Goal: Information Seeking & Learning: Learn about a topic

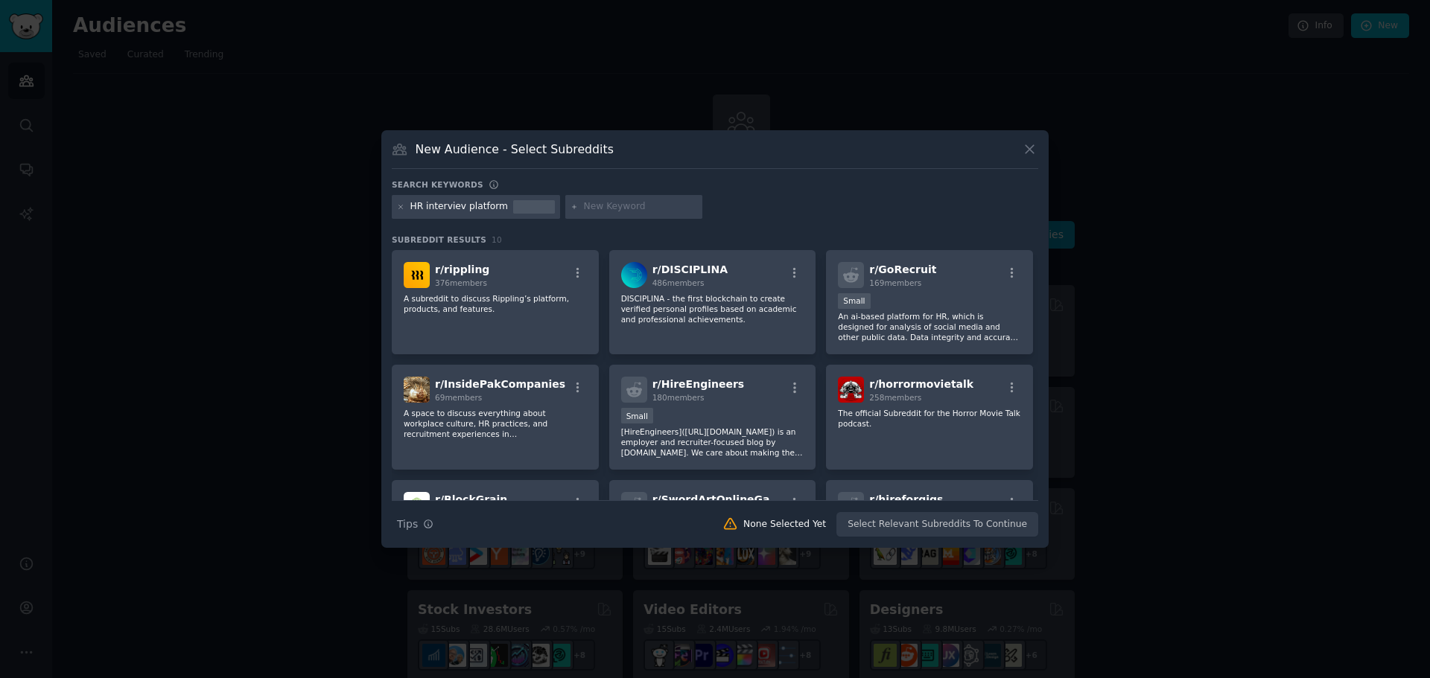
drag, startPoint x: 901, startPoint y: 319, endPoint x: 923, endPoint y: 142, distance: 178.6
click at [923, 142] on div "New Audience - Select Subreddits" at bounding box center [715, 155] width 646 height 28
drag, startPoint x: 494, startPoint y: 203, endPoint x: 409, endPoint y: 203, distance: 84.9
click at [409, 203] on div "HR interviev platform" at bounding box center [476, 207] width 168 height 24
copy div "HR interviev platform"
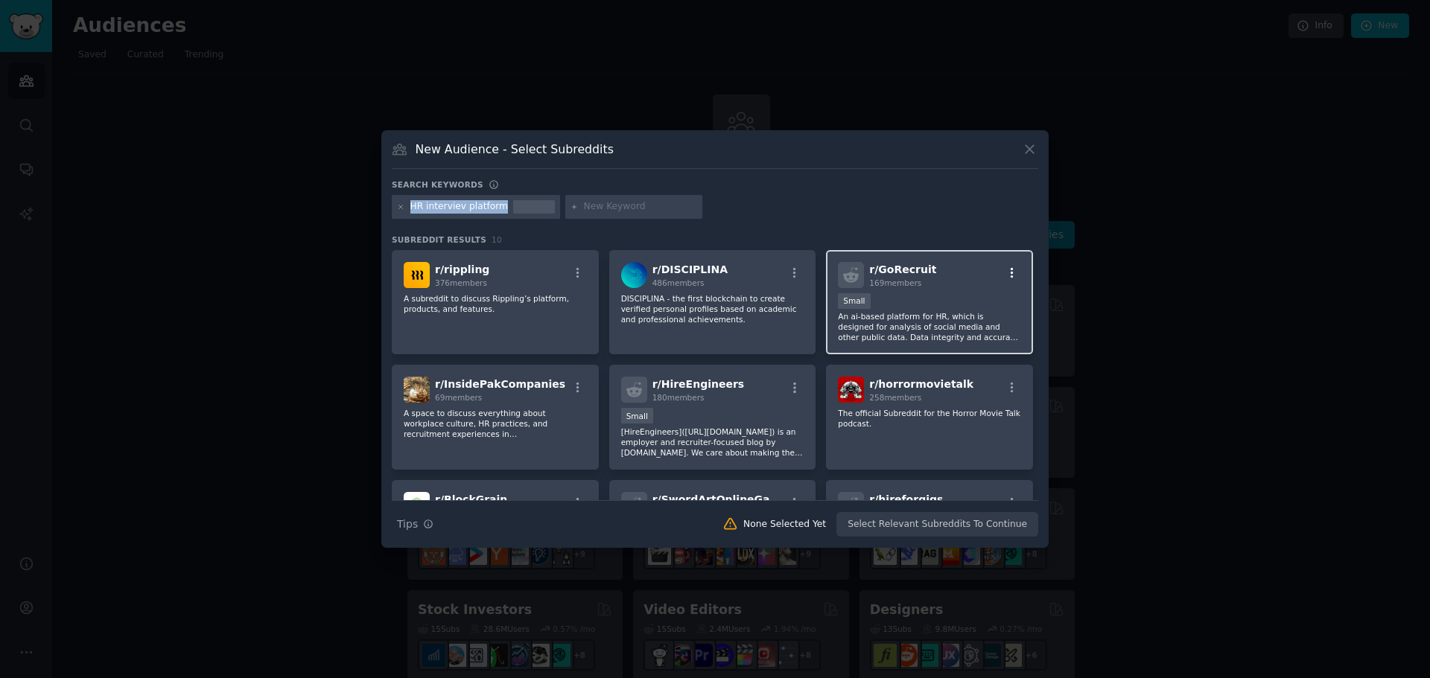
click at [1011, 275] on icon "button" at bounding box center [1011, 273] width 13 height 13
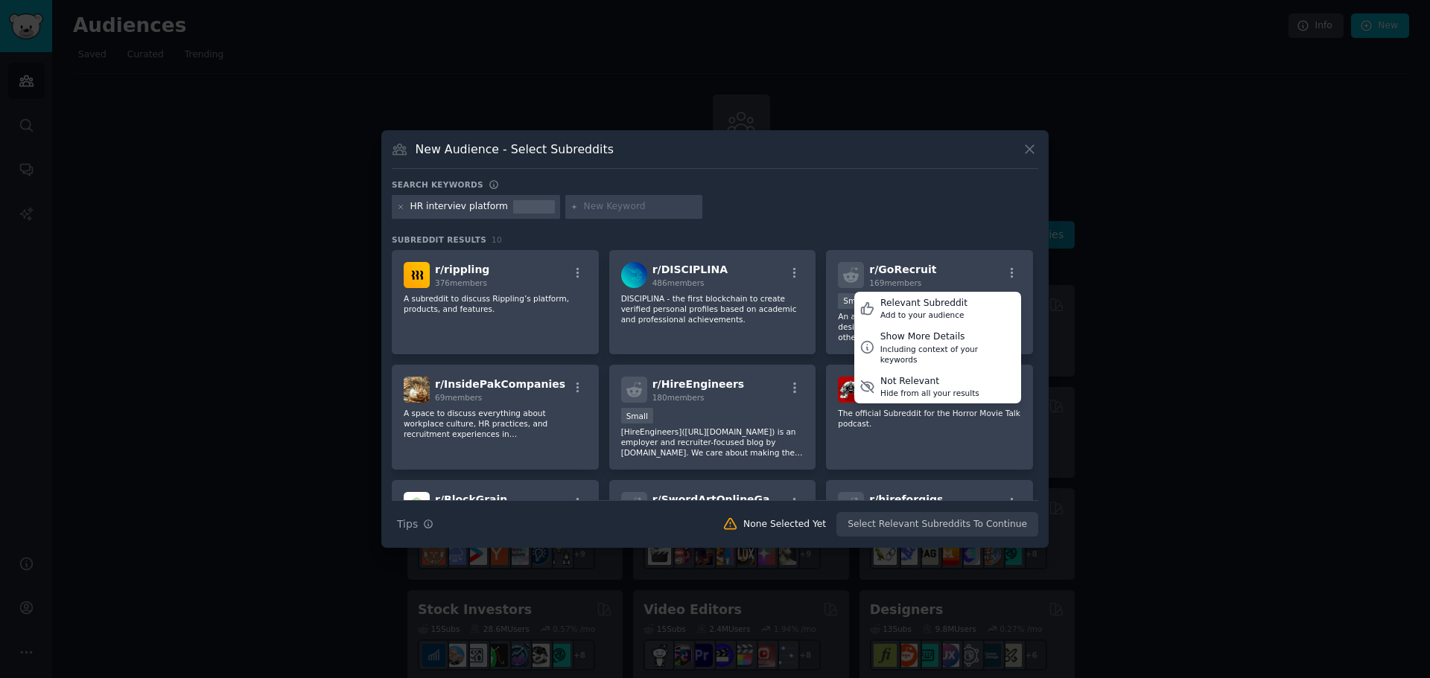
click at [1140, 375] on div at bounding box center [715, 339] width 1430 height 678
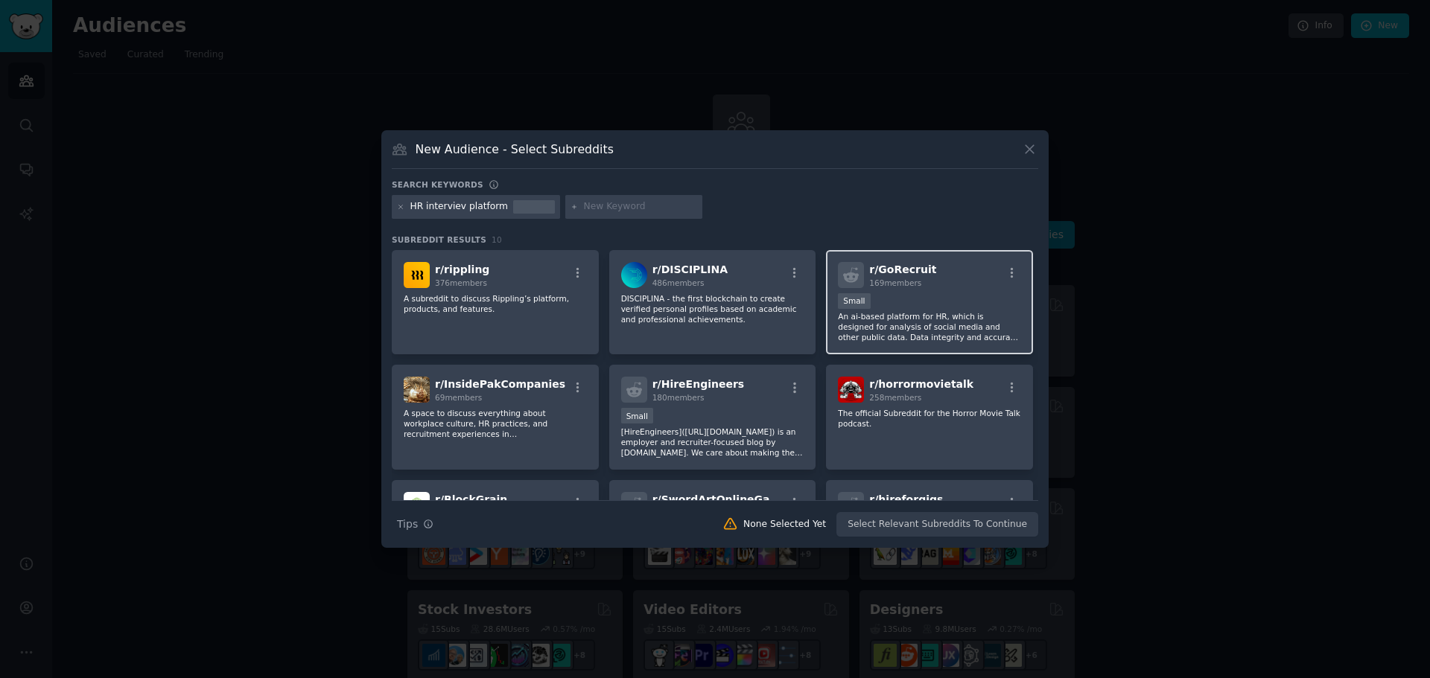
click at [910, 313] on p "An ai-based platform for HR, which is designed for analysis of social media and…" at bounding box center [929, 326] width 183 height 31
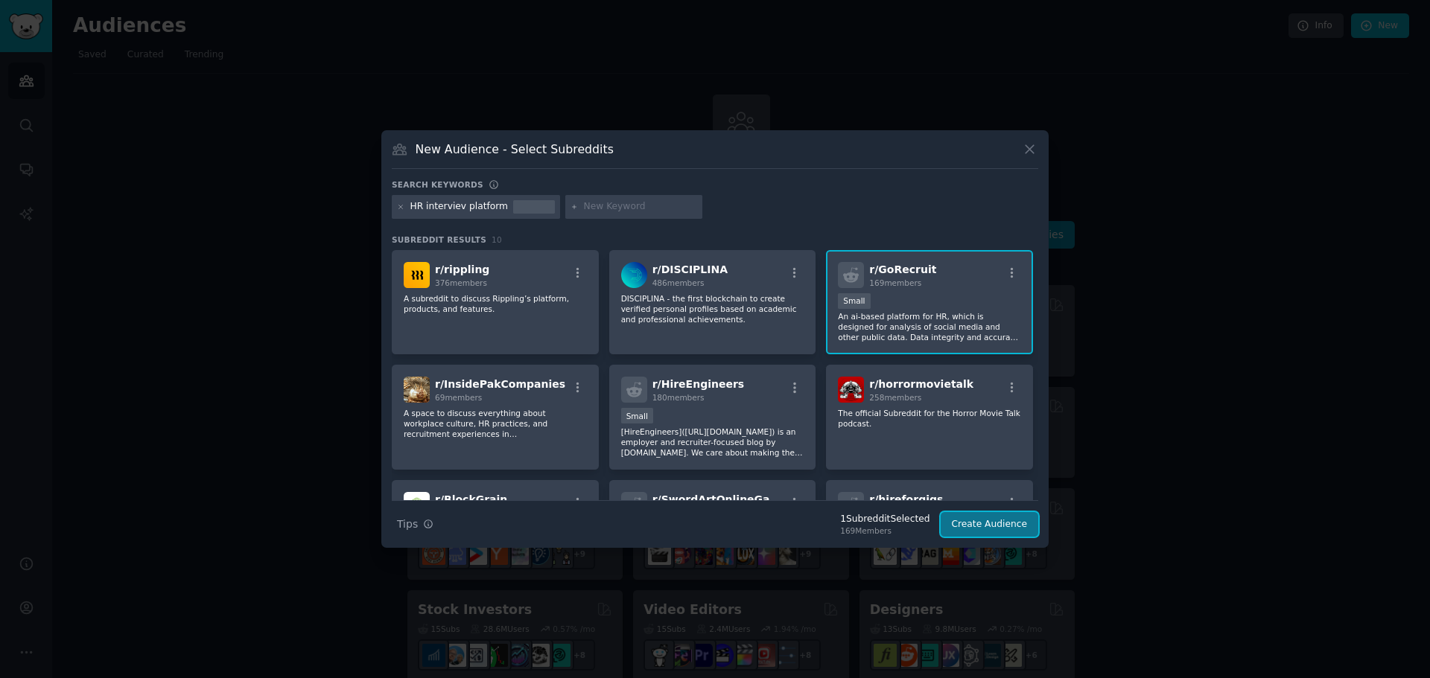
click at [985, 524] on button "Create Audience" at bounding box center [990, 524] width 98 height 25
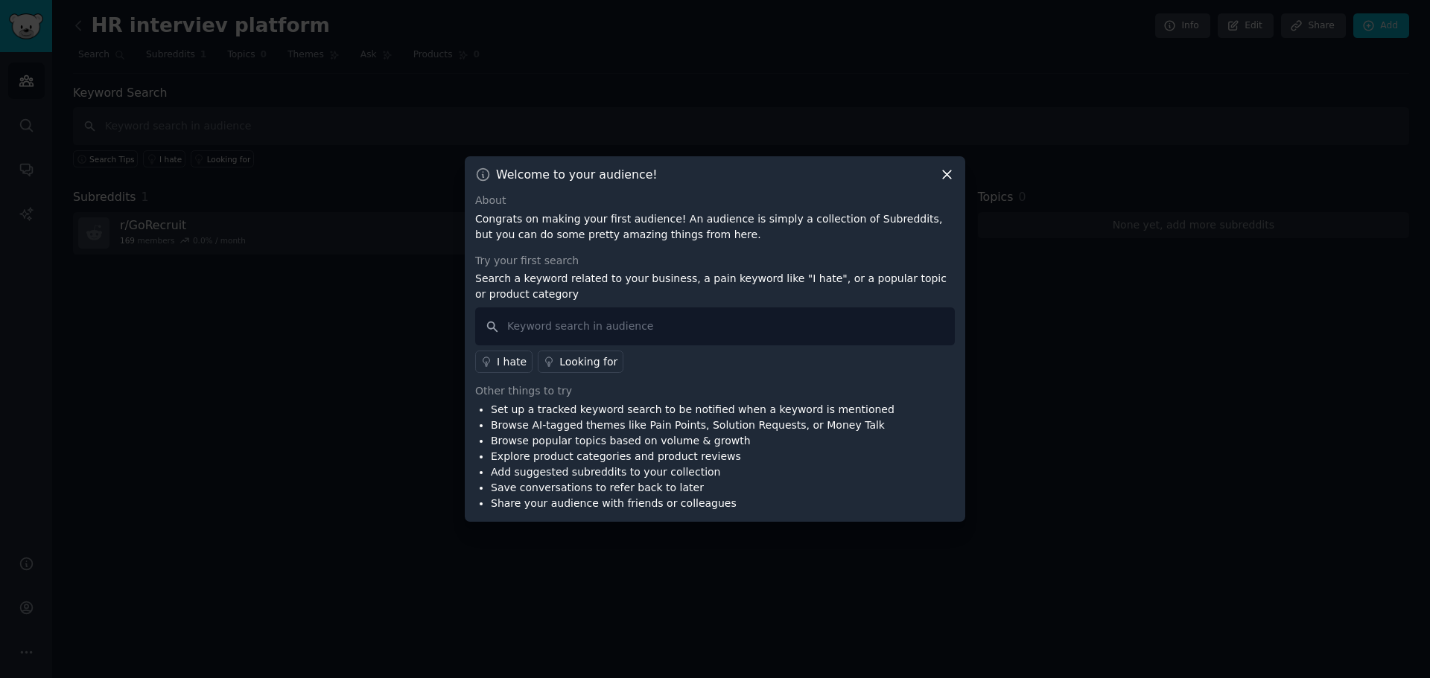
click at [947, 170] on icon at bounding box center [947, 175] width 16 height 16
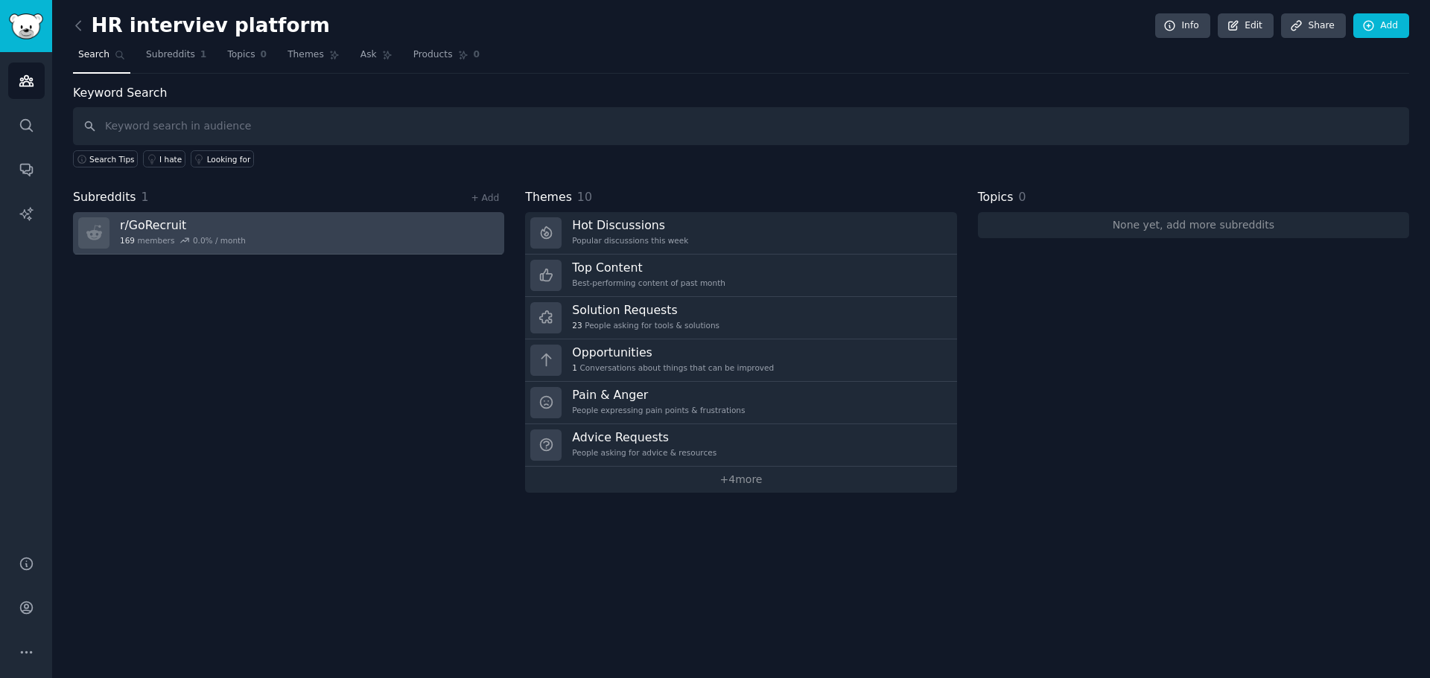
click at [150, 222] on h3 "r/ GoRecruit" at bounding box center [183, 225] width 126 height 16
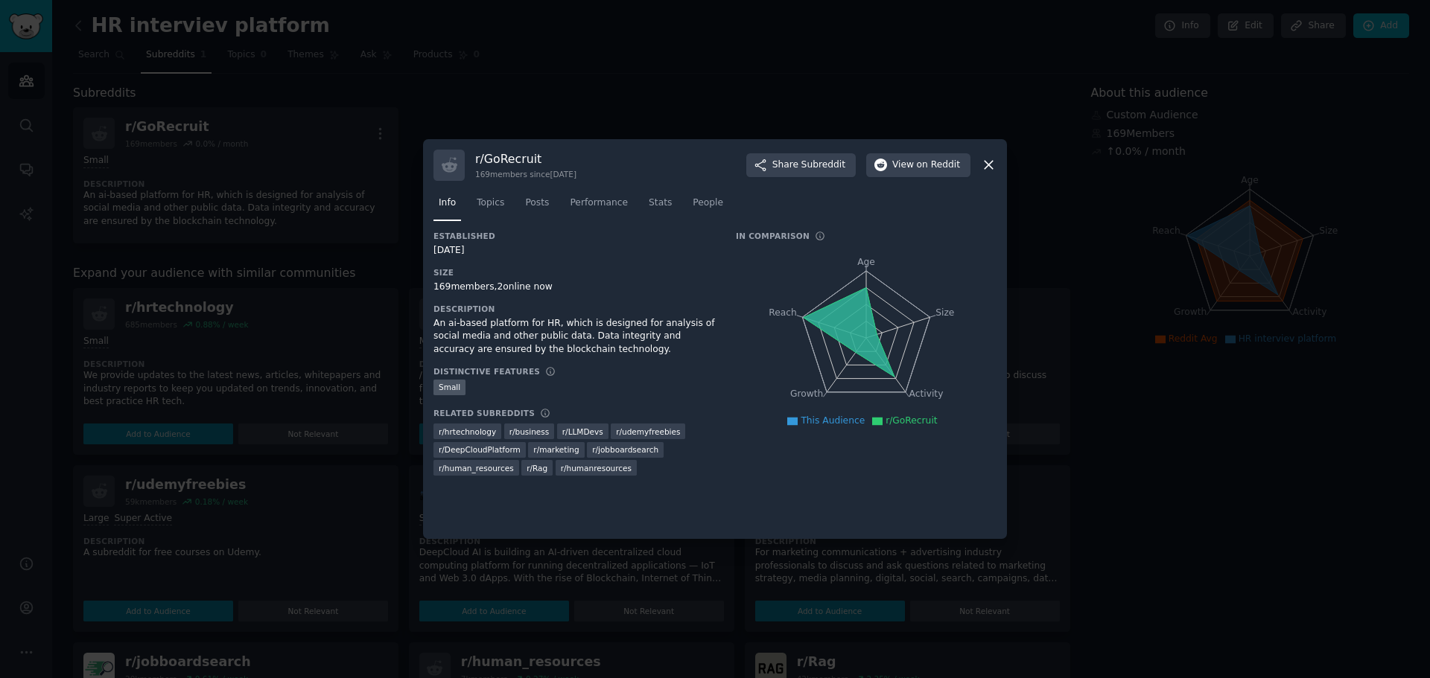
click at [981, 167] on icon at bounding box center [989, 165] width 16 height 16
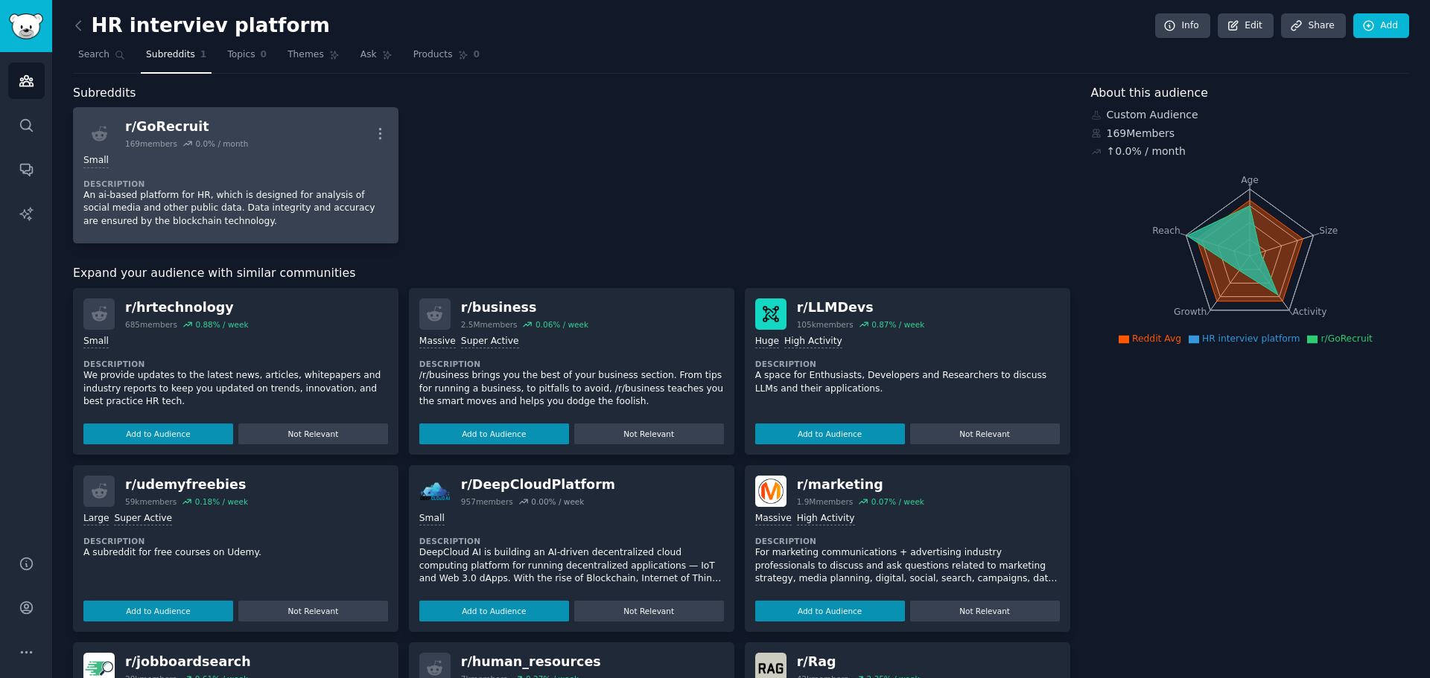
click at [161, 121] on div "r/ GoRecruit" at bounding box center [186, 127] width 123 height 19
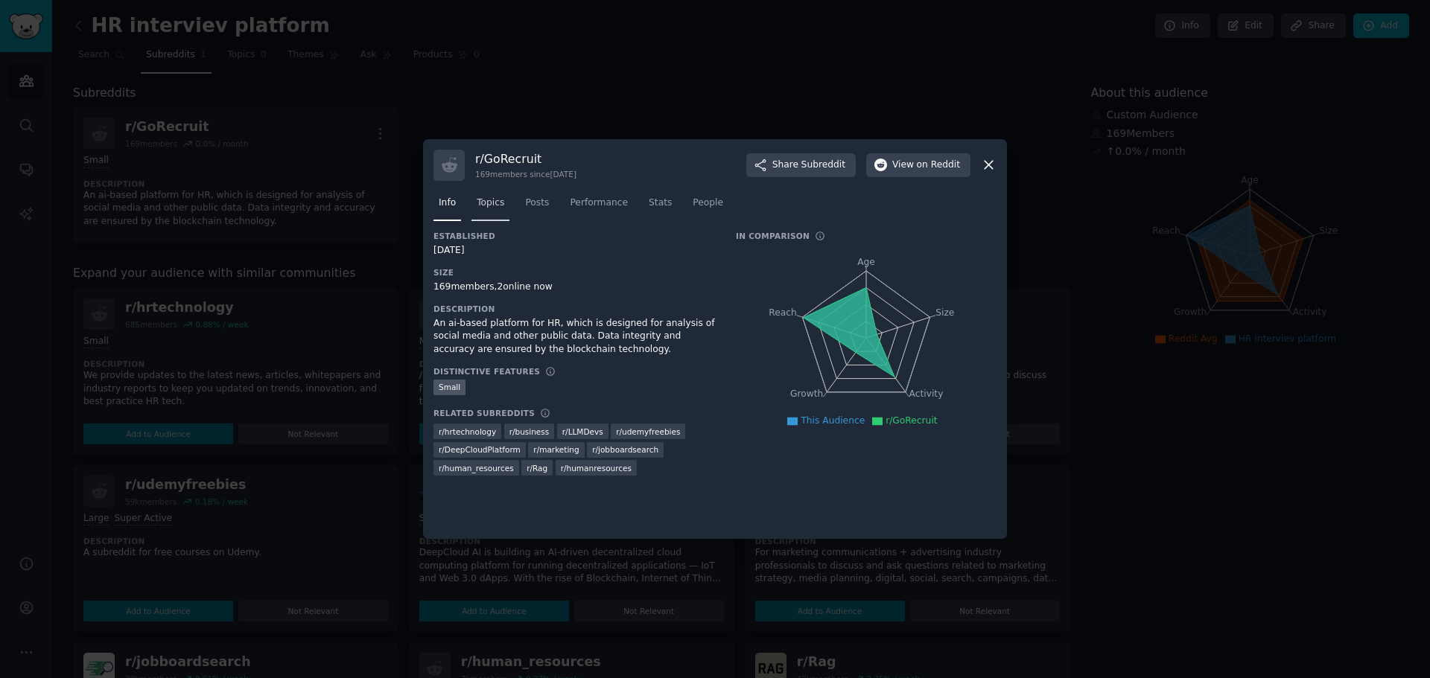
click at [488, 207] on span "Topics" at bounding box center [491, 203] width 28 height 13
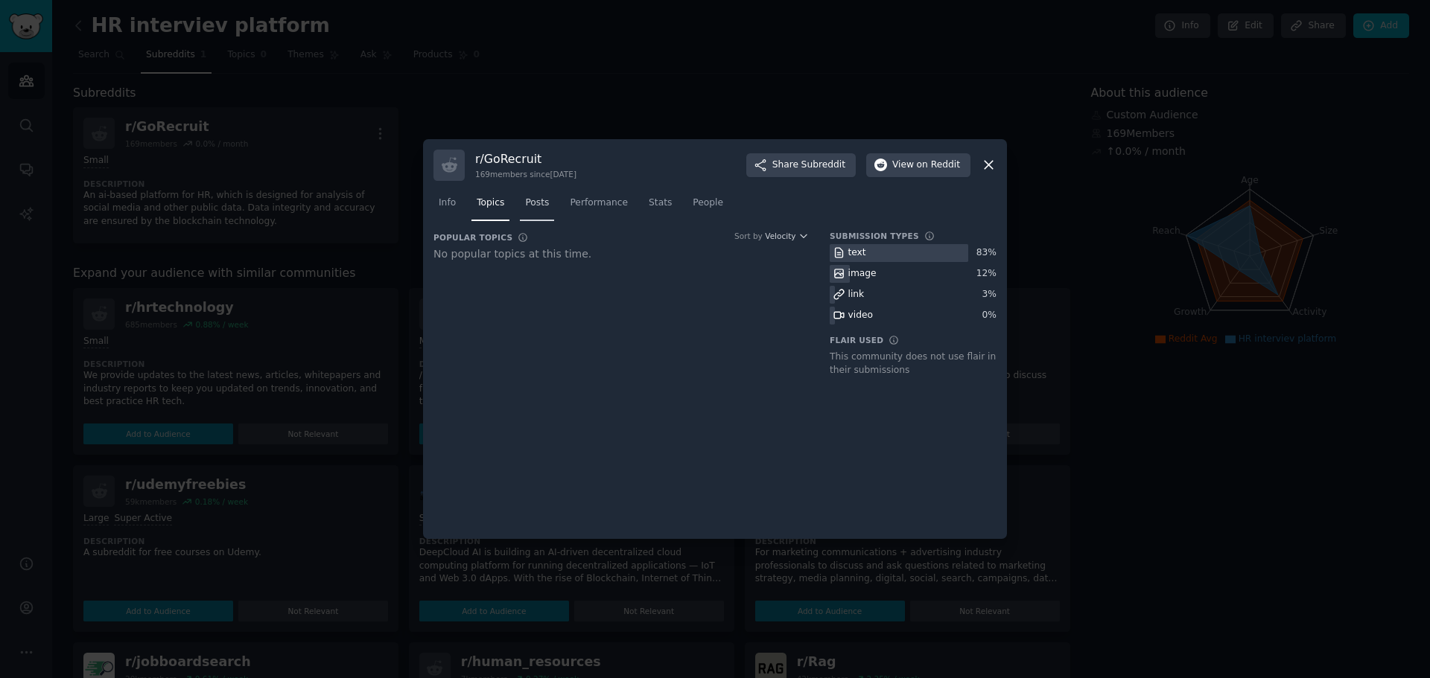
click at [535, 209] on span "Posts" at bounding box center [537, 203] width 24 height 13
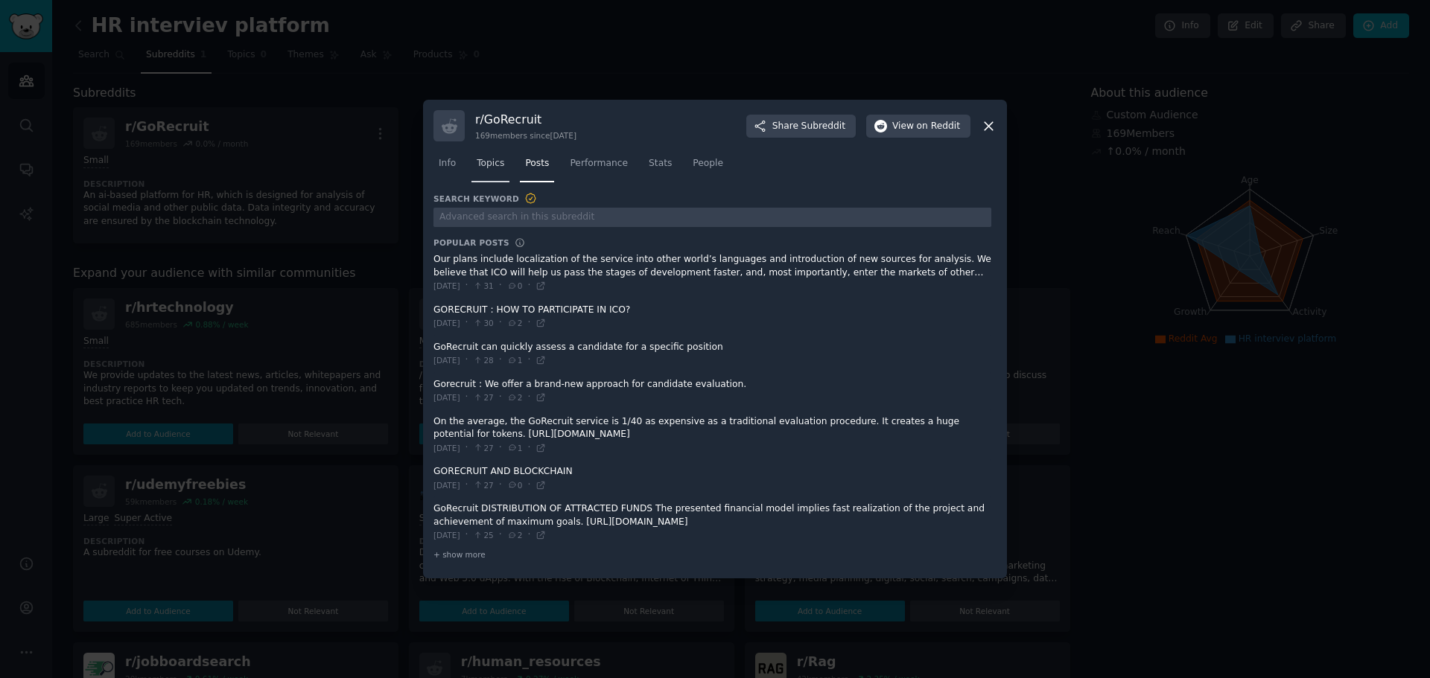
click at [477, 159] on span "Topics" at bounding box center [491, 163] width 28 height 13
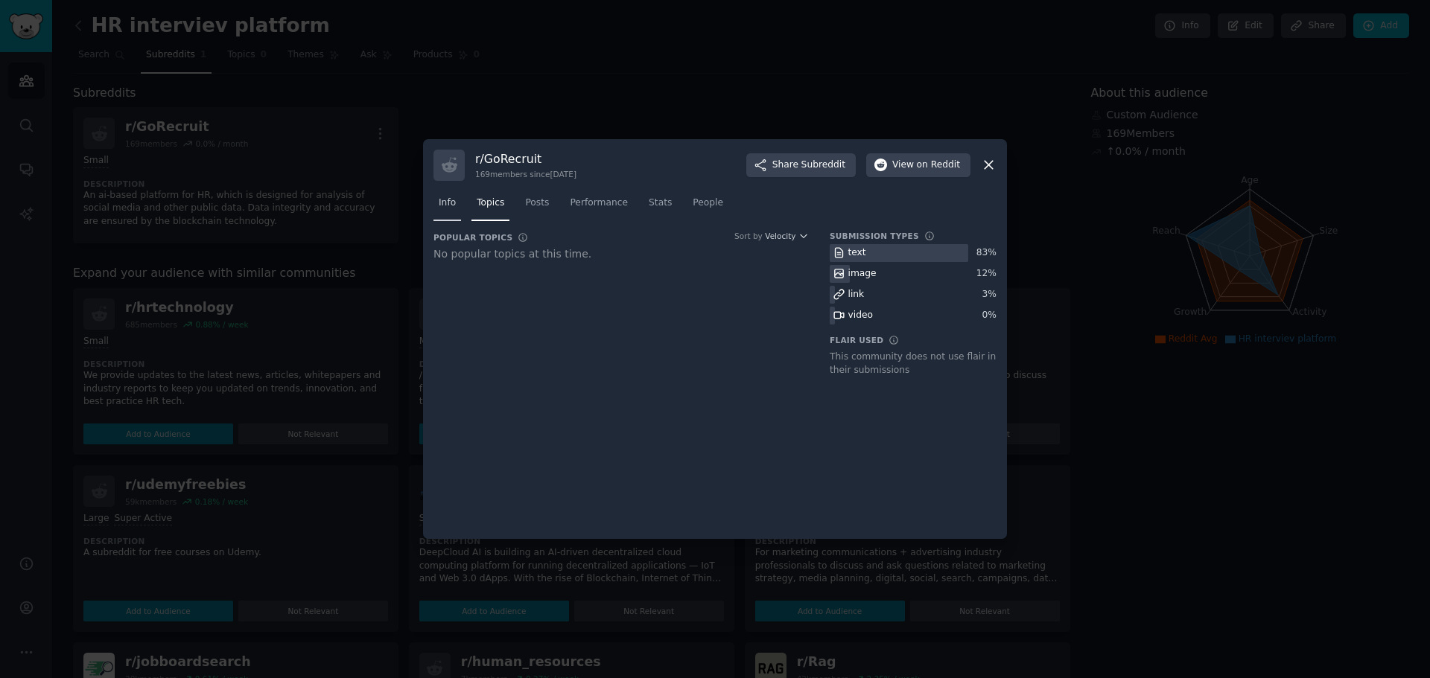
click at [434, 205] on link "Info" at bounding box center [447, 206] width 28 height 31
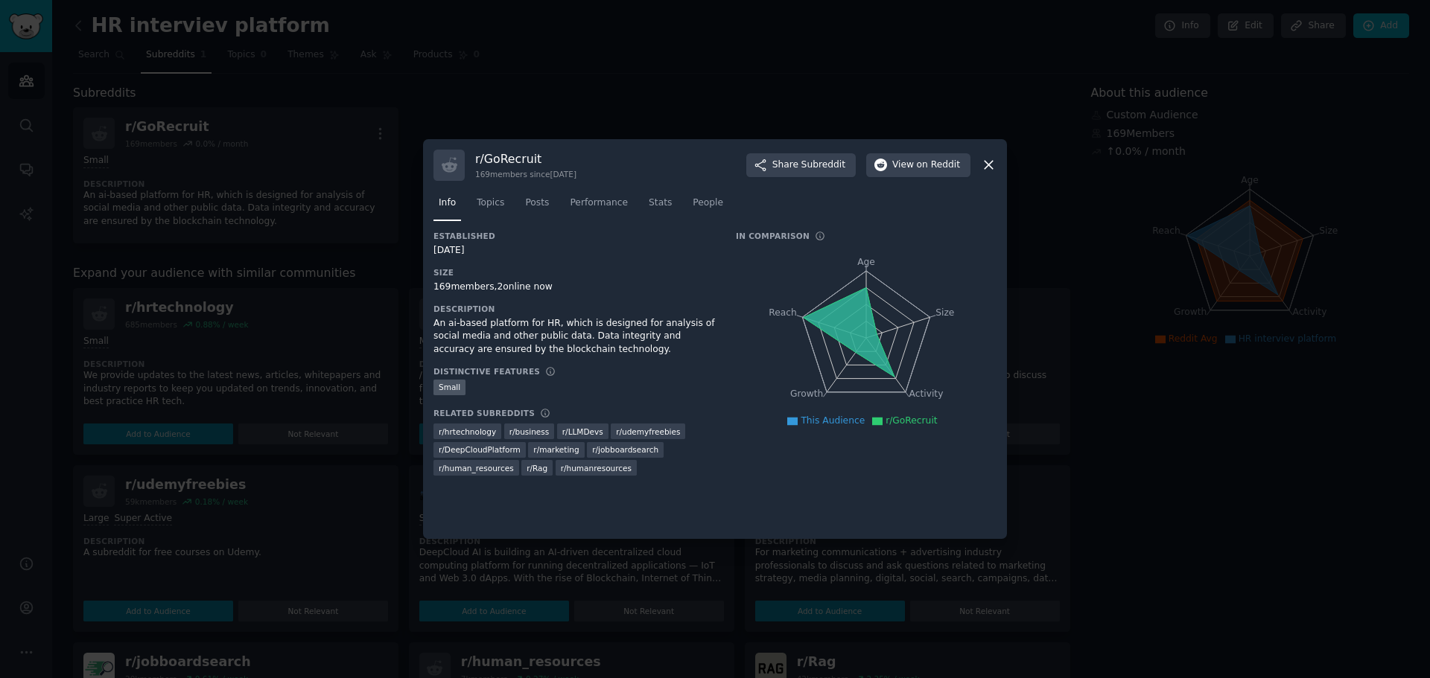
click at [988, 167] on icon at bounding box center [989, 166] width 8 height 8
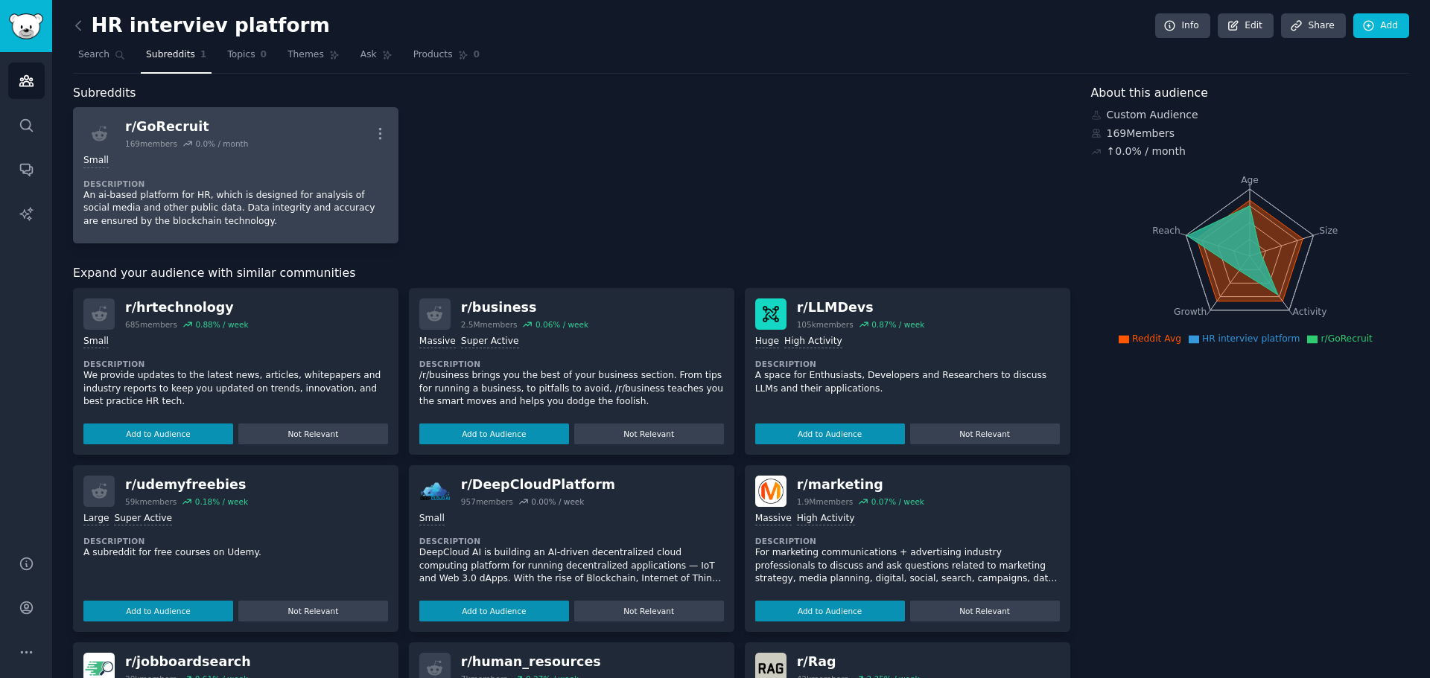
click at [294, 197] on p "An ai-based platform for HR, which is designed for analysis of social media and…" at bounding box center [235, 208] width 305 height 39
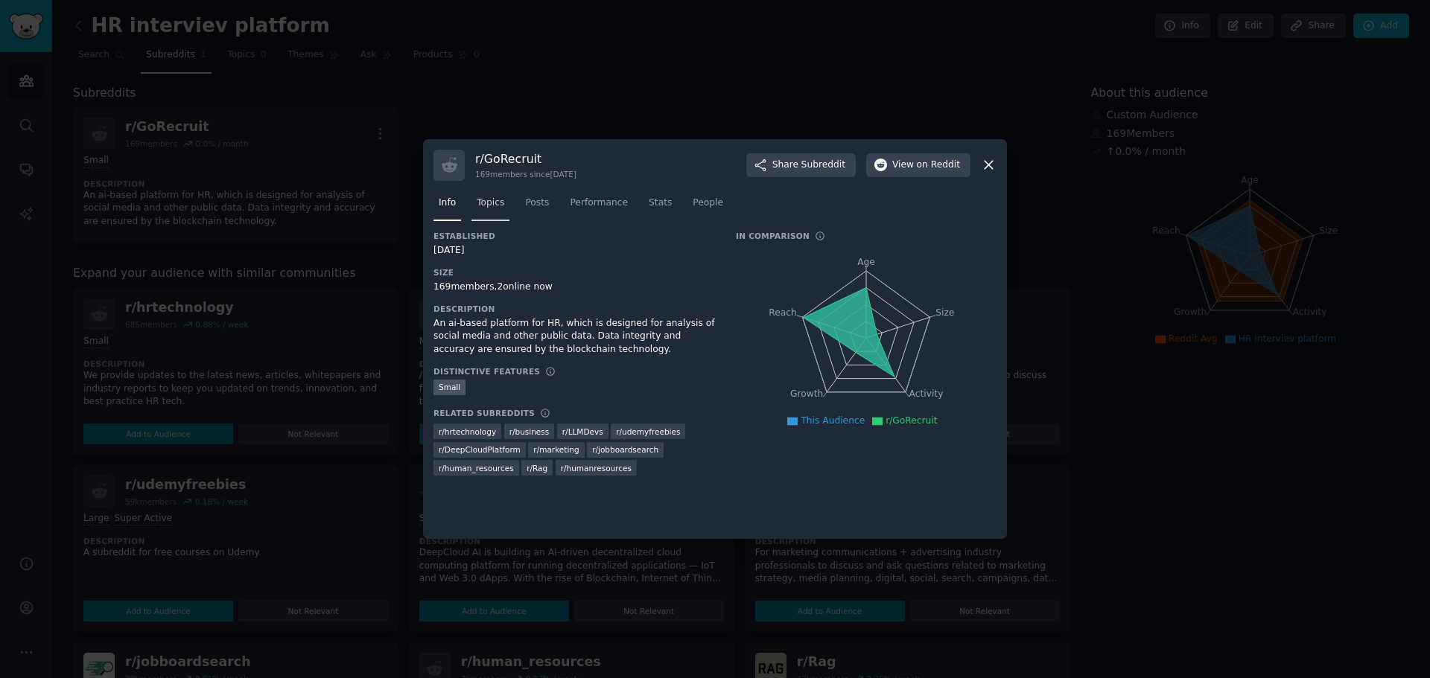
click at [495, 199] on span "Topics" at bounding box center [491, 203] width 28 height 13
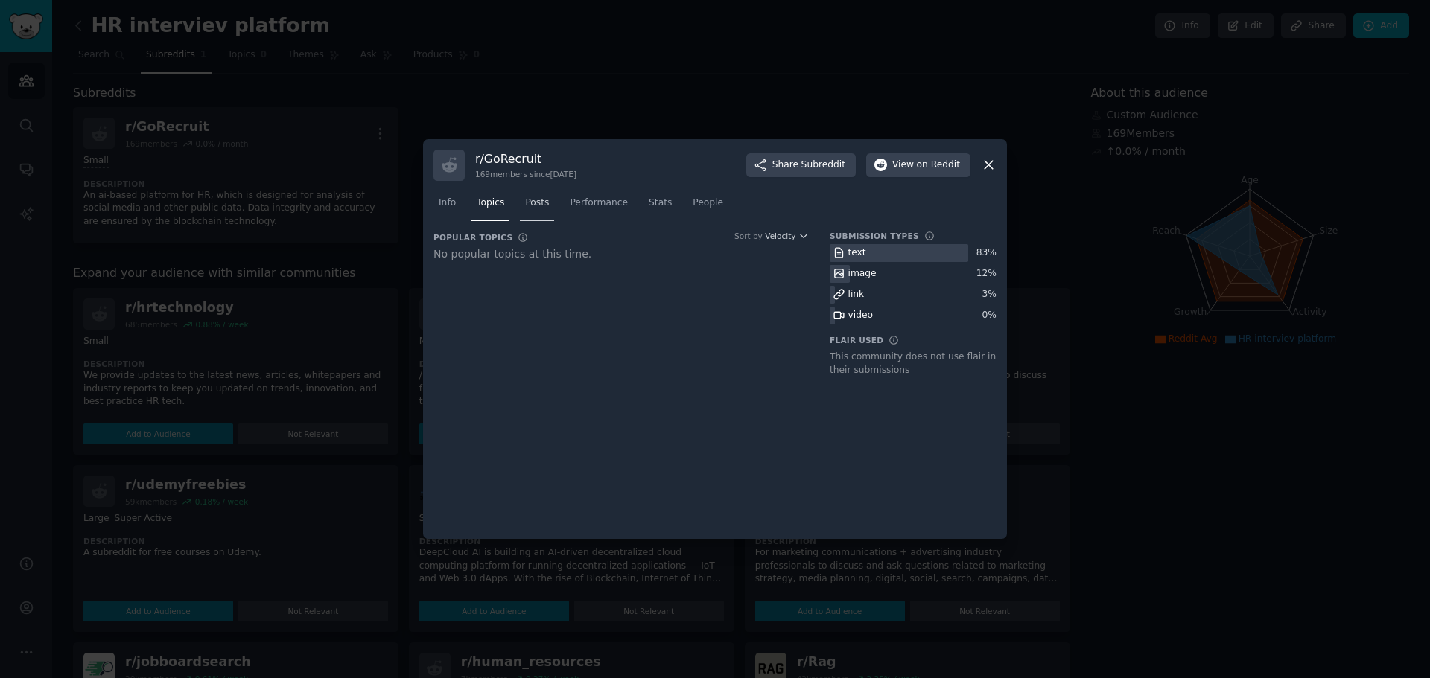
click at [525, 209] on span "Posts" at bounding box center [537, 203] width 24 height 13
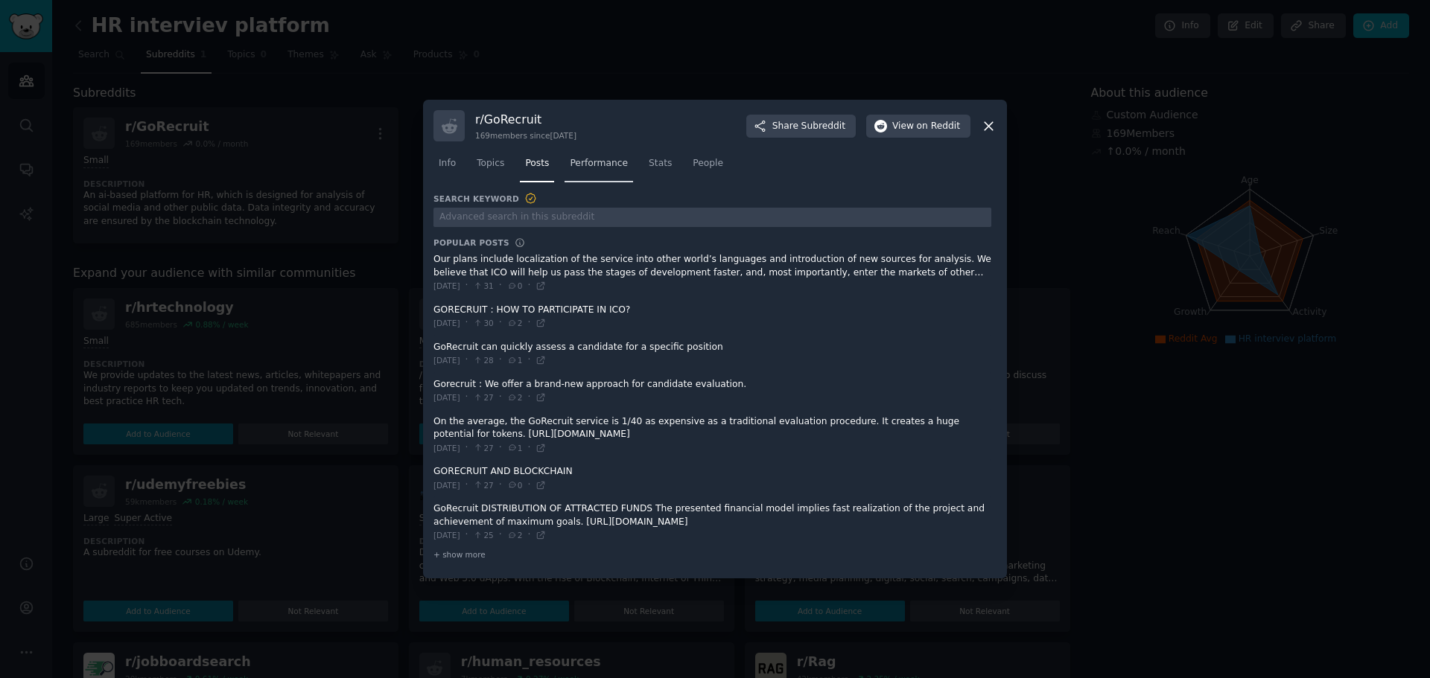
click at [596, 170] on span "Performance" at bounding box center [599, 163] width 58 height 13
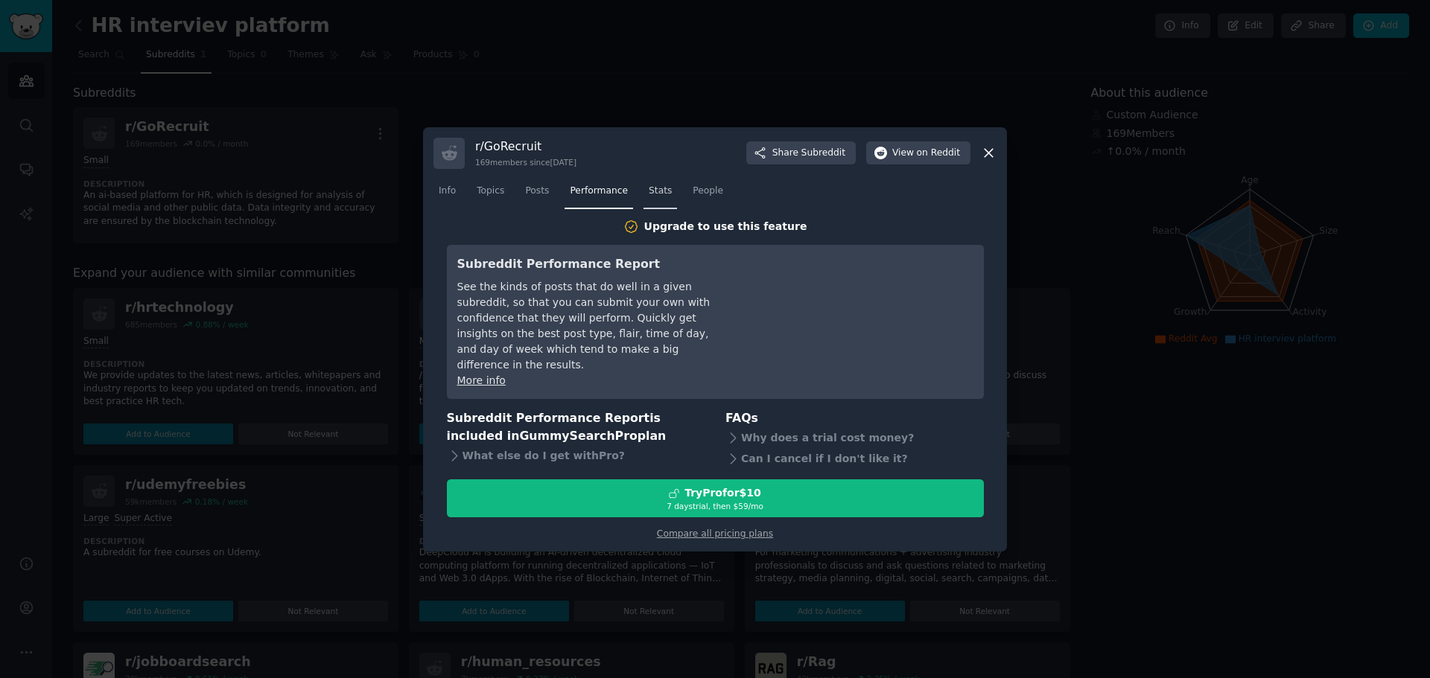
click at [649, 198] on span "Stats" at bounding box center [660, 191] width 23 height 13
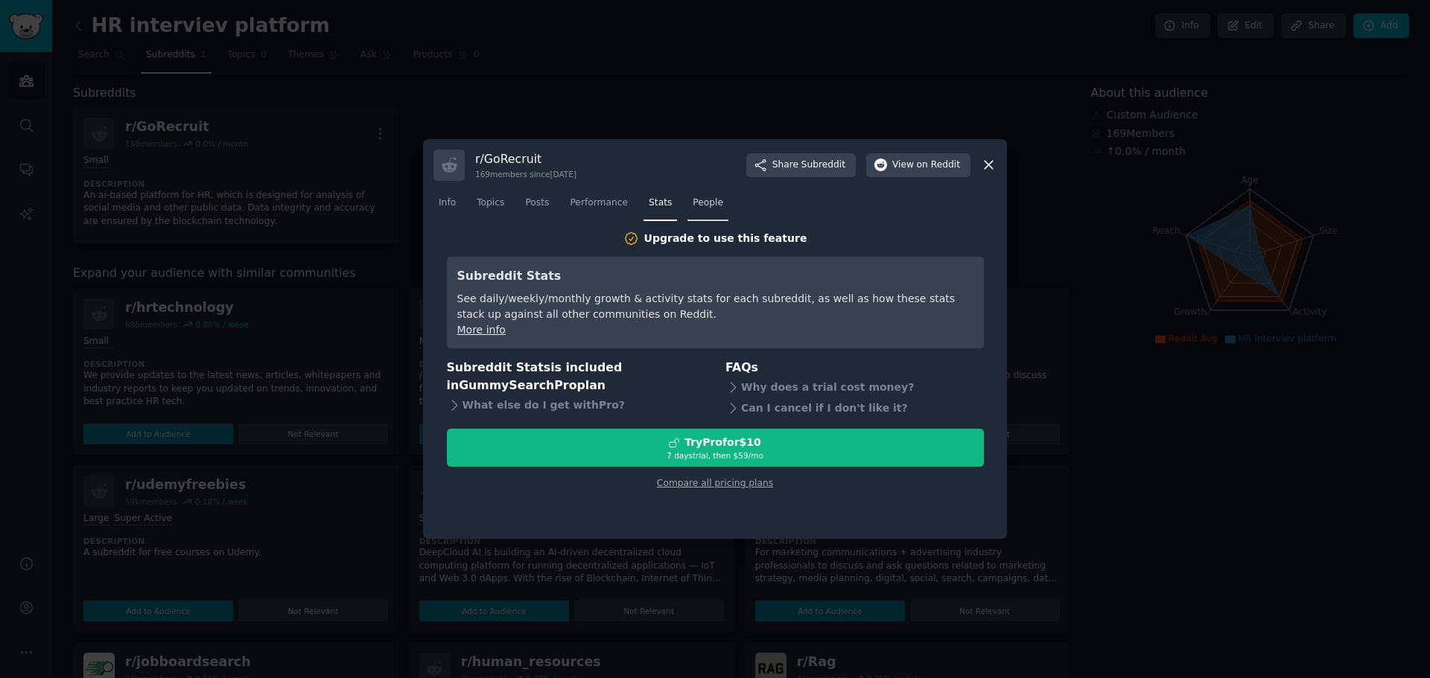
click at [693, 208] on span "People" at bounding box center [708, 203] width 31 height 13
click at [457, 202] on link "Info" at bounding box center [447, 206] width 28 height 31
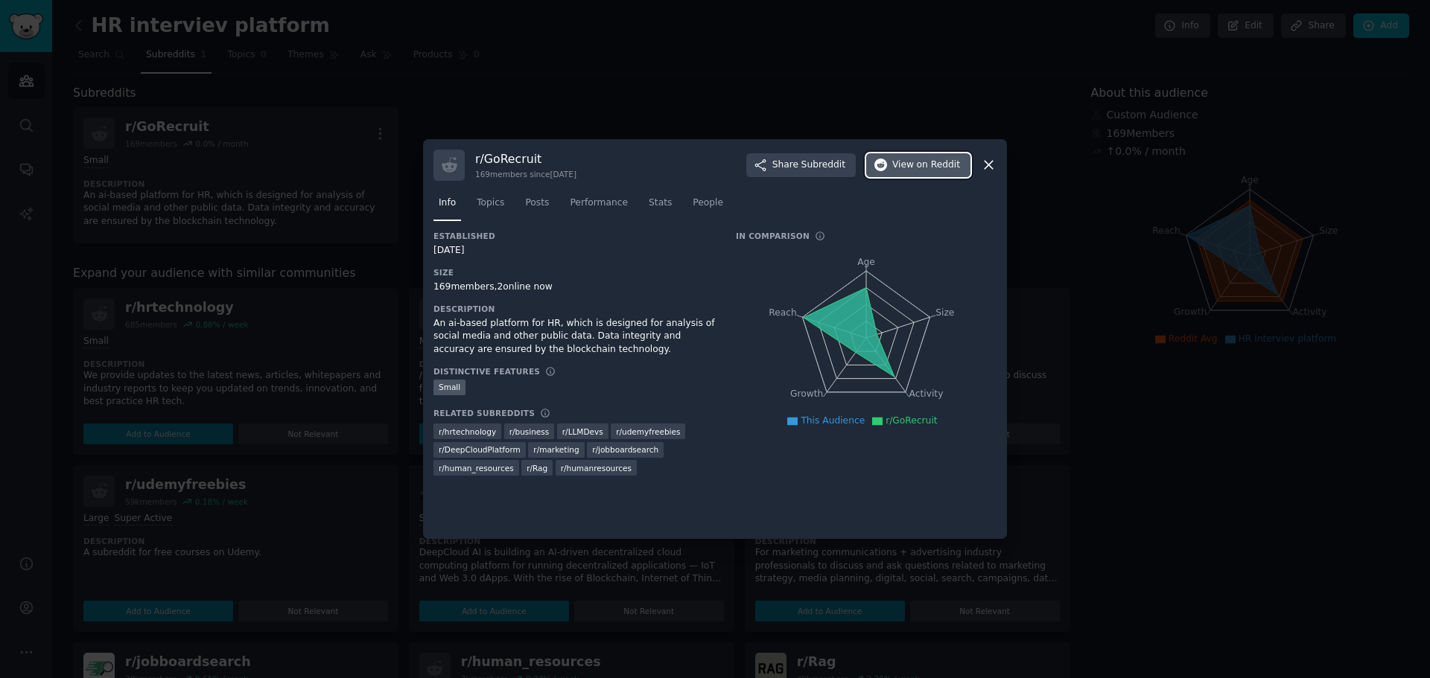
click at [915, 163] on span "View on Reddit" at bounding box center [926, 165] width 68 height 13
click at [996, 165] on icon at bounding box center [989, 165] width 16 height 16
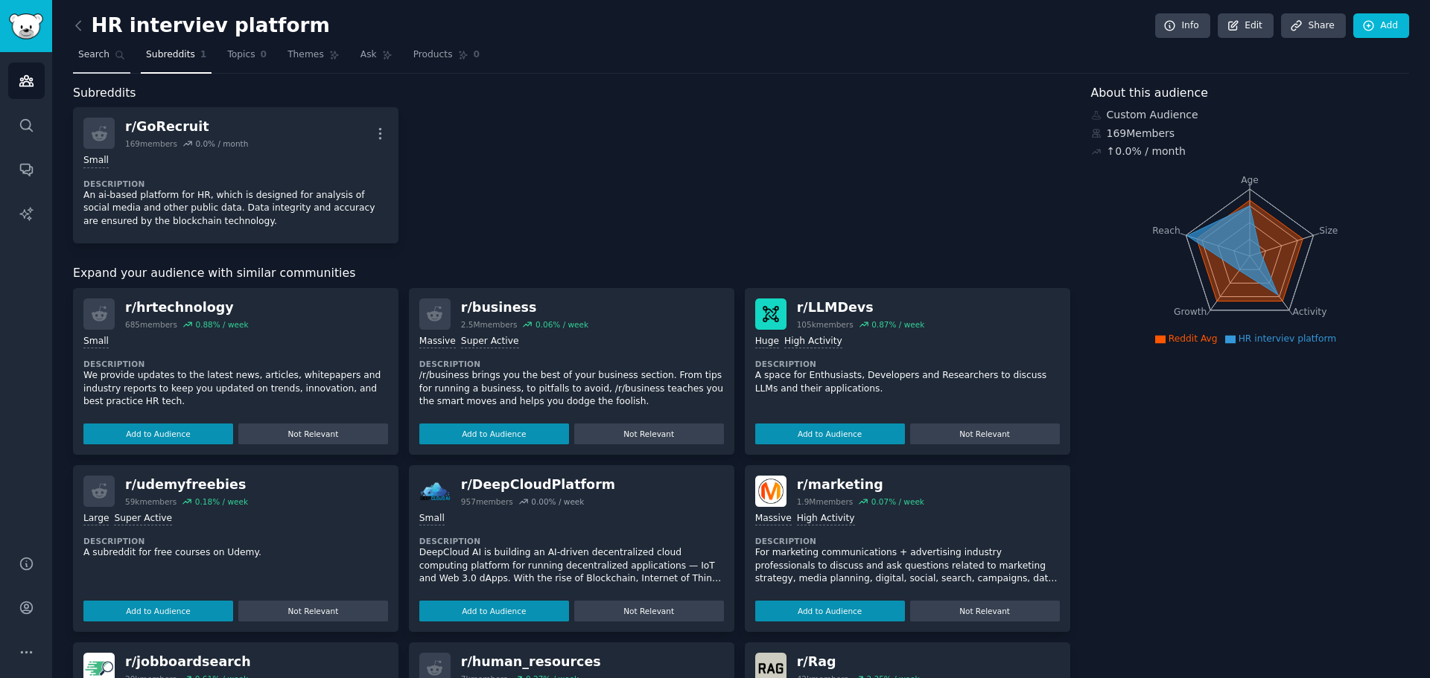
click at [92, 52] on span "Search" at bounding box center [93, 54] width 31 height 13
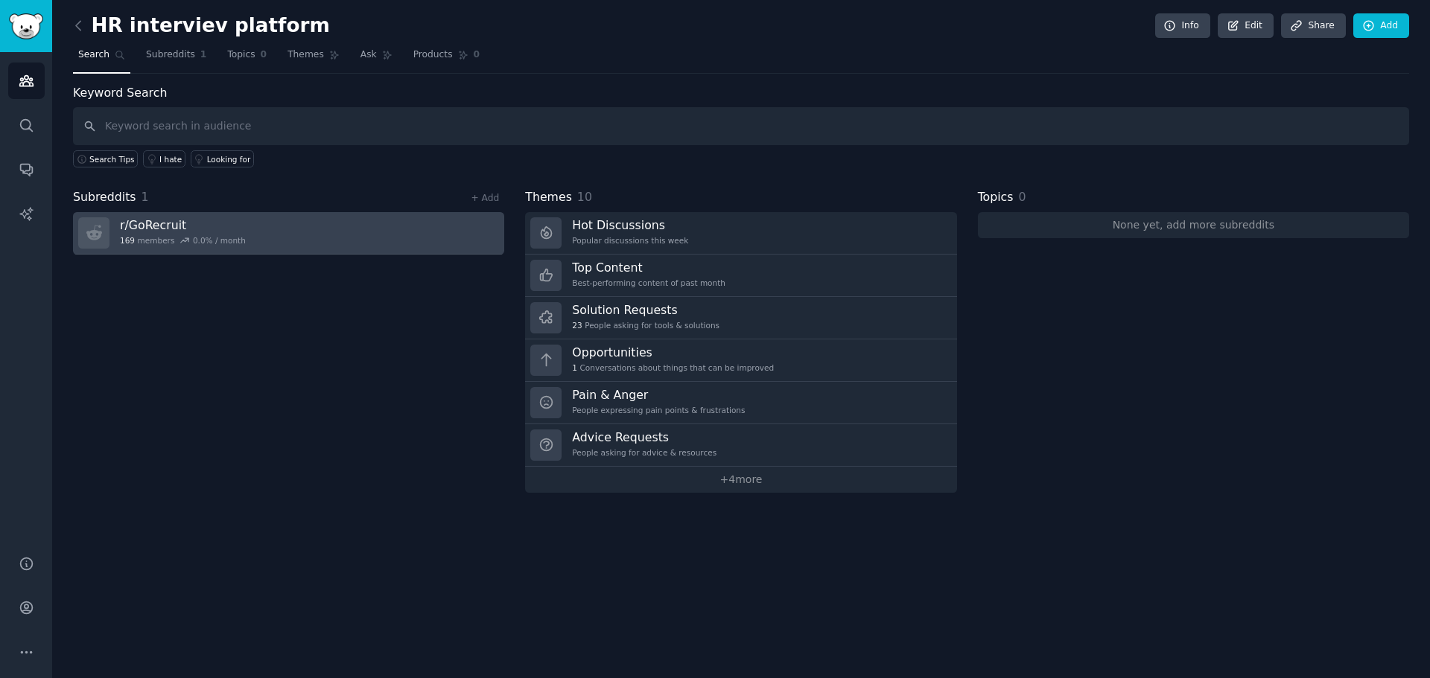
click at [118, 225] on link "r/ GoRecruit 169 members 0.0 % / month" at bounding box center [288, 233] width 431 height 42
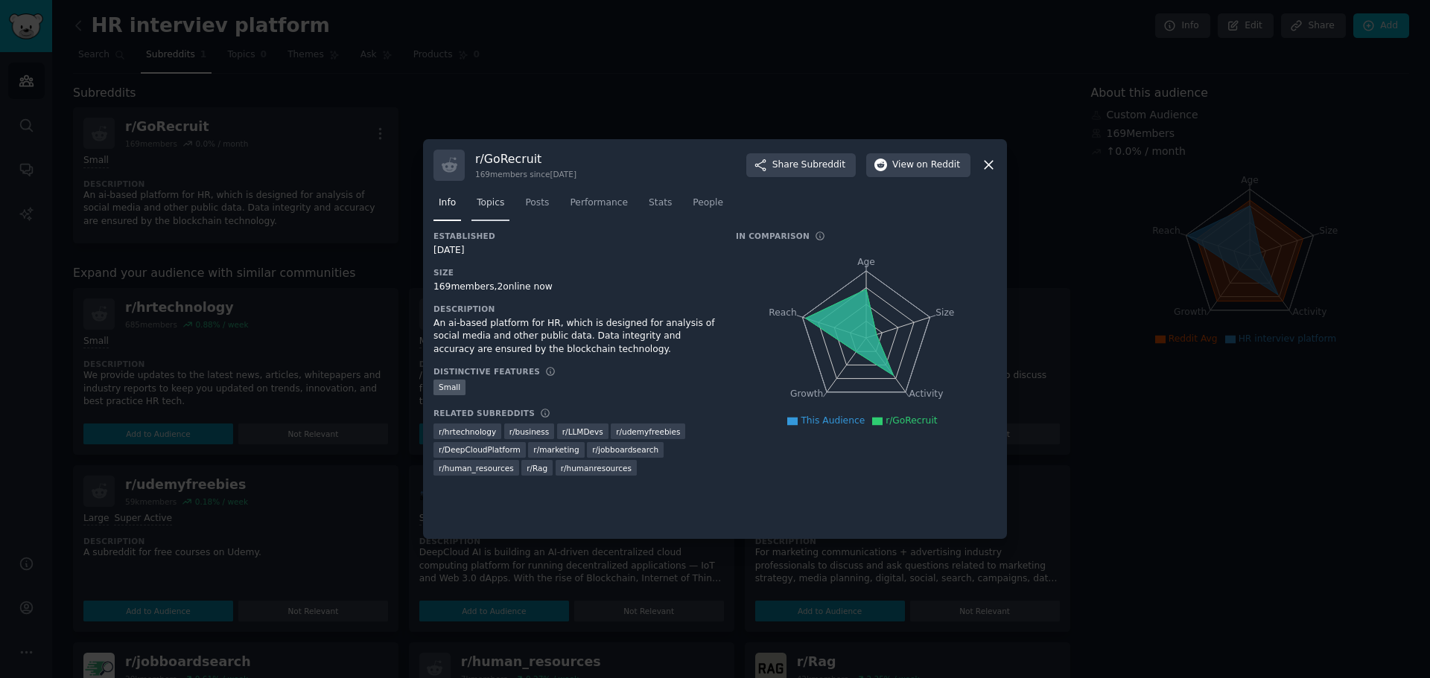
click at [500, 202] on span "Topics" at bounding box center [491, 203] width 28 height 13
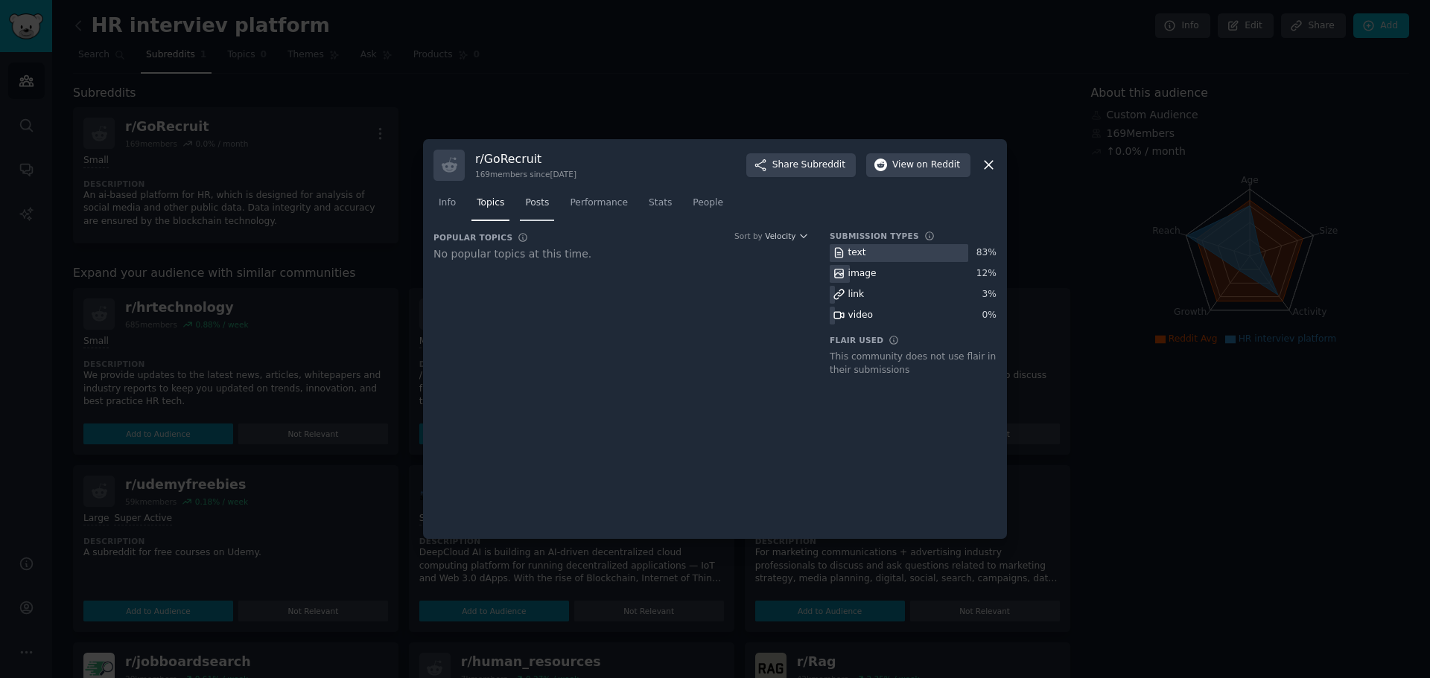
click at [527, 208] on span "Posts" at bounding box center [537, 203] width 24 height 13
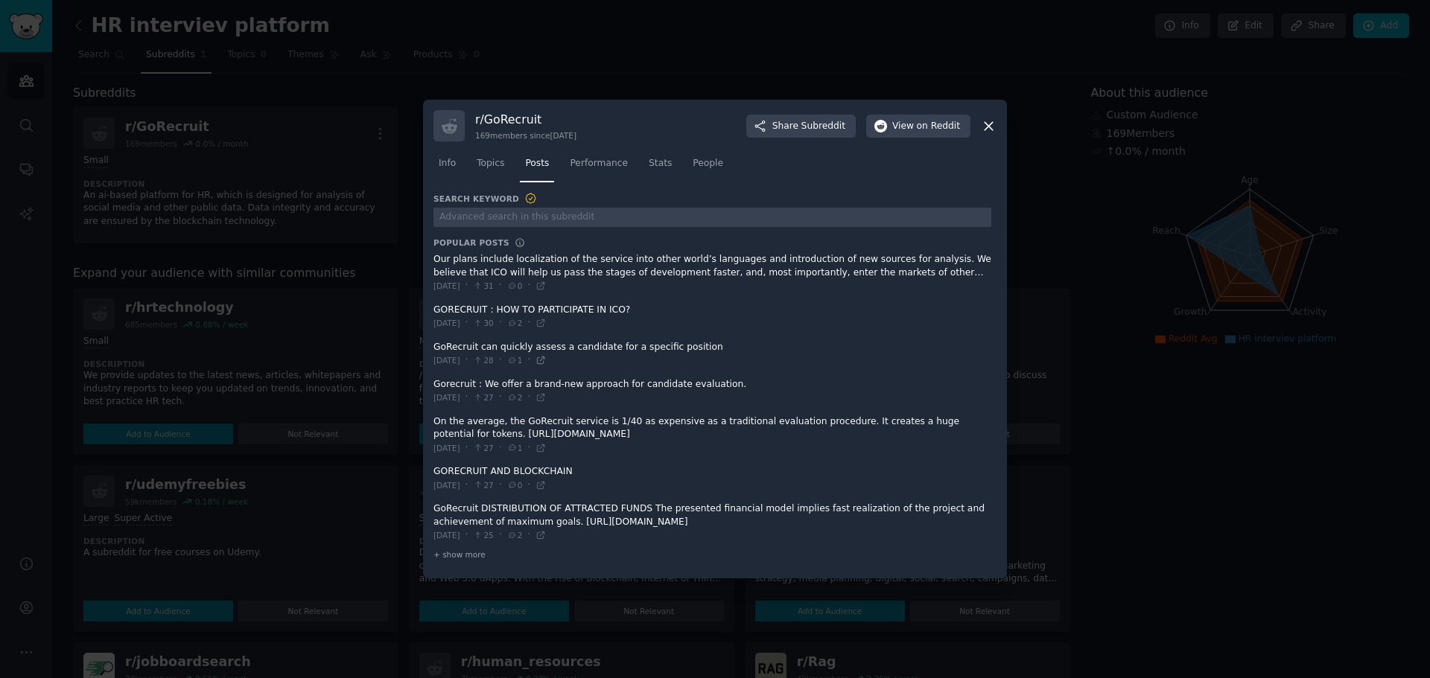
click at [546, 360] on icon at bounding box center [540, 360] width 10 height 10
click at [991, 123] on icon at bounding box center [989, 126] width 8 height 8
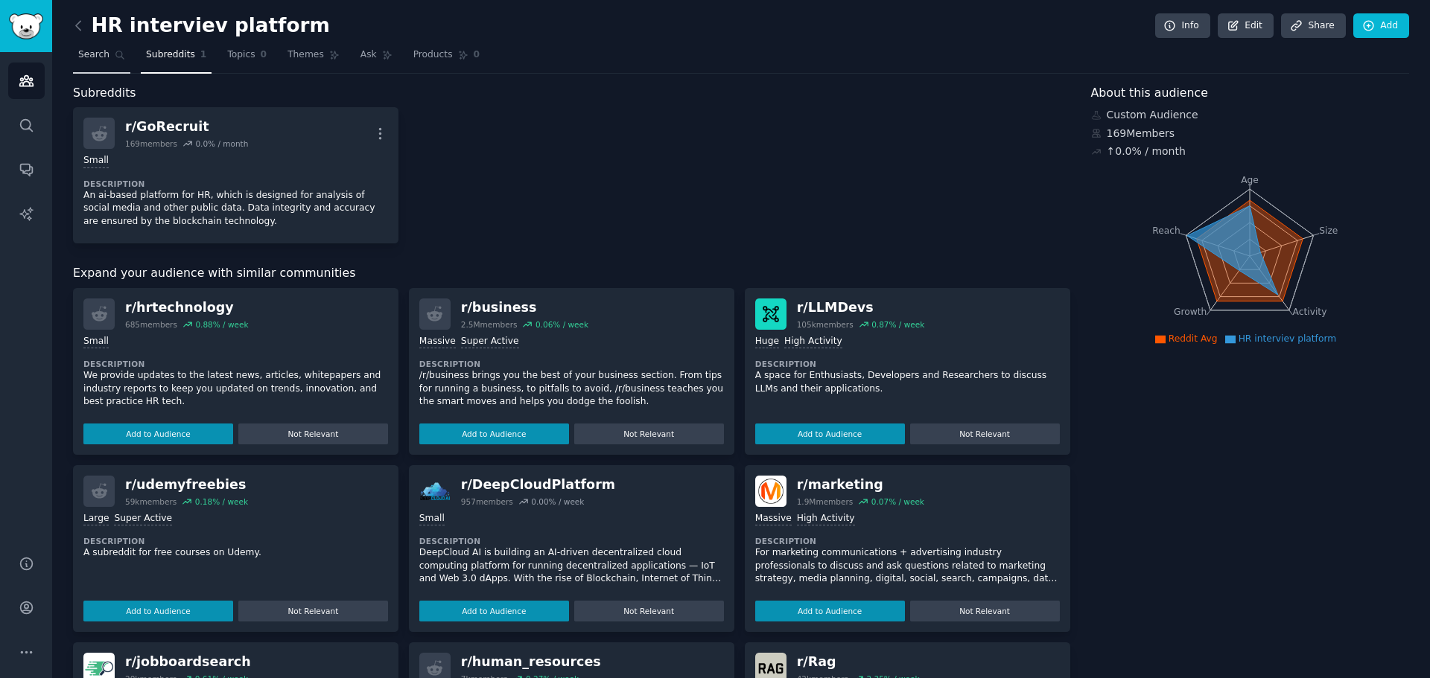
click at [85, 51] on span "Search" at bounding box center [93, 54] width 31 height 13
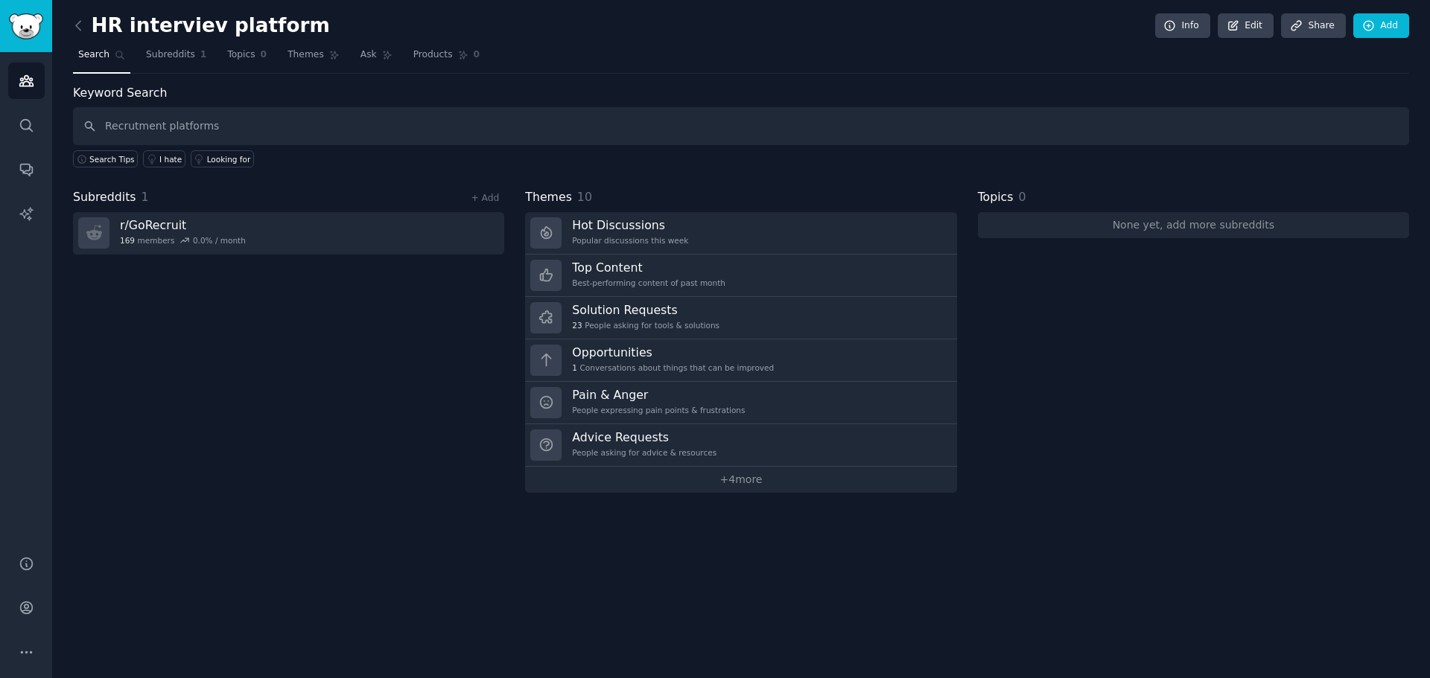
type input "Recrutment platforms"
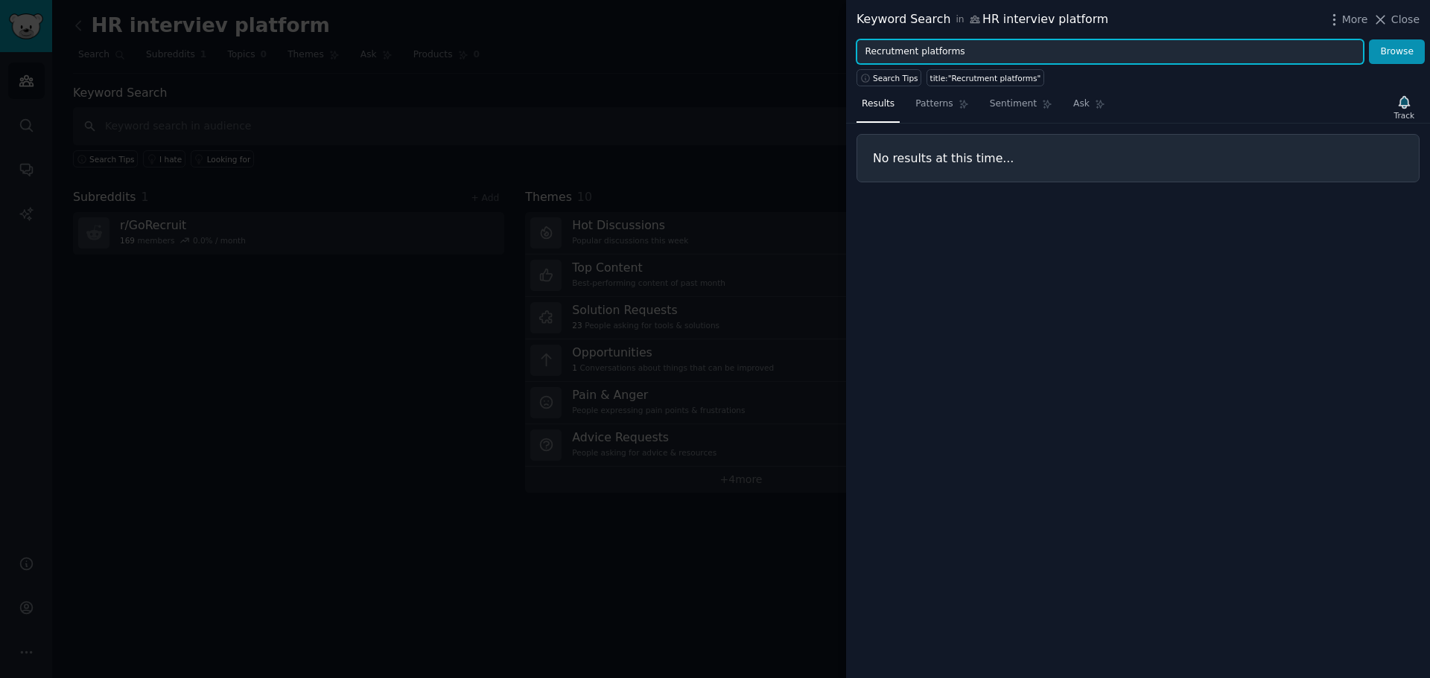
click at [959, 49] on input "Recrutment platforms" at bounding box center [1109, 51] width 507 height 25
click at [1369, 39] on button "Browse" at bounding box center [1397, 51] width 56 height 25
click at [1075, 48] on input "Recrutment apps" at bounding box center [1109, 51] width 507 height 25
type input "Recrutment"
click at [1369, 39] on button "Browse" at bounding box center [1397, 51] width 56 height 25
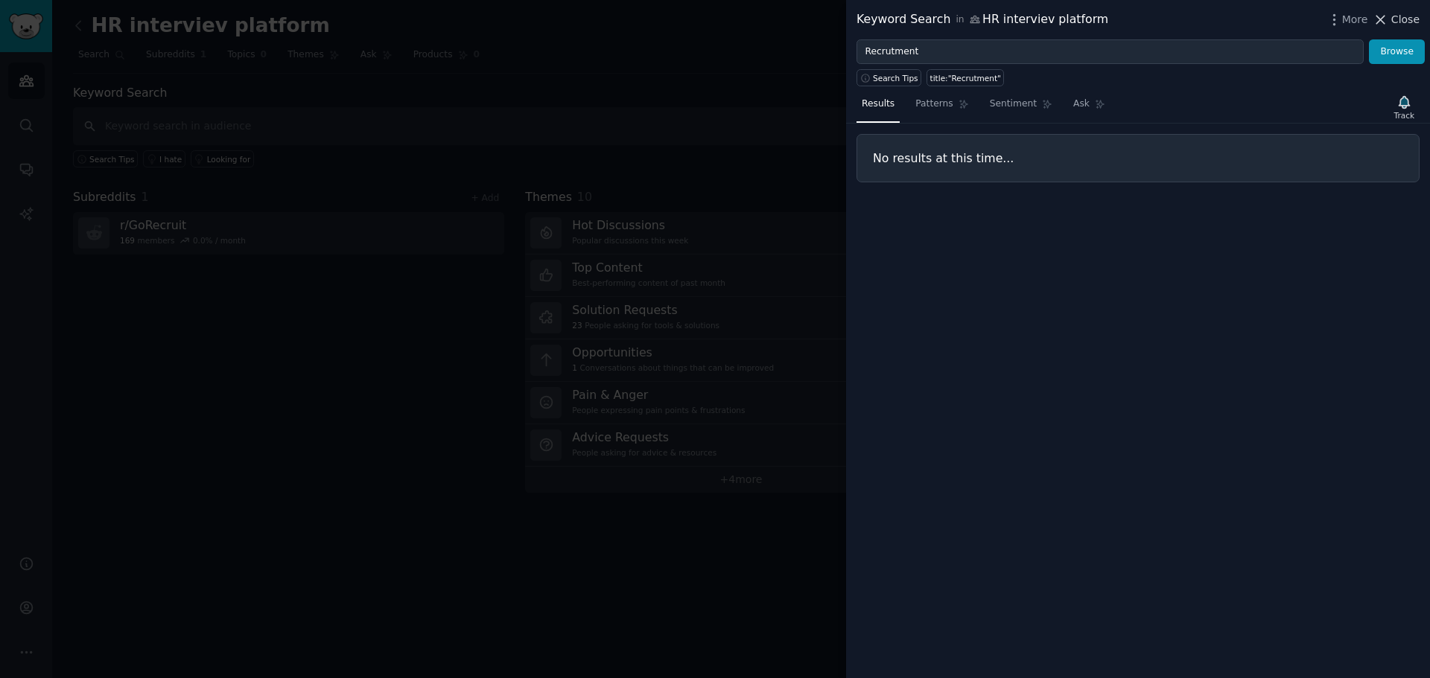
click at [1387, 18] on icon at bounding box center [1381, 20] width 16 height 16
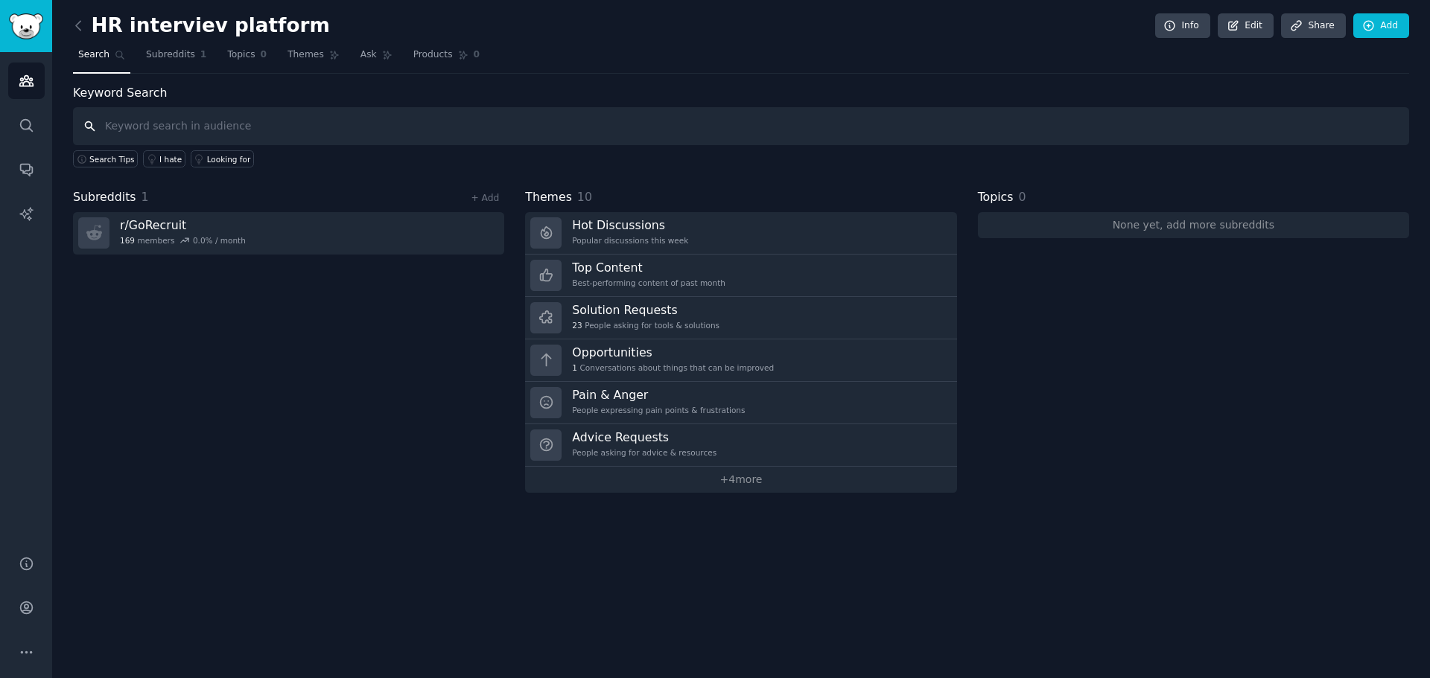
click at [139, 127] on input "text" at bounding box center [741, 126] width 1336 height 38
type input "Recruitments"
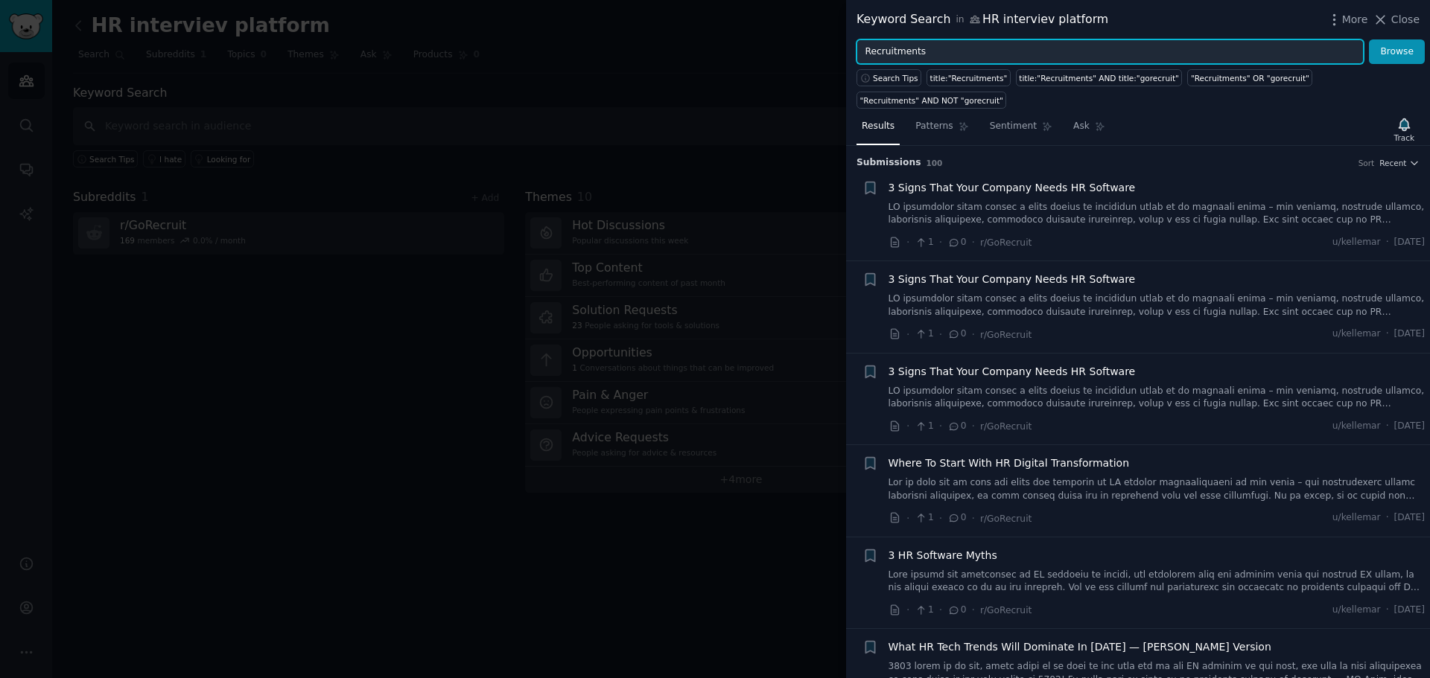
click at [936, 60] on input "Recruitments" at bounding box center [1109, 51] width 507 height 25
click at [1369, 39] on button "Browse" at bounding box center [1397, 51] width 56 height 25
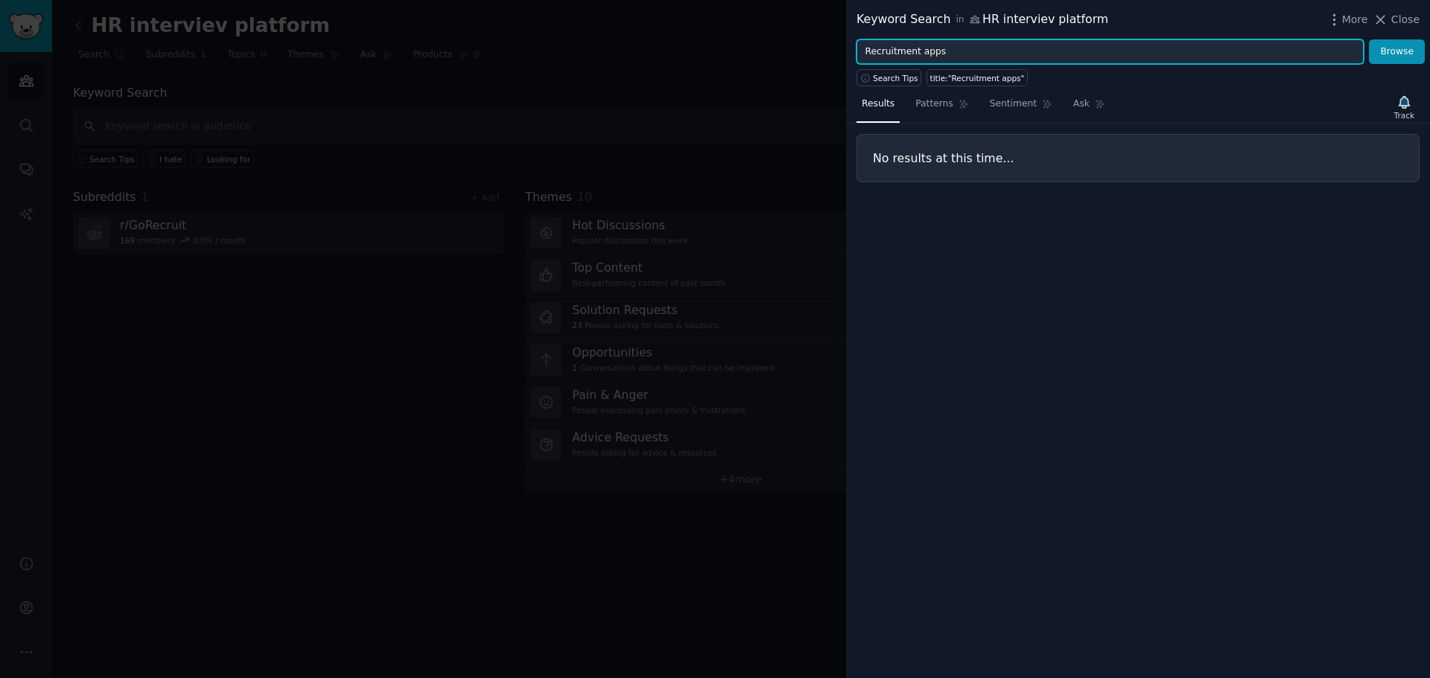
drag, startPoint x: 918, startPoint y: 51, endPoint x: 826, endPoint y: 44, distance: 91.8
click at [826, 44] on div "Keyword Search in HR interviev platform More Close Recruitment apps Browse Sear…" at bounding box center [715, 339] width 1430 height 678
click at [965, 46] on input "Recruitment apps" at bounding box center [1109, 51] width 507 height 25
click at [1369, 39] on button "Browse" at bounding box center [1397, 51] width 56 height 25
drag, startPoint x: 954, startPoint y: 51, endPoint x: 856, endPoint y: 51, distance: 97.6
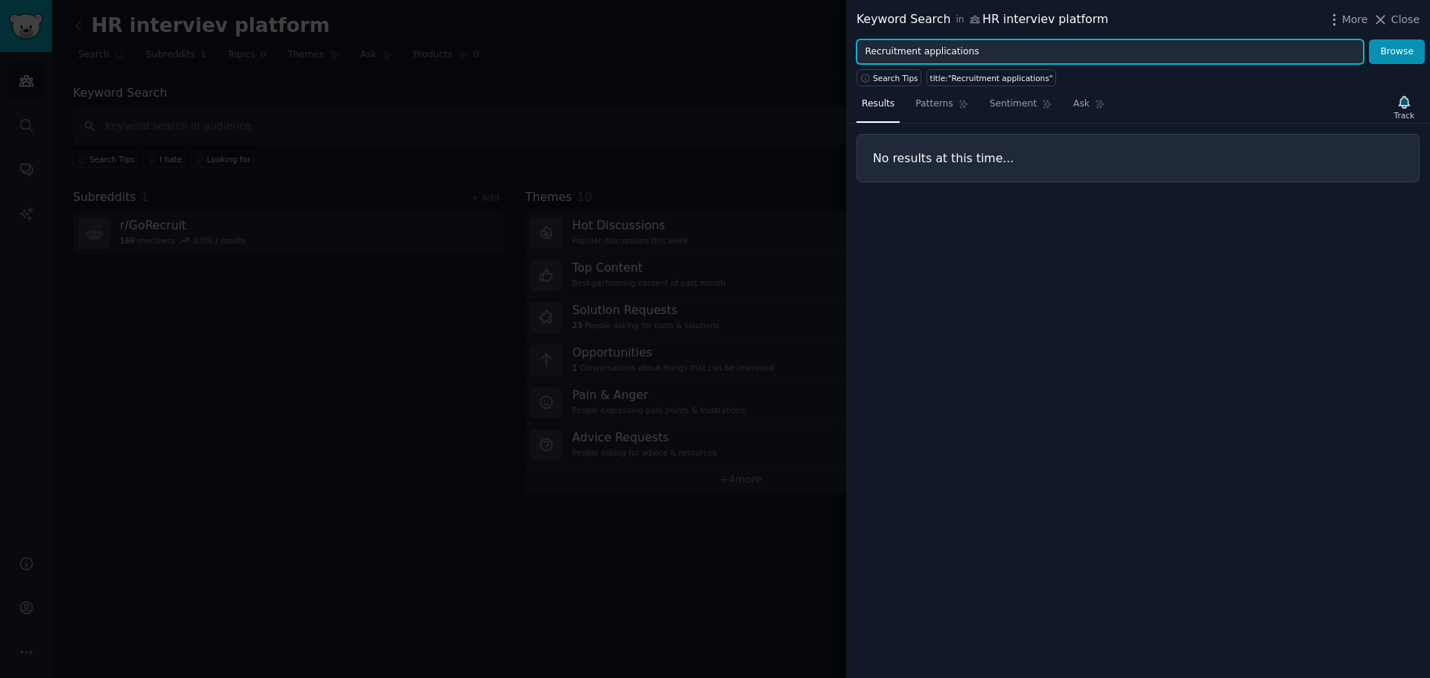
click at [856, 51] on input "Recruitment applications" at bounding box center [1109, 51] width 507 height 25
type input "Technical interviews applications"
click at [1369, 39] on button "Browse" at bounding box center [1397, 51] width 56 height 25
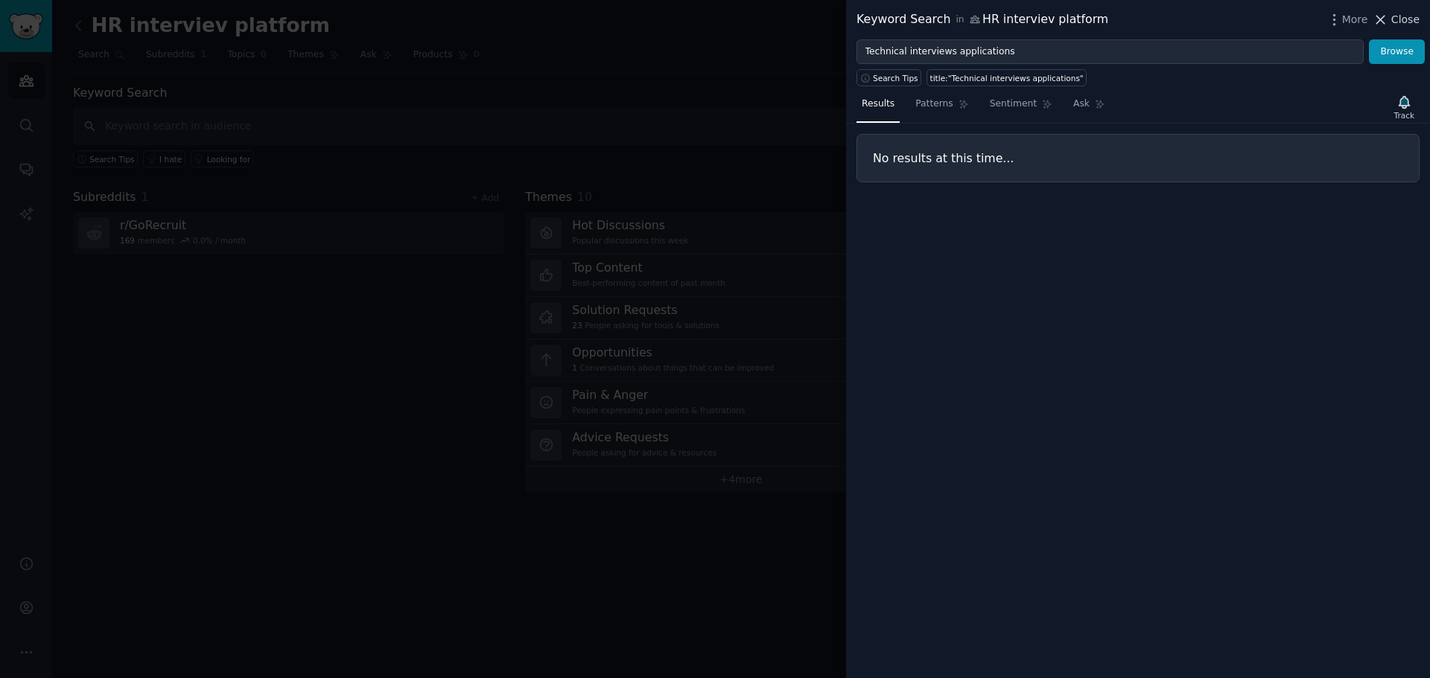
click at [1384, 19] on icon at bounding box center [1381, 20] width 8 height 8
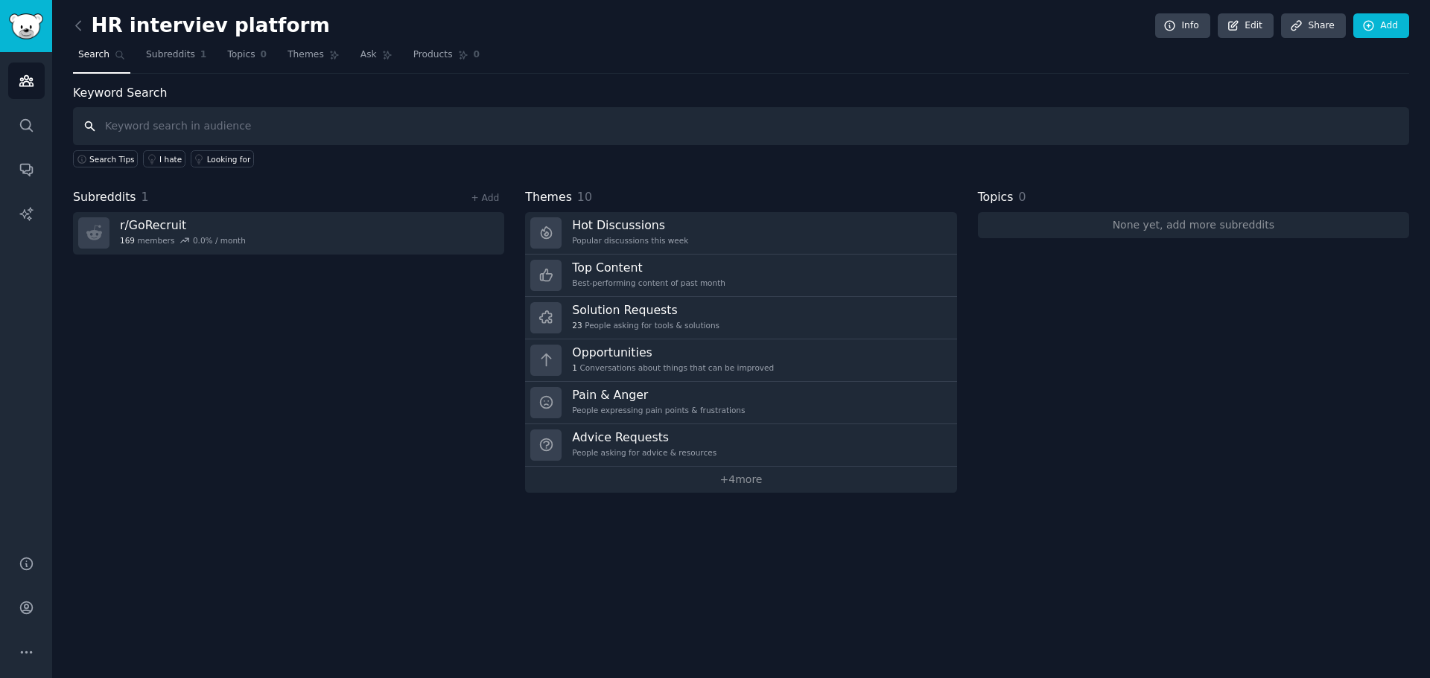
click at [171, 123] on input "text" at bounding box center [741, 126] width 1336 height 38
click at [182, 131] on input "text" at bounding box center [741, 126] width 1336 height 38
type input "Hr platforms"
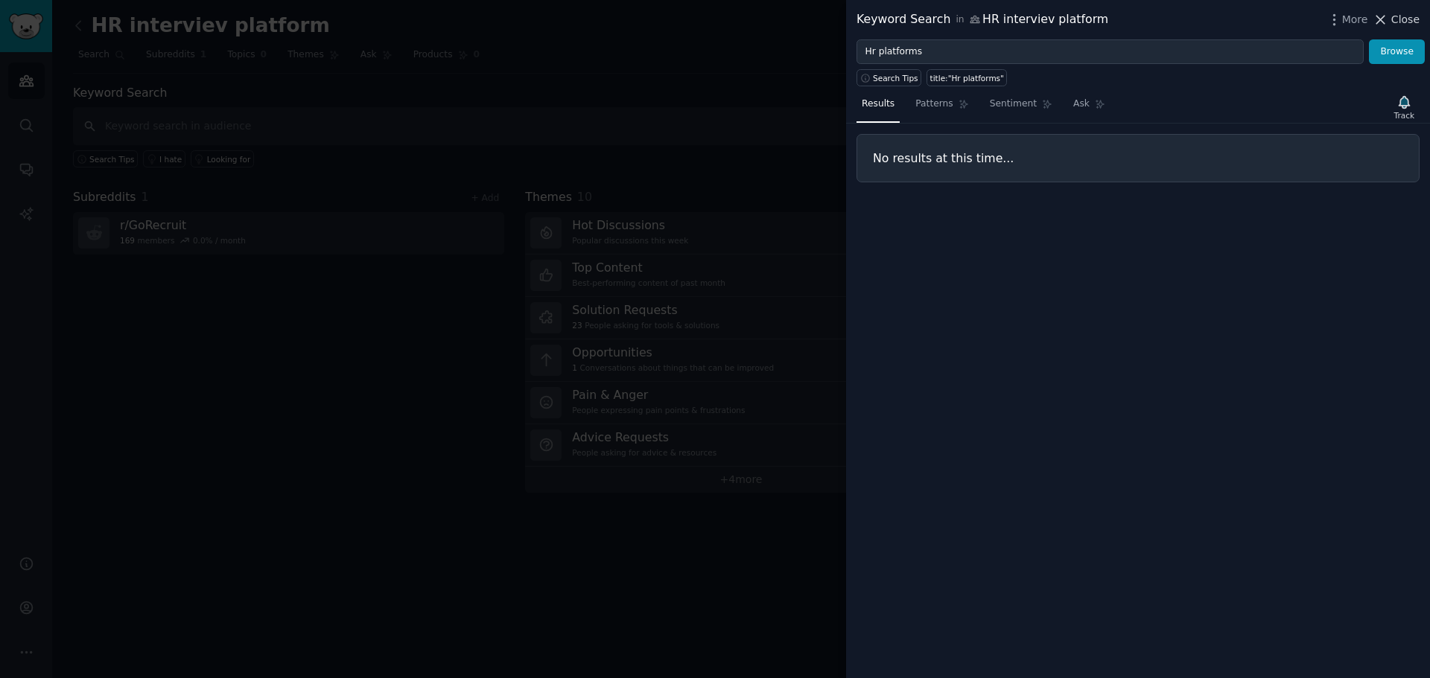
click at [1394, 20] on span "Close" at bounding box center [1405, 20] width 28 height 16
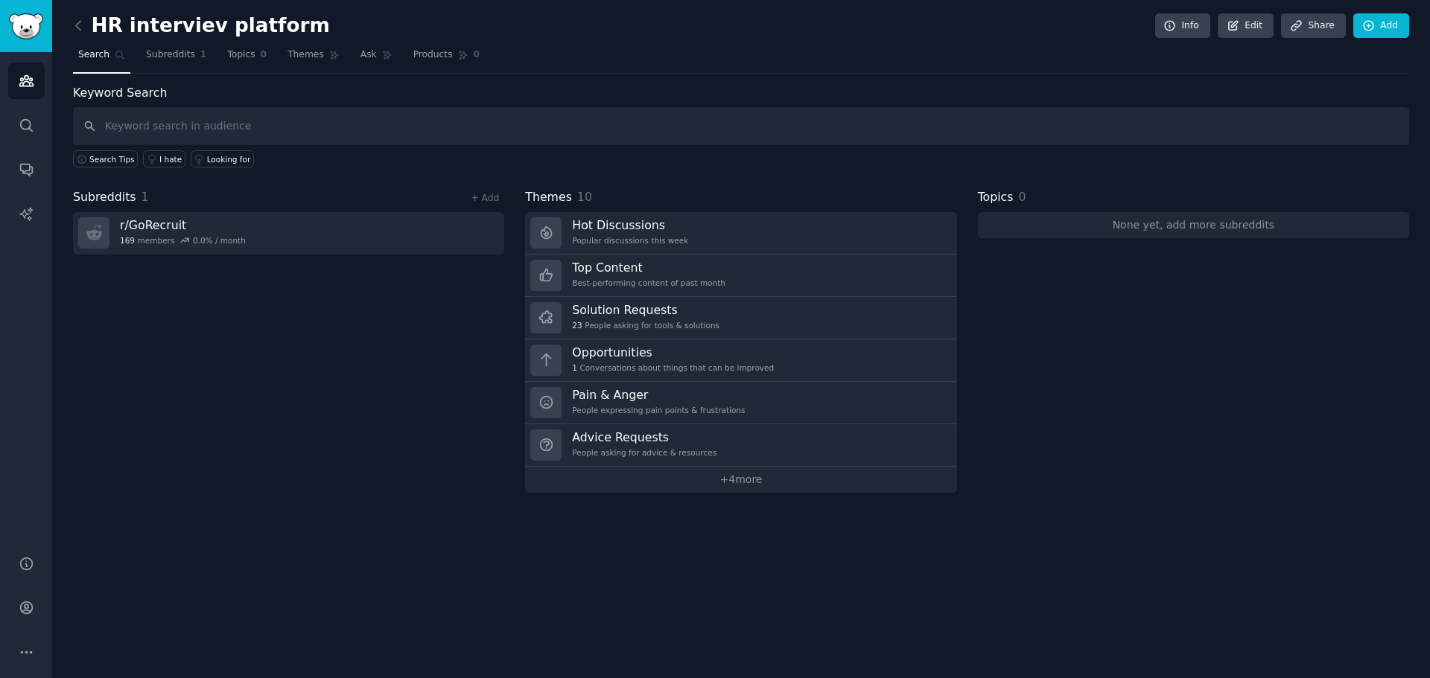
drag, startPoint x: 415, startPoint y: 249, endPoint x: 225, endPoint y: 334, distance: 208.3
click at [225, 334] on div "Subreddits 1 + Add r/ GoRecruit 169 members 0.0 % / month" at bounding box center [288, 340] width 431 height 305
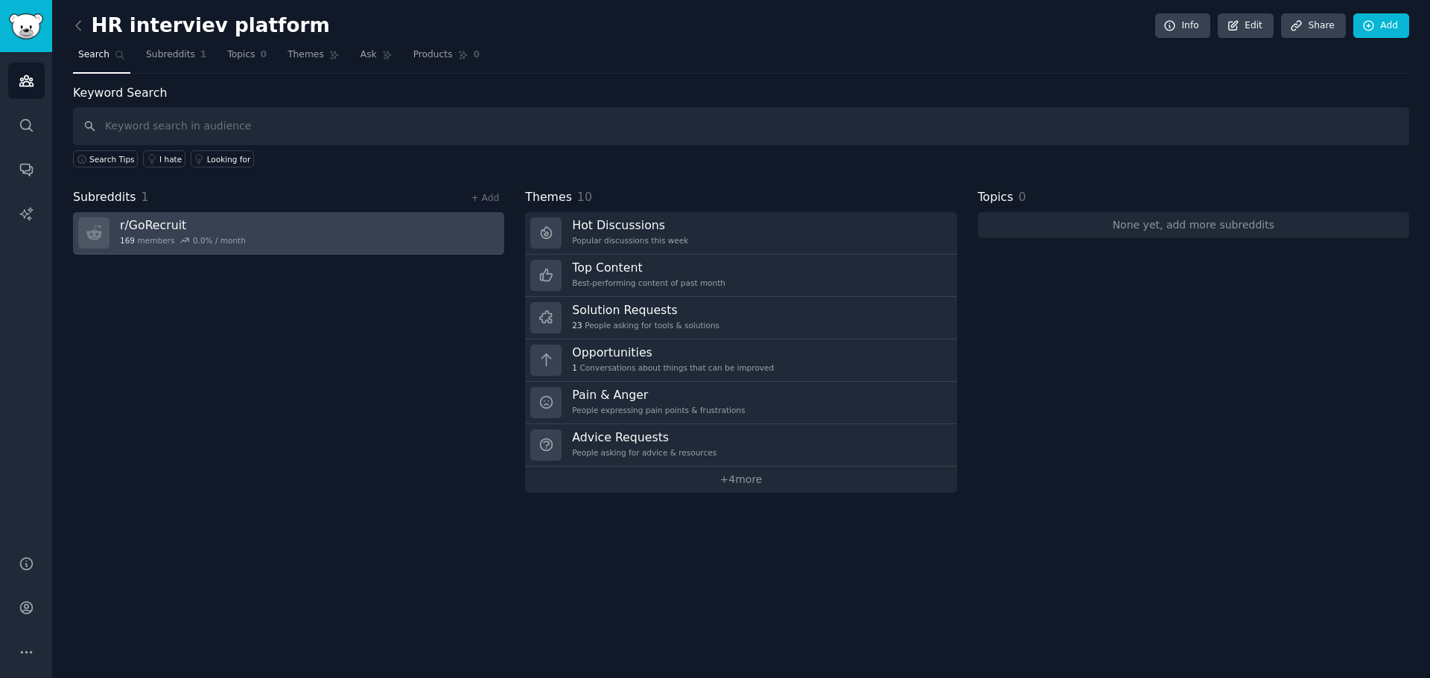
click at [96, 232] on icon at bounding box center [94, 232] width 16 height 15
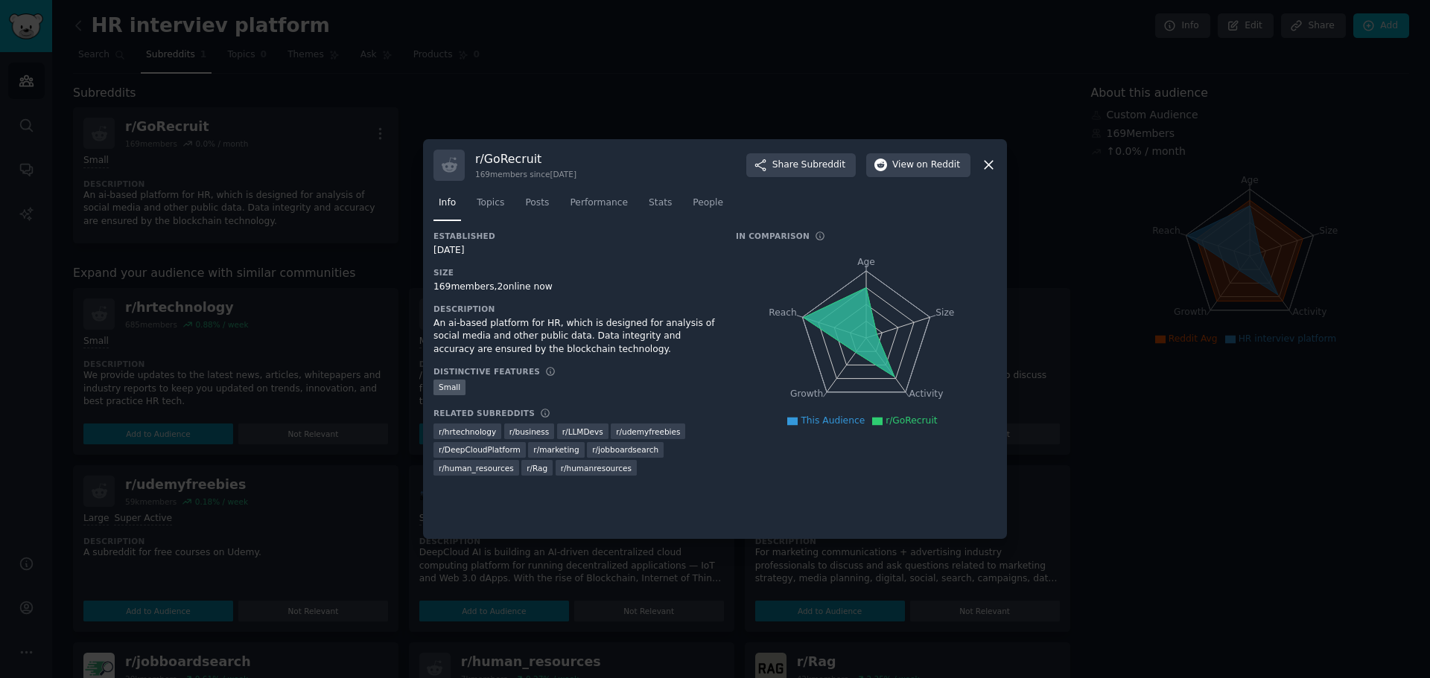
click at [989, 163] on icon at bounding box center [989, 165] width 16 height 16
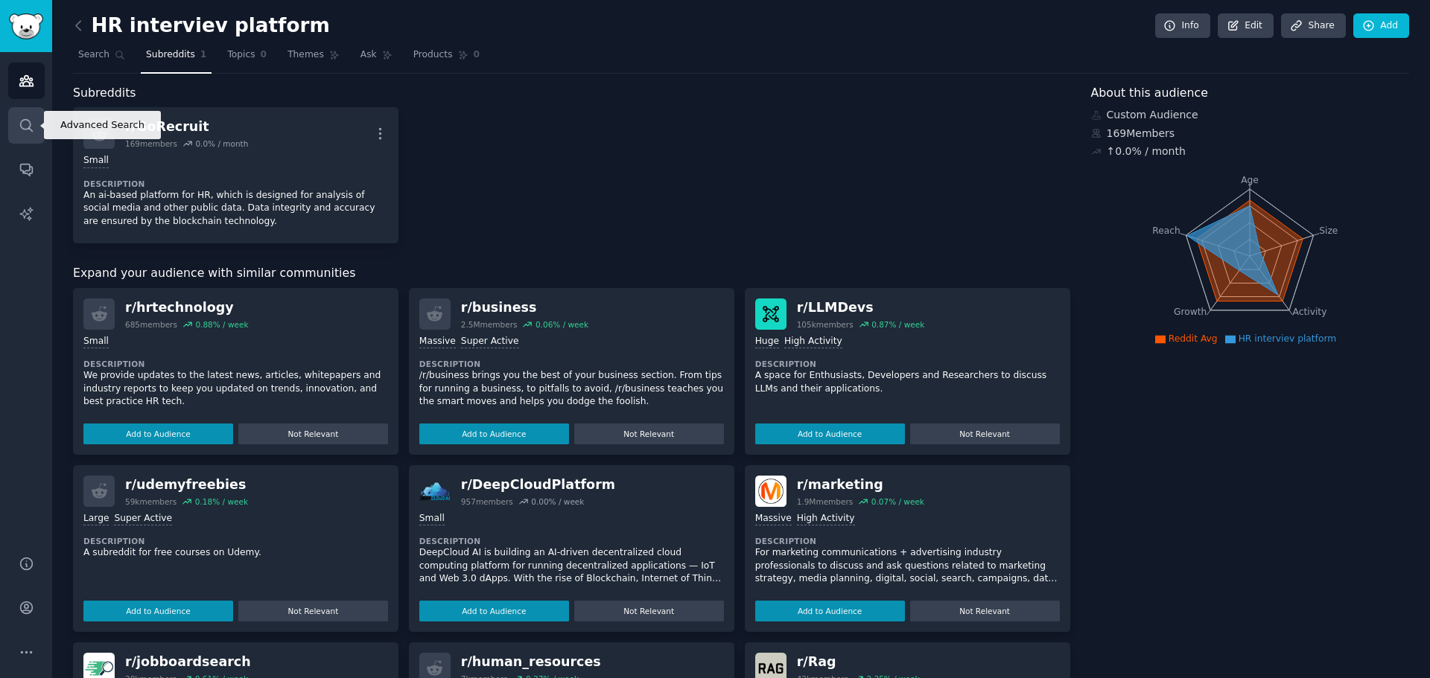
click at [24, 130] on icon "Sidebar" at bounding box center [27, 126] width 16 height 16
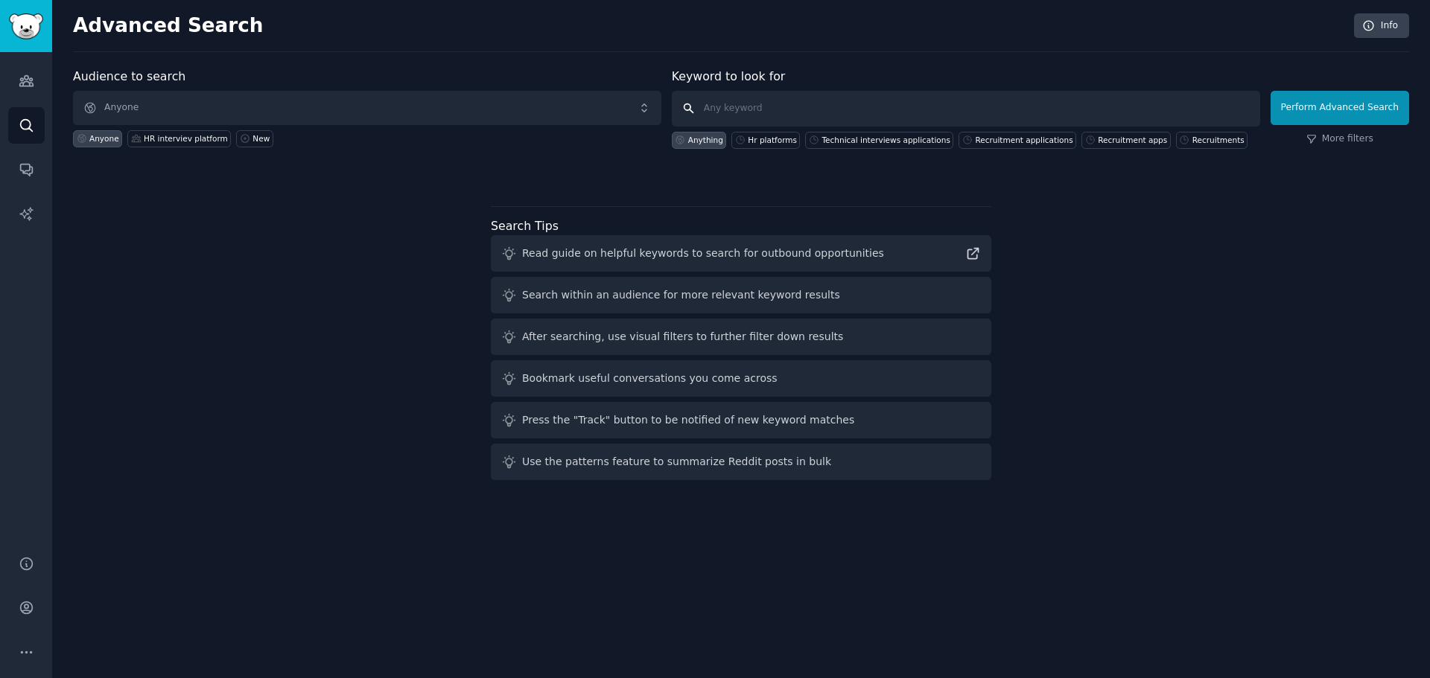
click at [784, 112] on input "text" at bounding box center [966, 109] width 588 height 36
click at [854, 116] on input "technical interviews" at bounding box center [966, 109] width 588 height 36
click at [831, 111] on input "technical interviews" at bounding box center [966, 109] width 588 height 36
type input "technical interviews app"
click button "Perform Advanced Search" at bounding box center [1340, 108] width 139 height 34
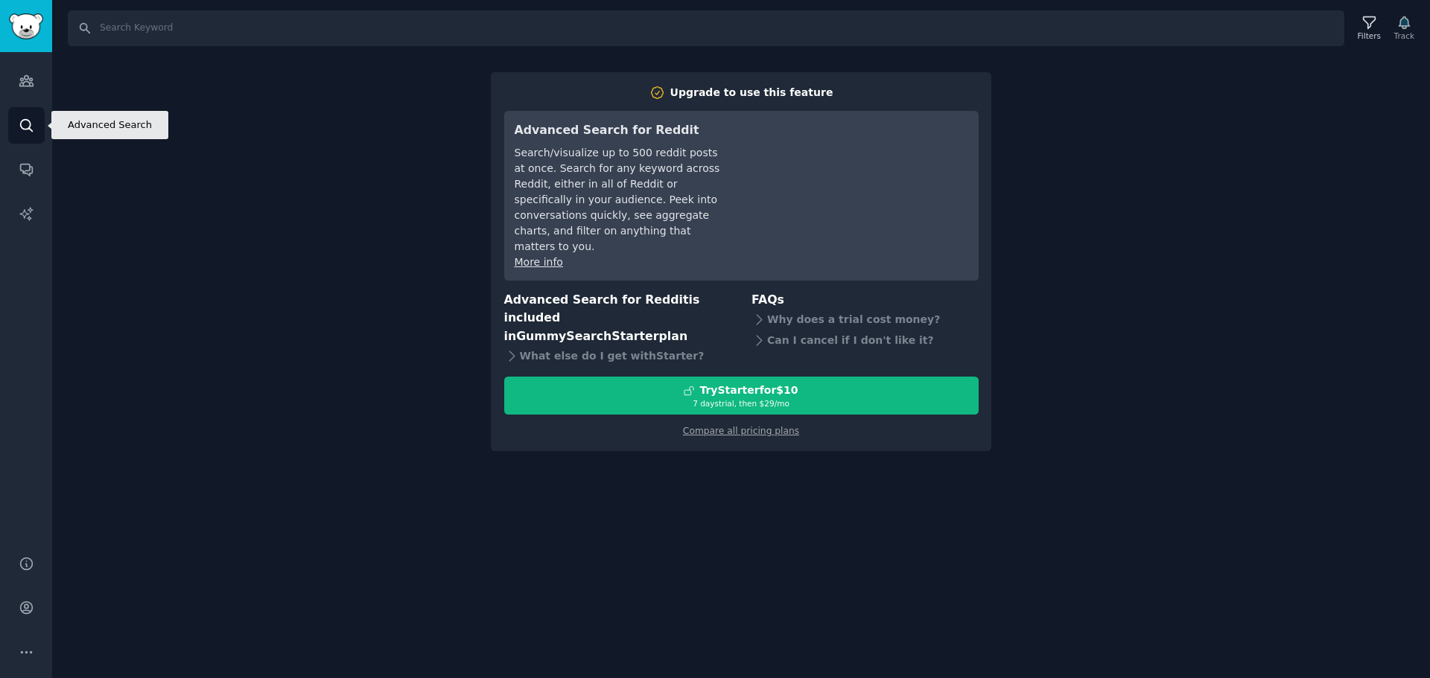
click at [23, 135] on link "Search" at bounding box center [26, 125] width 36 height 36
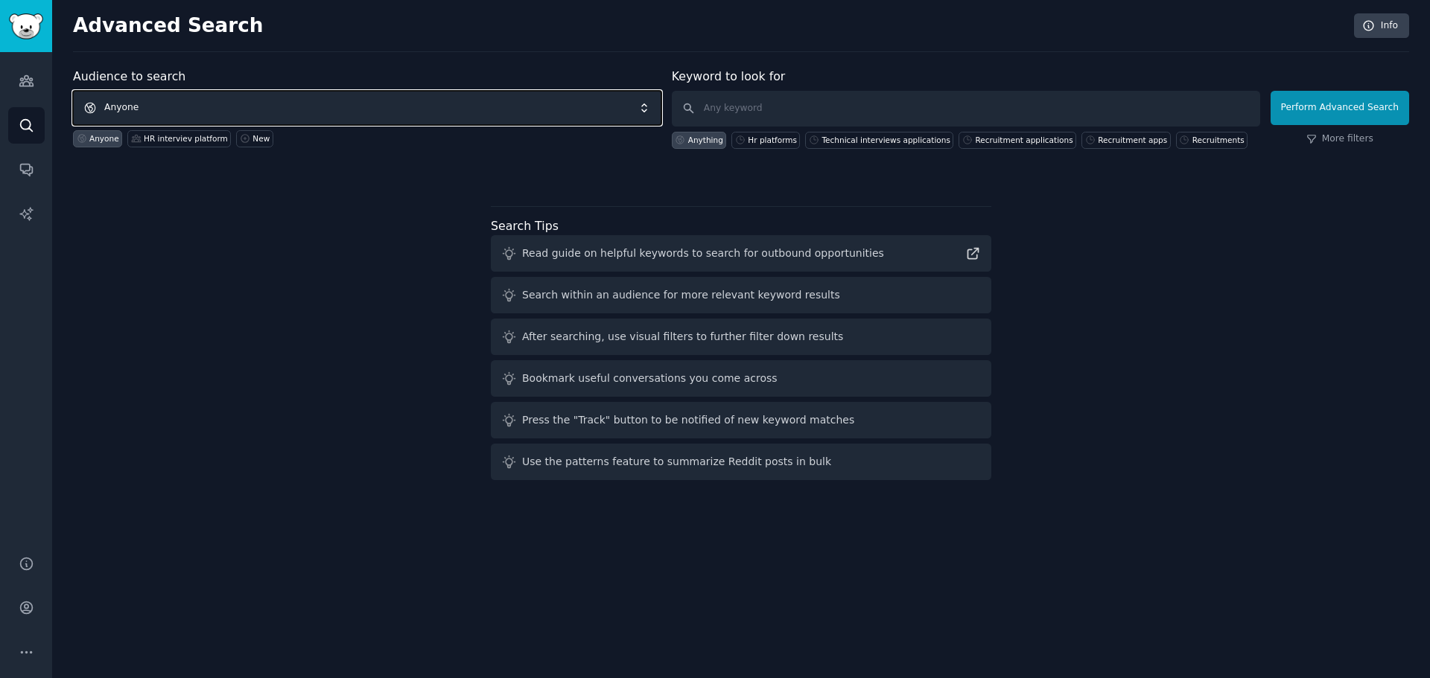
click at [359, 106] on span "Anyone" at bounding box center [367, 108] width 588 height 34
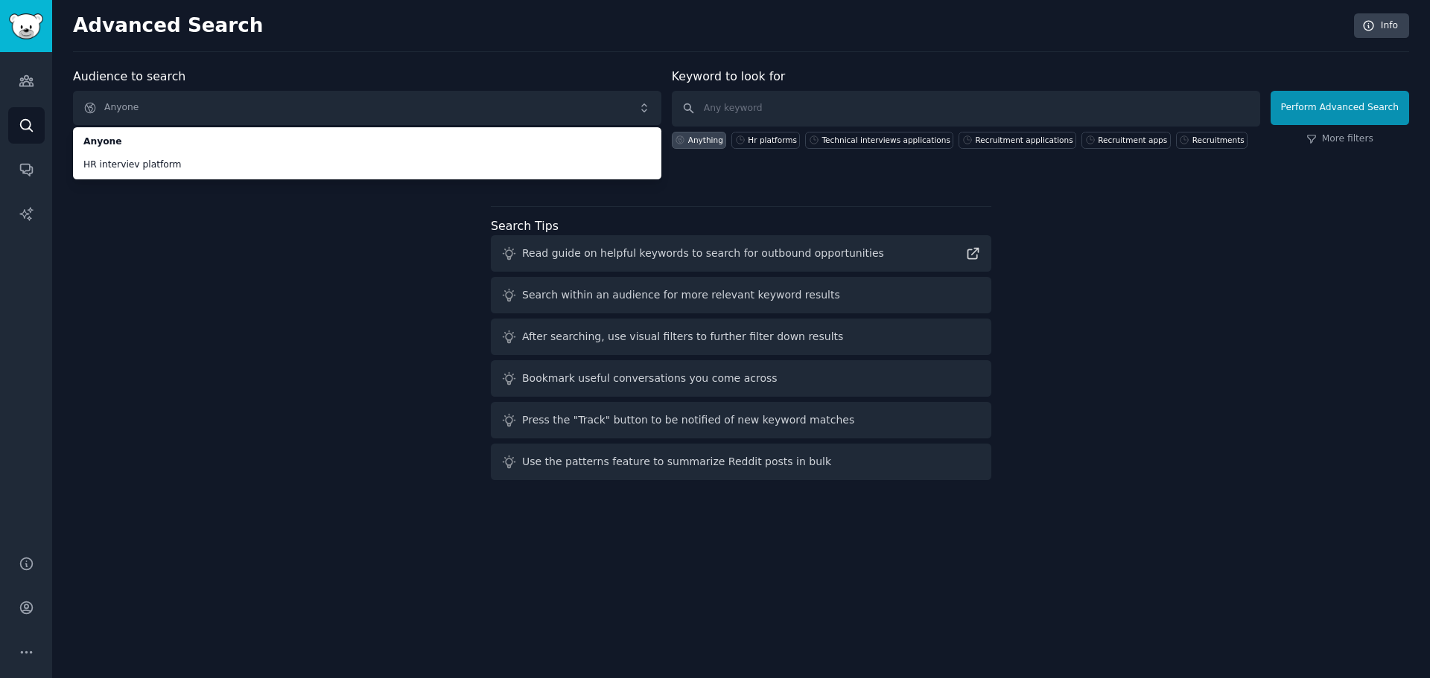
click at [261, 410] on div "Audience to search Anyone Anyone HR interviev platform Anyone HR interviev plat…" at bounding box center [741, 277] width 1336 height 419
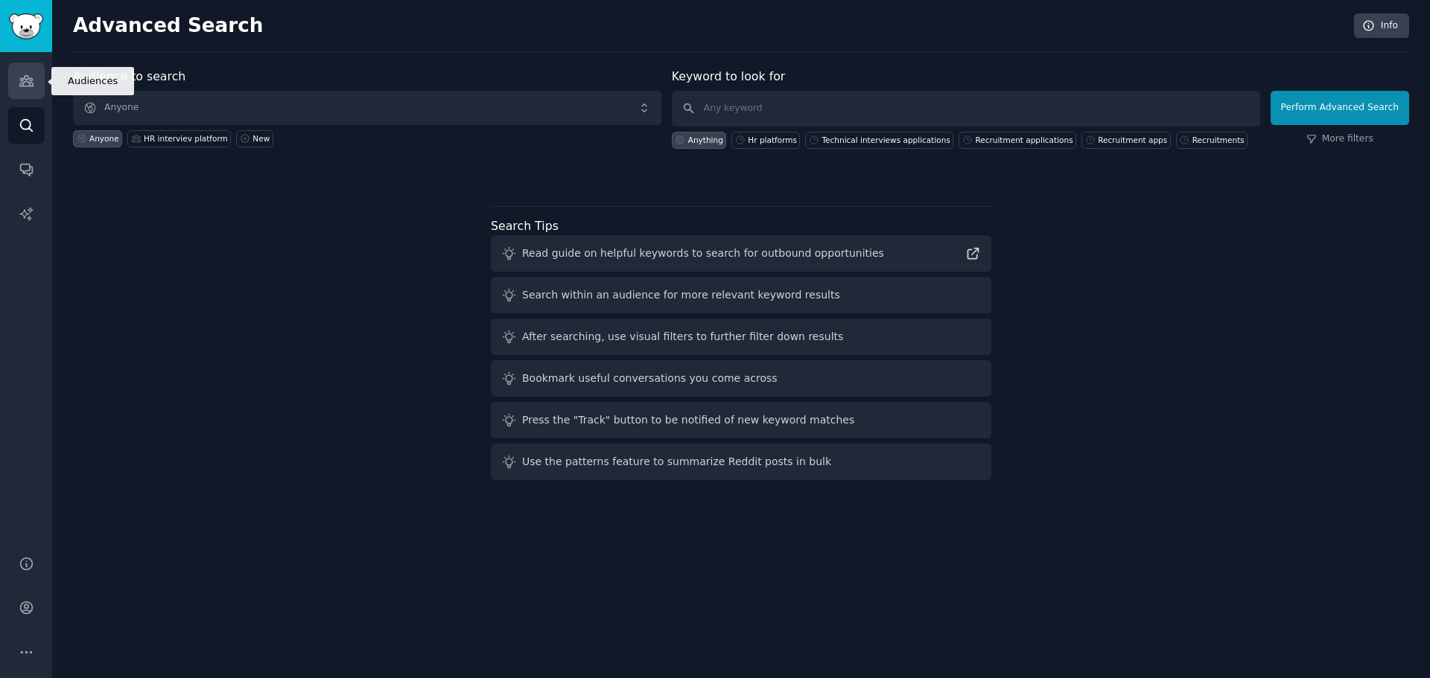
click at [20, 78] on icon "Sidebar" at bounding box center [25, 81] width 13 height 10
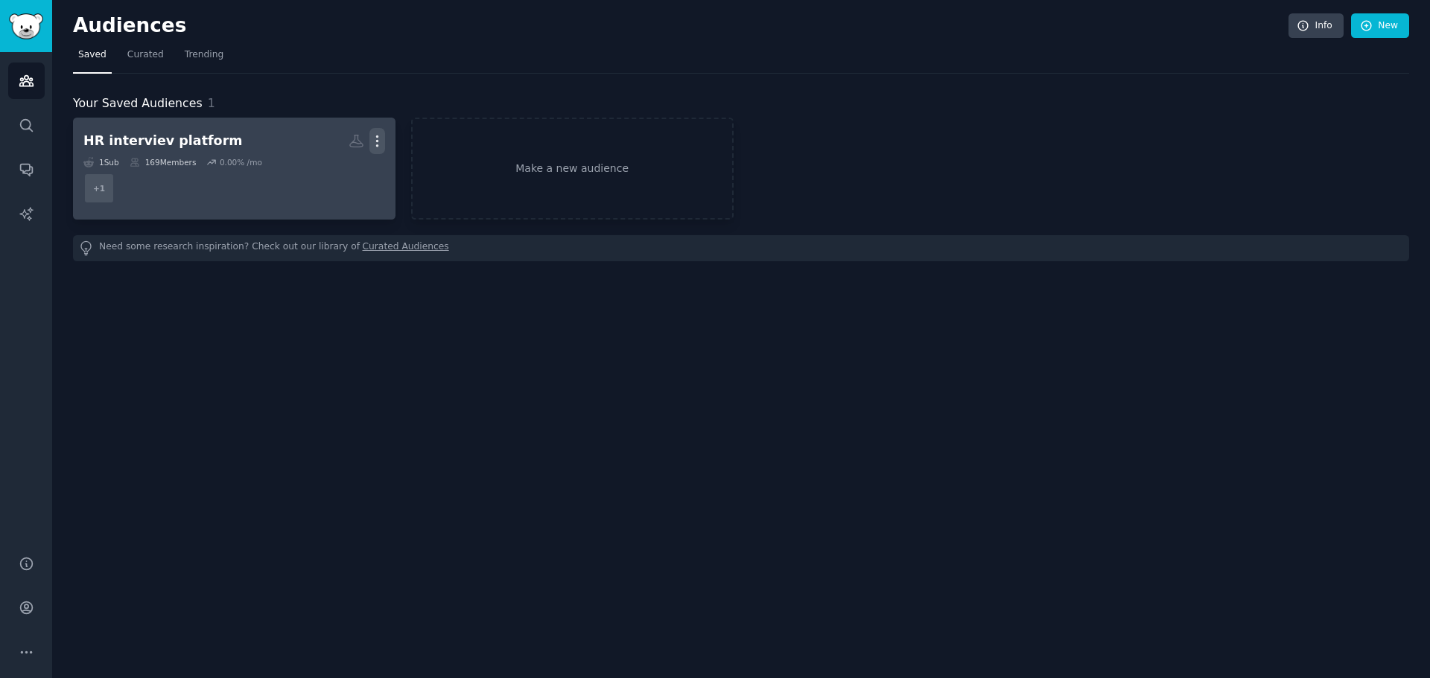
click at [376, 141] on icon "button" at bounding box center [376, 141] width 1 height 10
click at [331, 181] on div "Delete" at bounding box center [325, 172] width 71 height 31
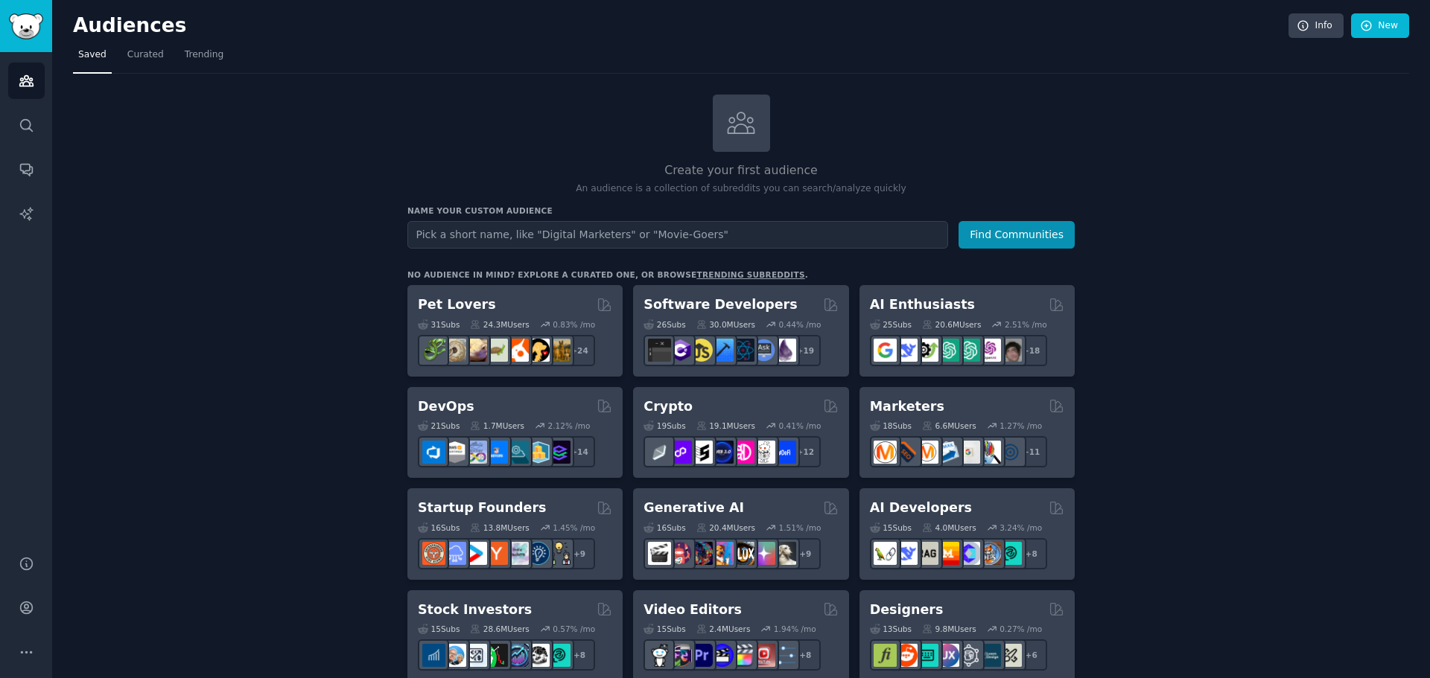
click at [530, 238] on input "text" at bounding box center [677, 235] width 541 height 28
click at [29, 127] on icon "Sidebar" at bounding box center [26, 125] width 12 height 12
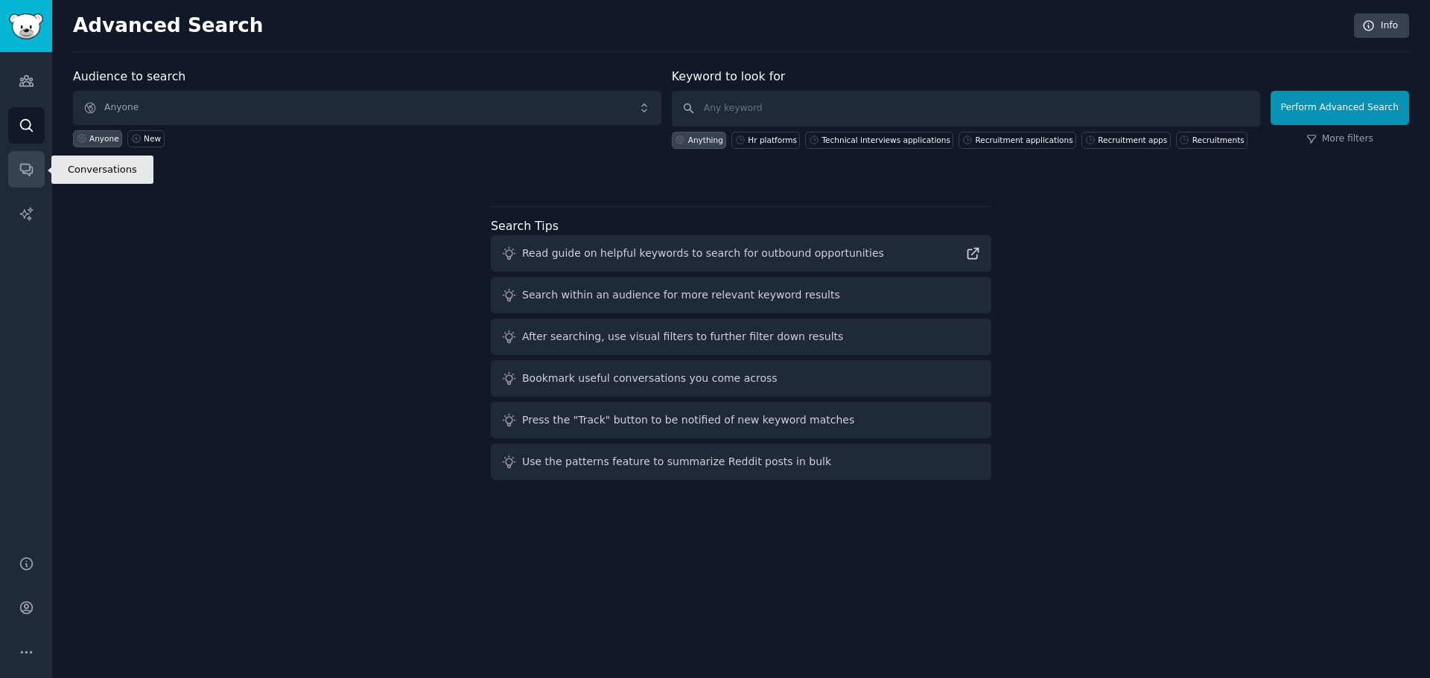
click at [13, 166] on link "Conversations" at bounding box center [26, 169] width 36 height 36
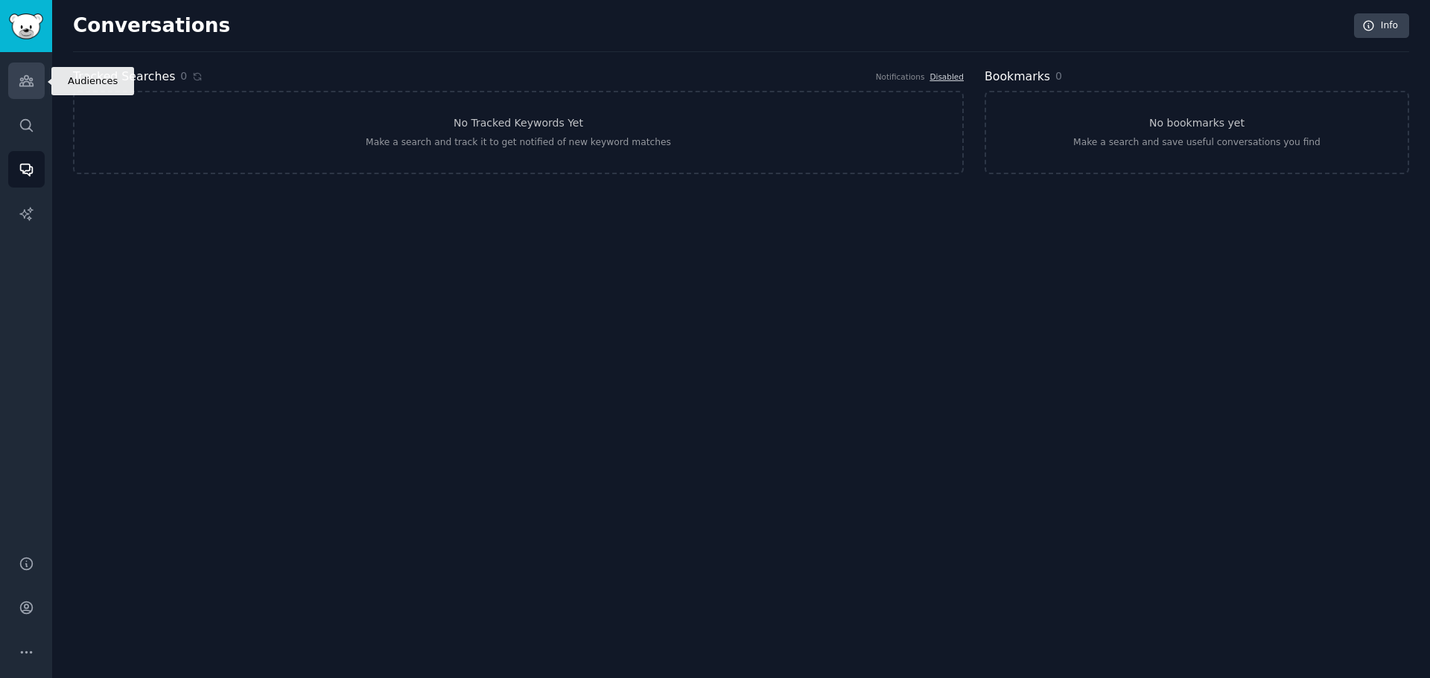
click at [29, 92] on link "Audiences" at bounding box center [26, 81] width 36 height 36
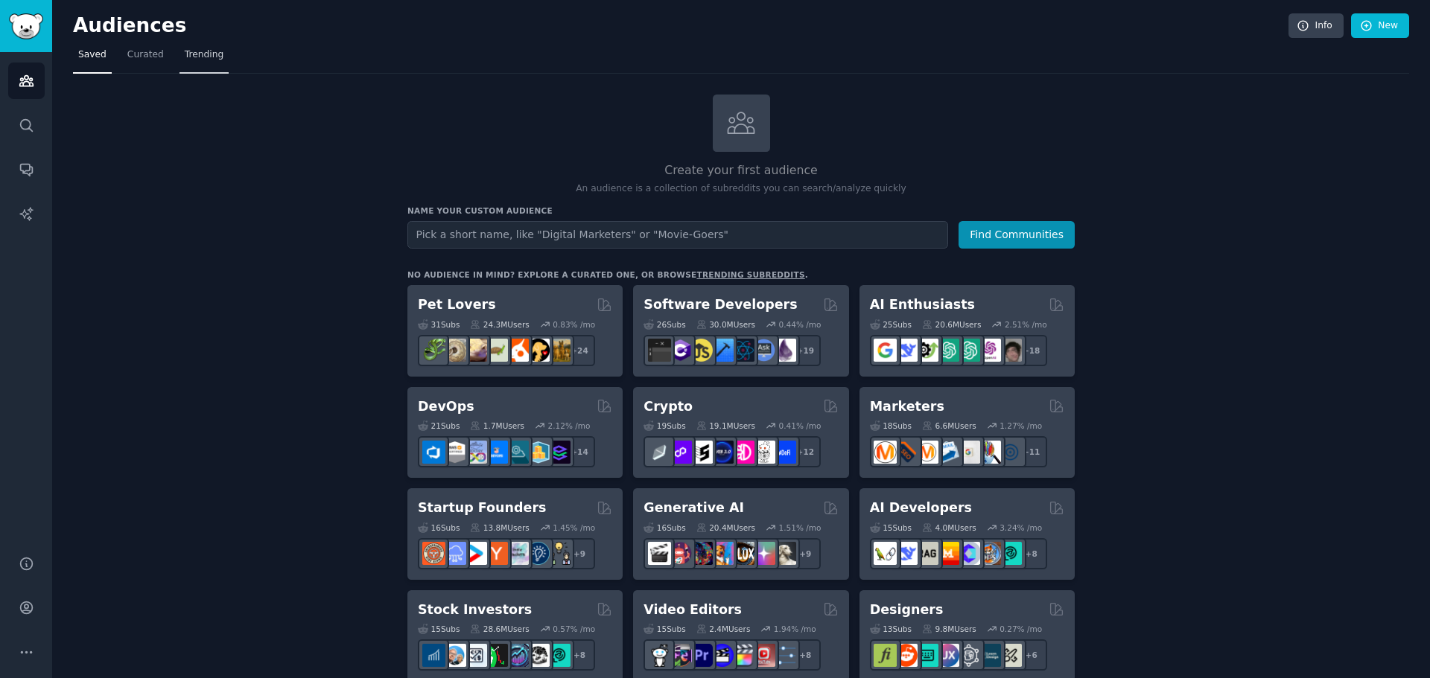
click at [197, 60] on span "Trending" at bounding box center [204, 54] width 39 height 13
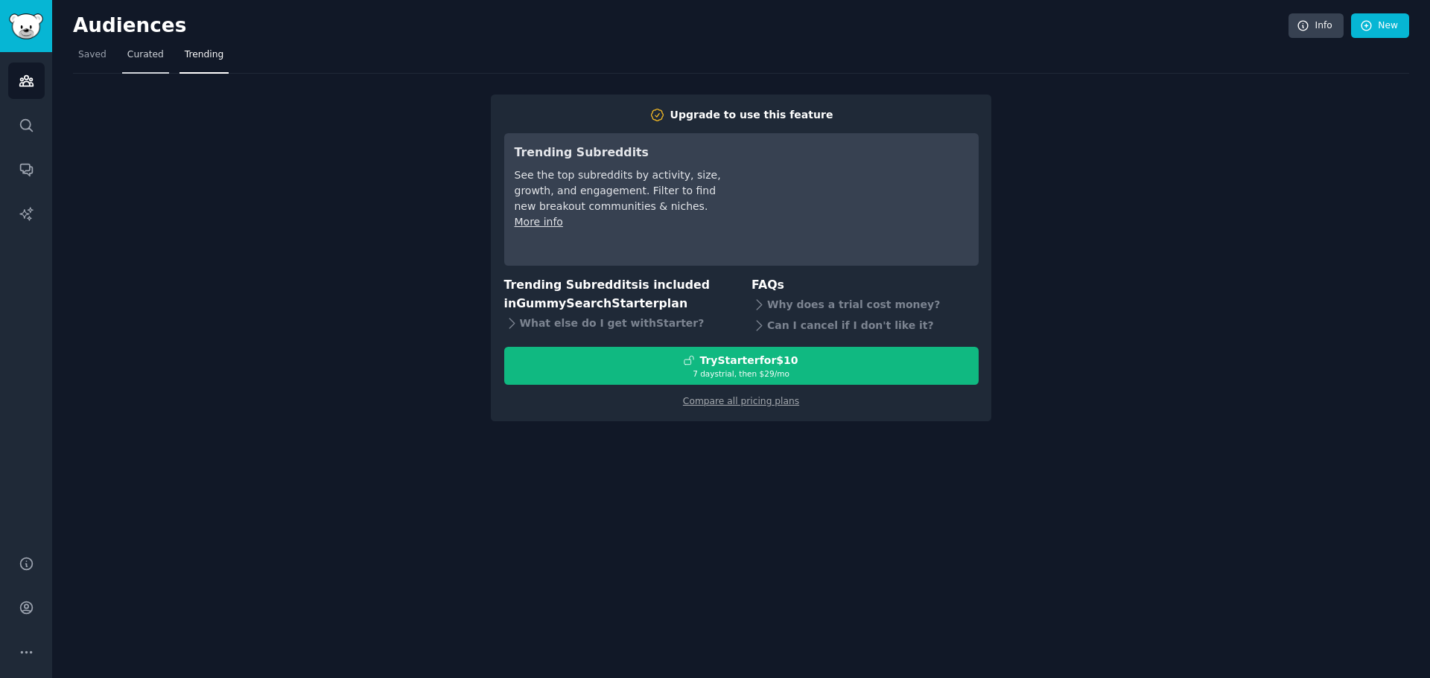
click at [132, 60] on span "Curated" at bounding box center [145, 54] width 36 height 13
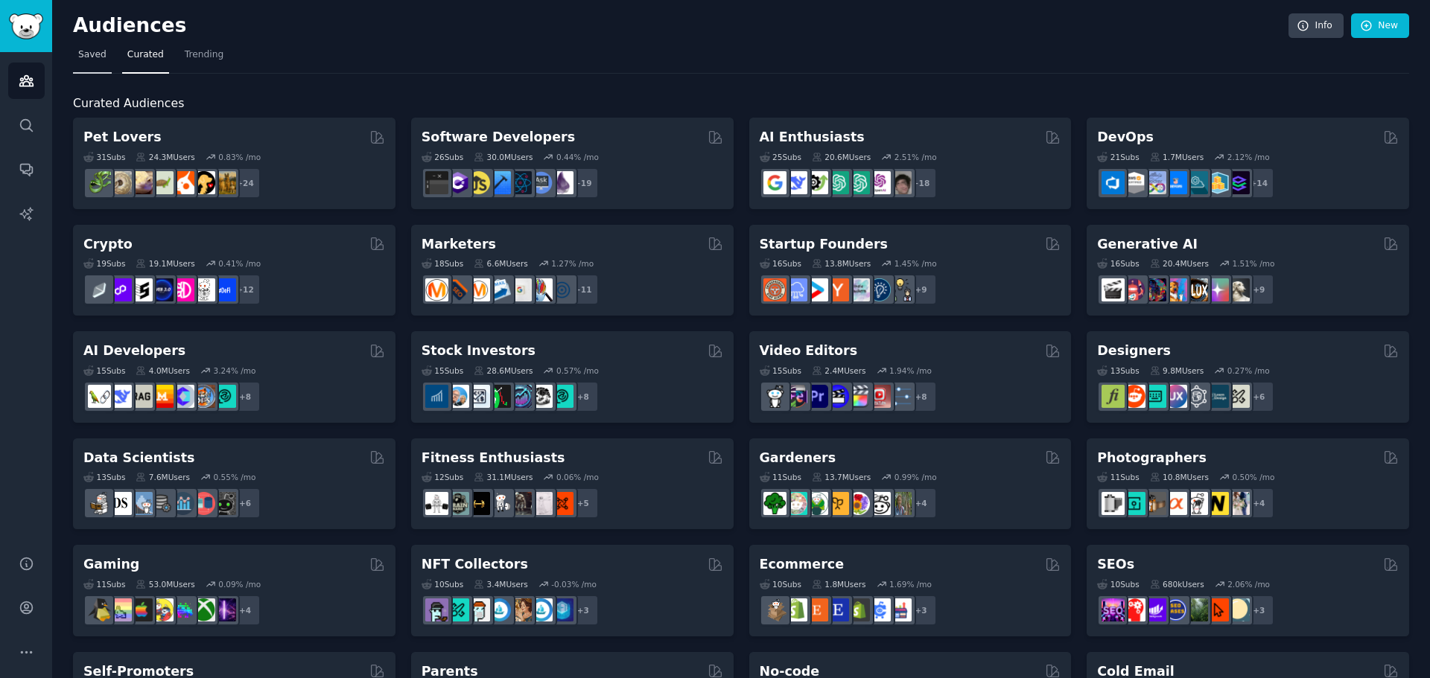
click at [88, 57] on span "Saved" at bounding box center [92, 54] width 28 height 13
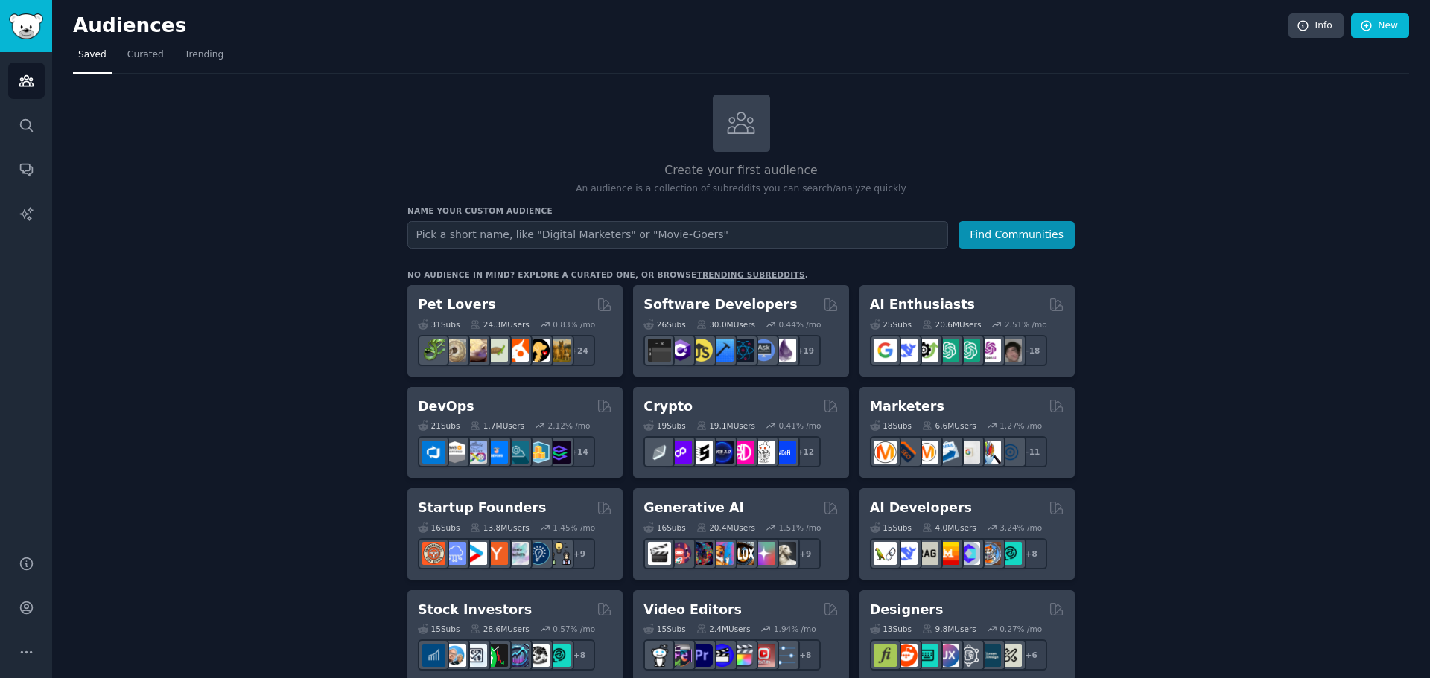
click at [595, 235] on input "text" at bounding box center [677, 235] width 541 height 28
type input "technical interviews app"
click at [958, 221] on button "Find Communities" at bounding box center [1016, 235] width 116 height 28
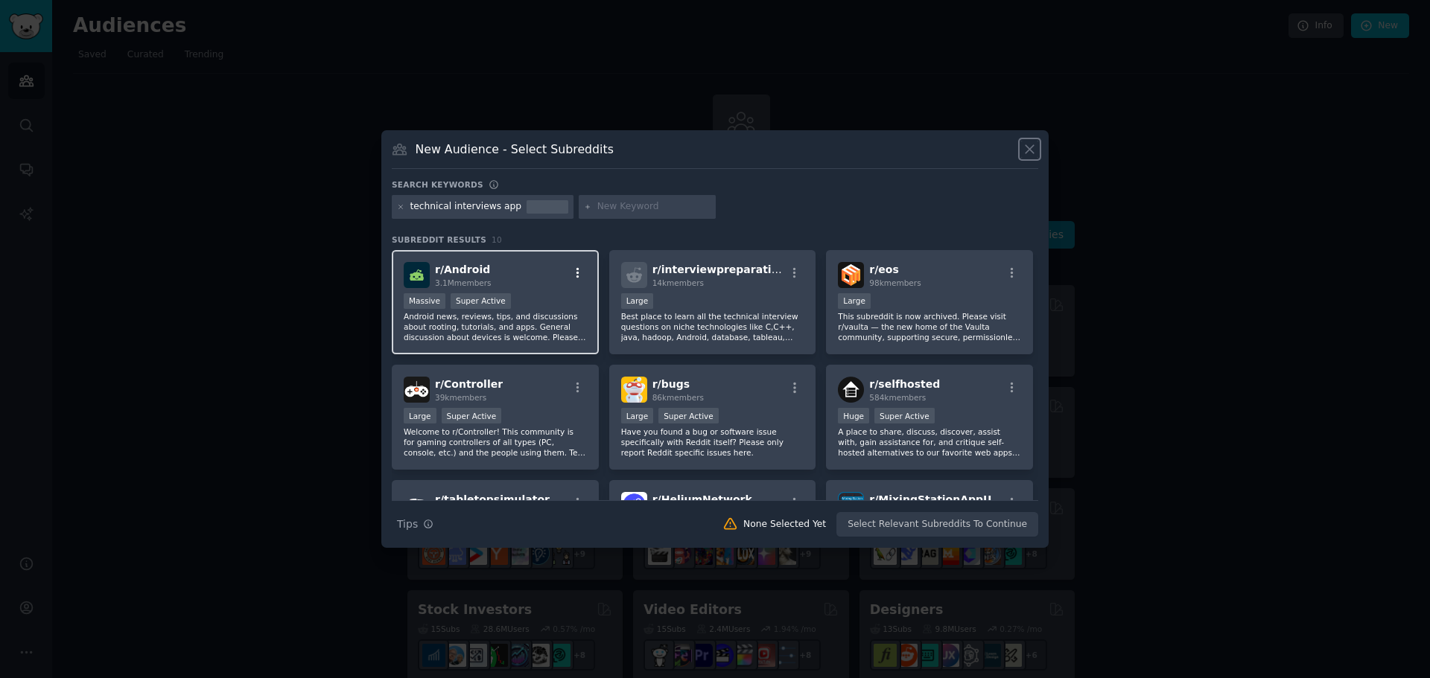
click at [575, 272] on icon "button" at bounding box center [577, 273] width 13 height 13
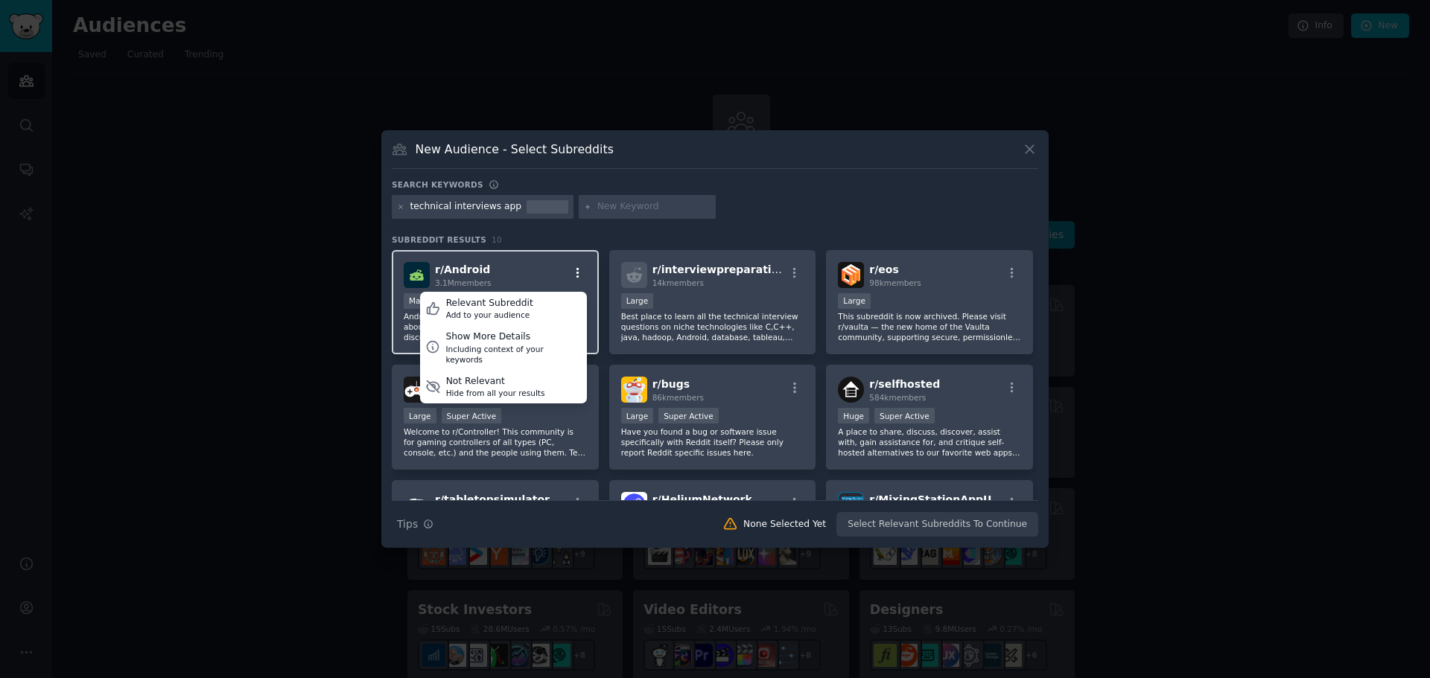
click at [576, 272] on icon "button" at bounding box center [577, 273] width 13 height 13
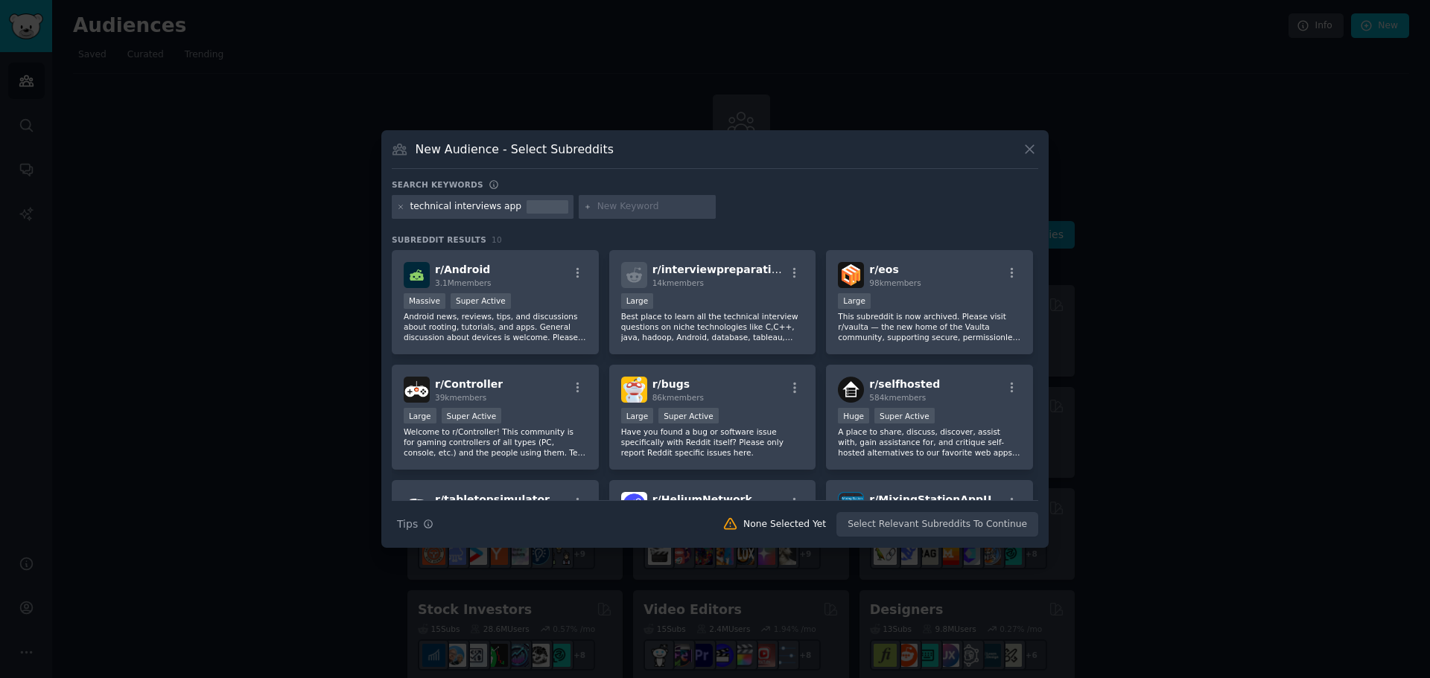
drag, startPoint x: 515, startPoint y: 320, endPoint x: 1189, endPoint y: 372, distance: 675.9
click at [1189, 372] on div at bounding box center [715, 339] width 1430 height 678
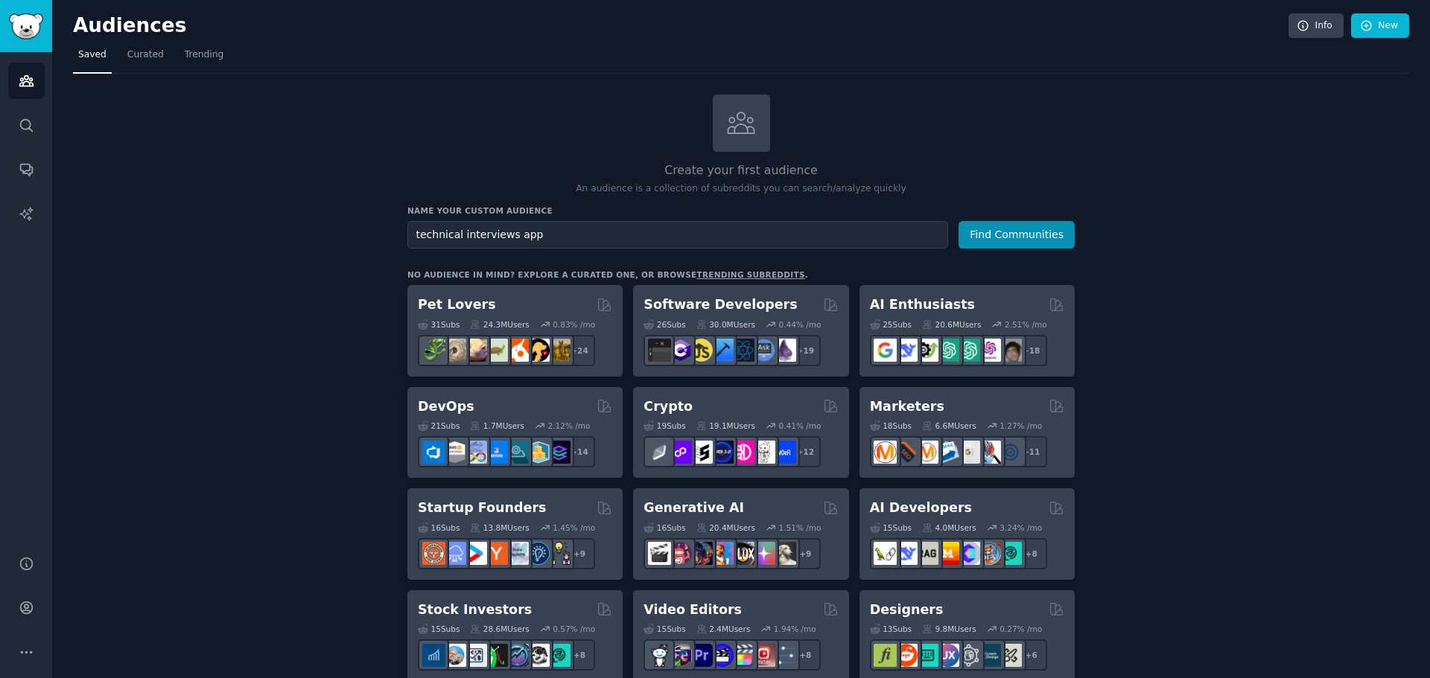
click at [1047, 219] on div "Name your custom audience Audience Name technical interviews app Find Communiti…" at bounding box center [740, 227] width 667 height 43
click at [1037, 228] on button "Find Communities" at bounding box center [1016, 235] width 116 height 28
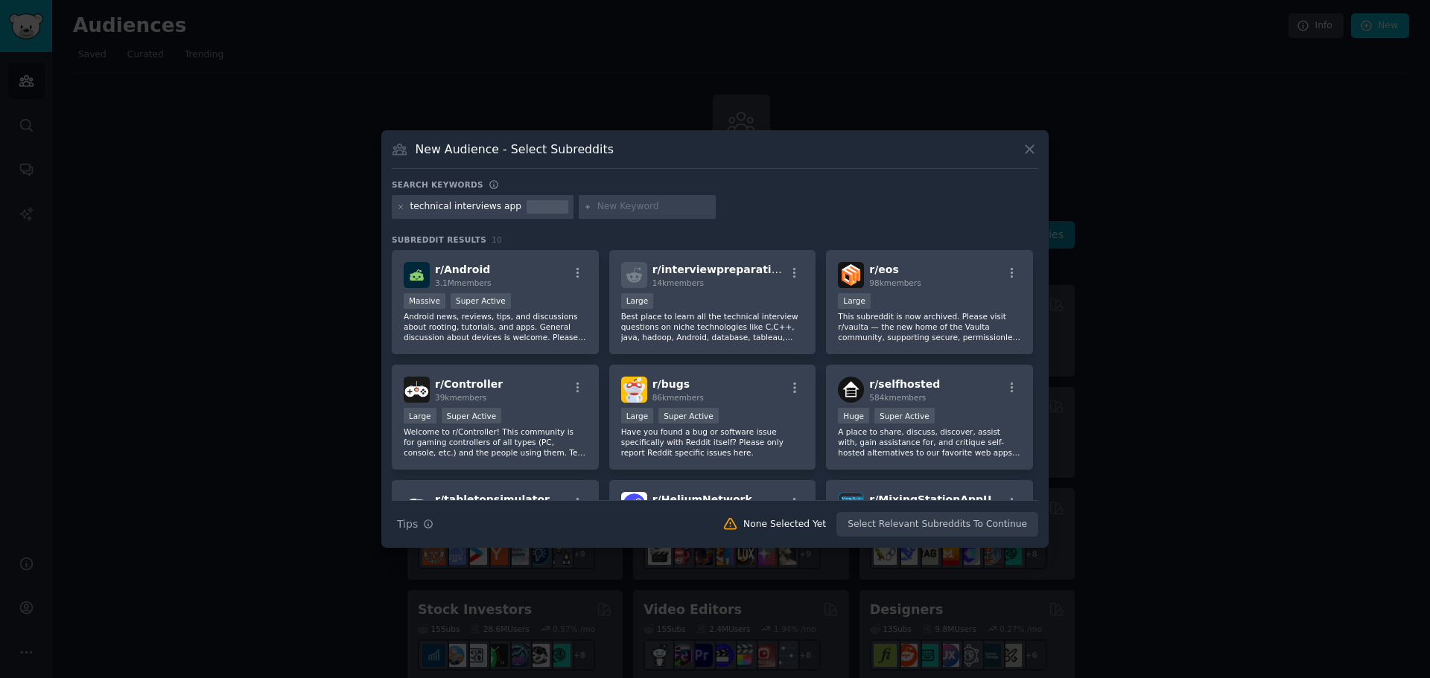
click at [611, 209] on input "text" at bounding box center [653, 206] width 113 height 13
type input "service"
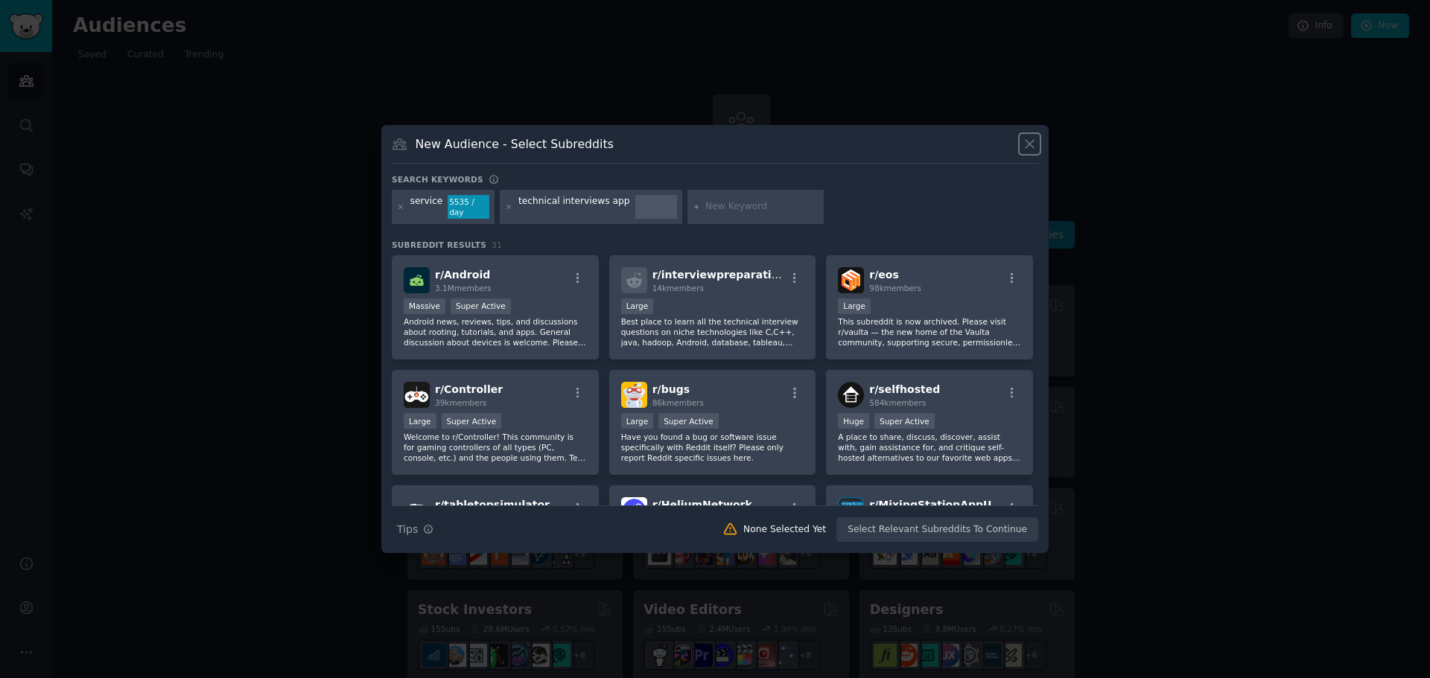
click at [1027, 149] on icon at bounding box center [1030, 144] width 16 height 16
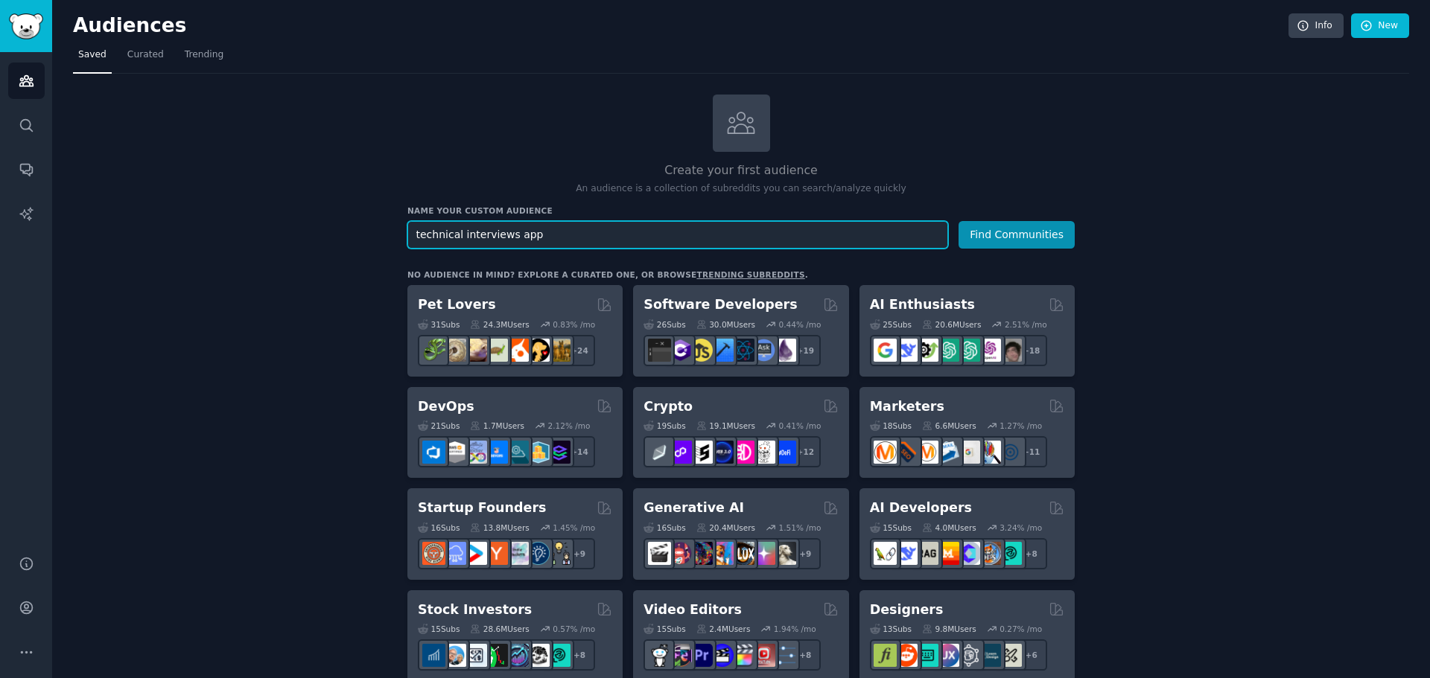
drag, startPoint x: 602, startPoint y: 238, endPoint x: 362, endPoint y: 229, distance: 240.0
type input "g"
type input "question generation for interview"
click at [990, 244] on button "Find Communities" at bounding box center [1016, 235] width 116 height 28
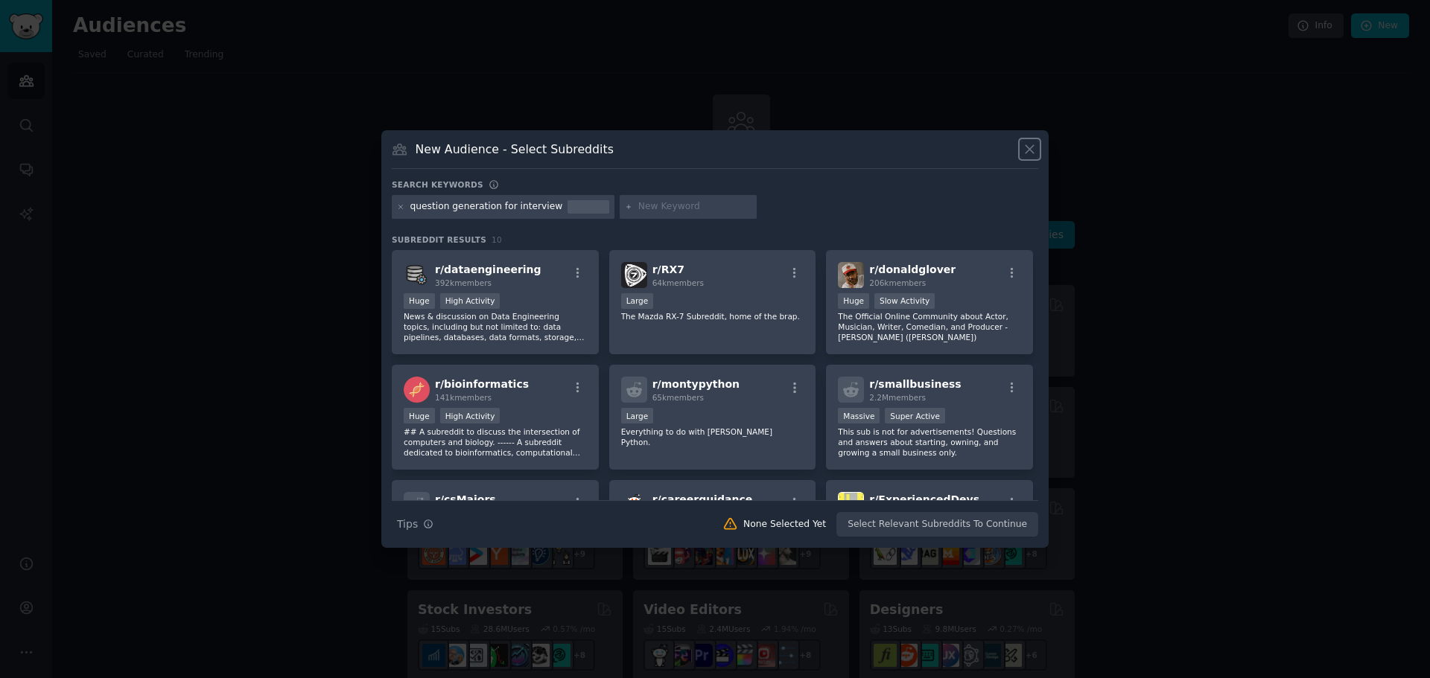
click at [1032, 150] on icon at bounding box center [1030, 149] width 16 height 16
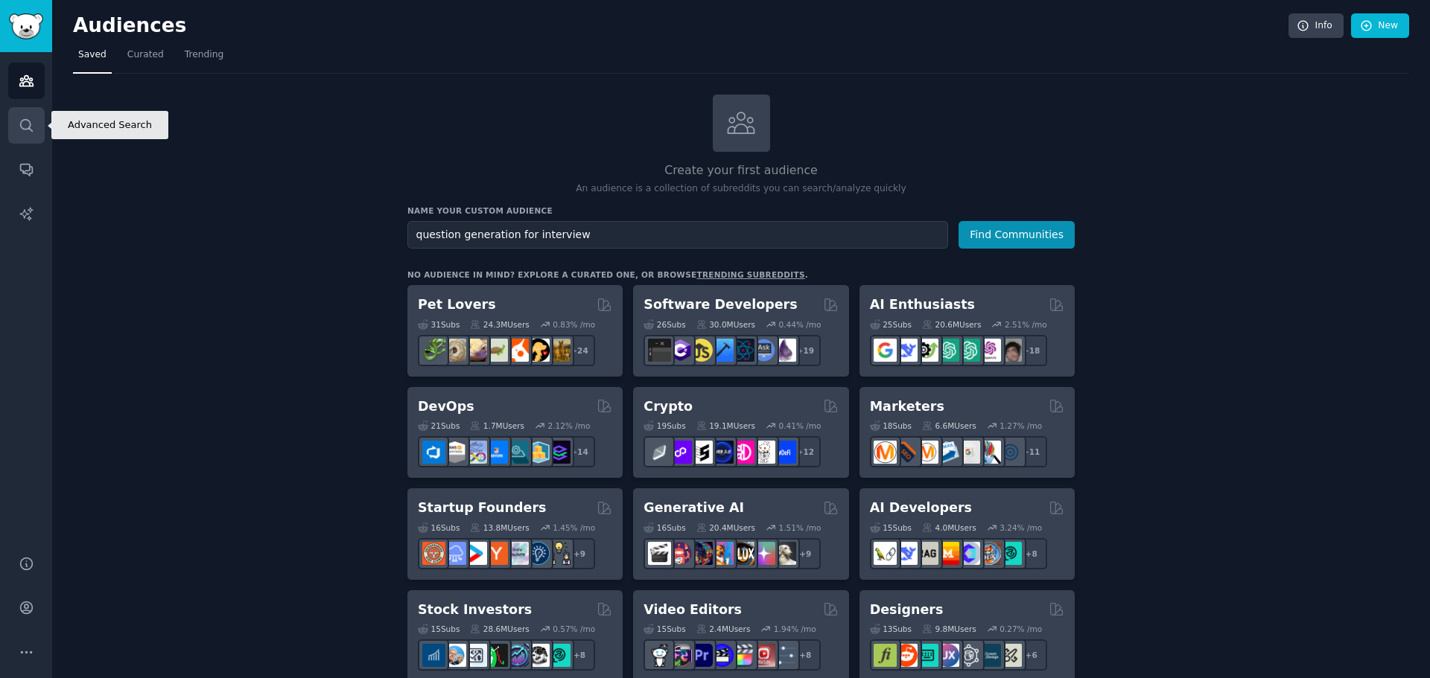
click at [19, 129] on icon "Sidebar" at bounding box center [27, 126] width 16 height 16
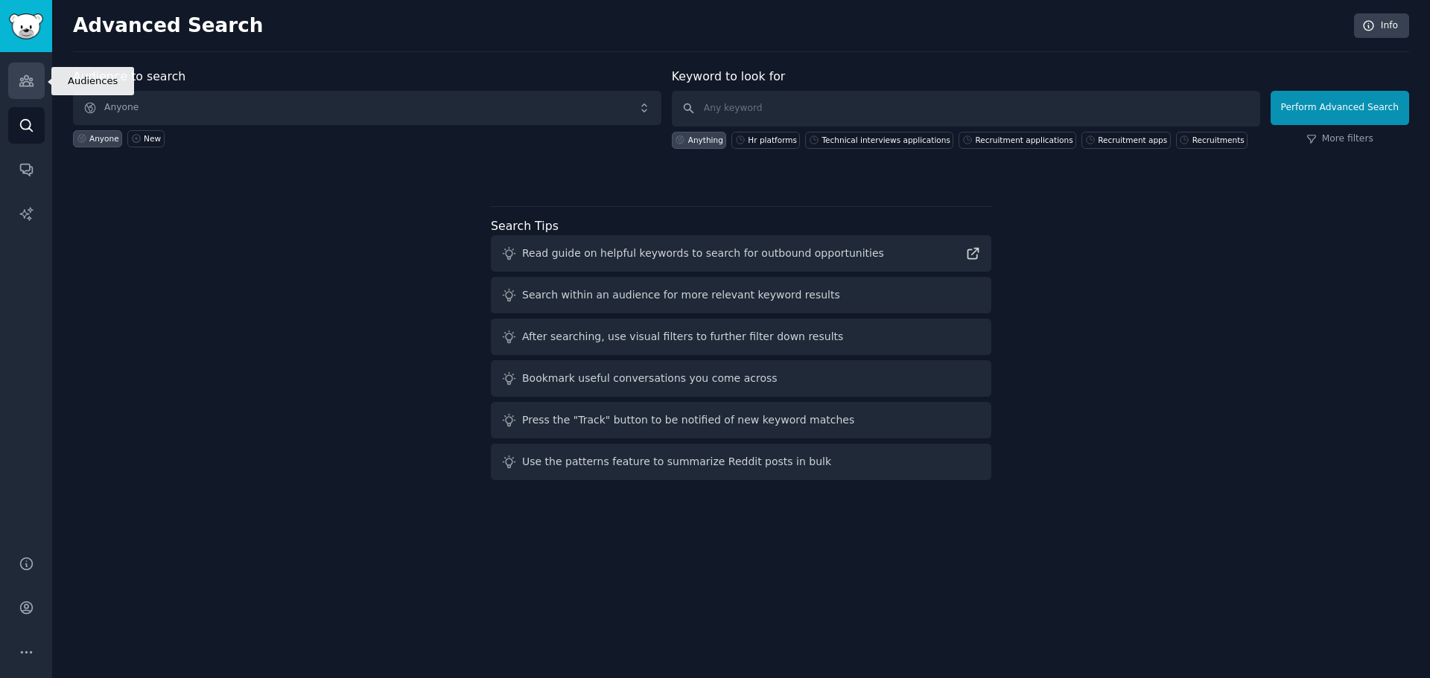
click at [20, 84] on icon "Sidebar" at bounding box center [25, 81] width 13 height 10
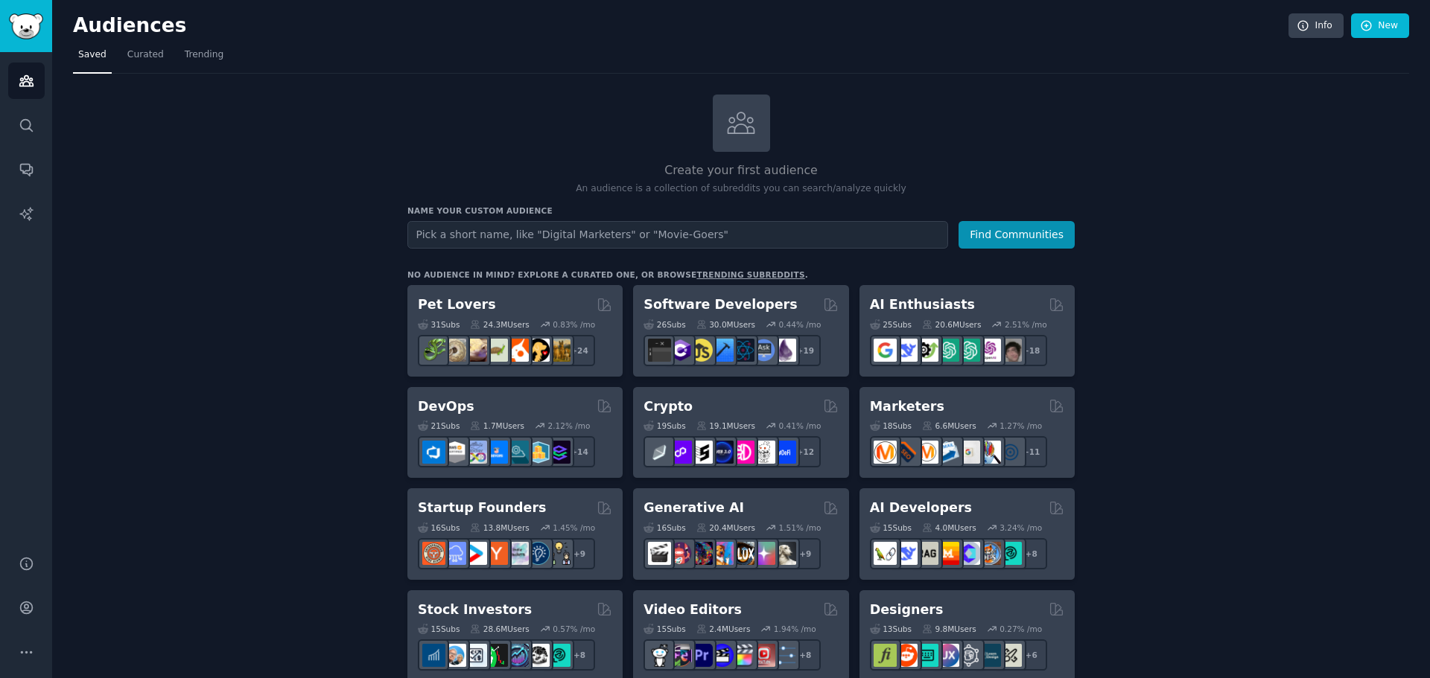
click at [801, 232] on input "text" at bounding box center [677, 235] width 541 height 28
type input "Hr platforms trends"
click at [1049, 229] on button "Find Communities" at bounding box center [1016, 235] width 116 height 28
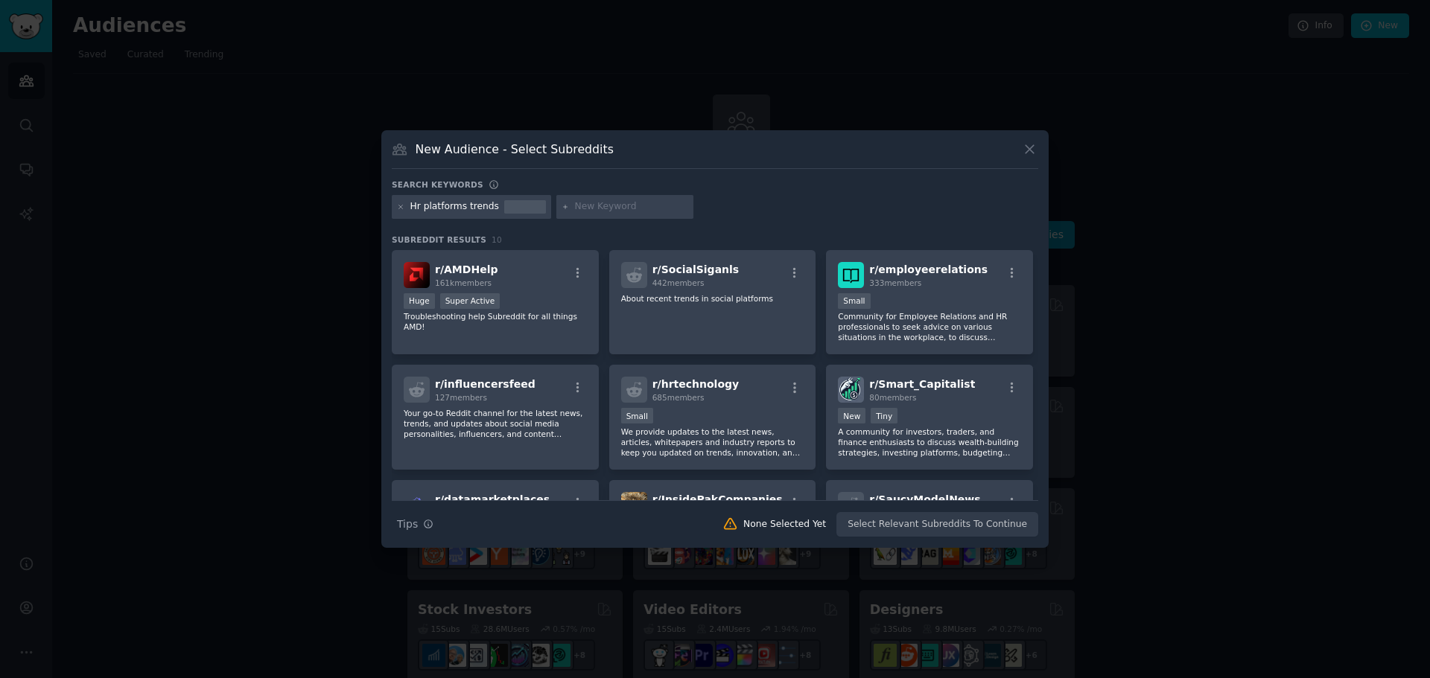
click at [486, 209] on div "Hr platforms trends" at bounding box center [454, 206] width 89 height 13
click at [489, 204] on div "Hr platforms trends" at bounding box center [471, 207] width 159 height 24
click at [479, 203] on div "Hr platforms trends" at bounding box center [454, 206] width 89 height 13
click at [1030, 147] on icon at bounding box center [1030, 149] width 16 height 16
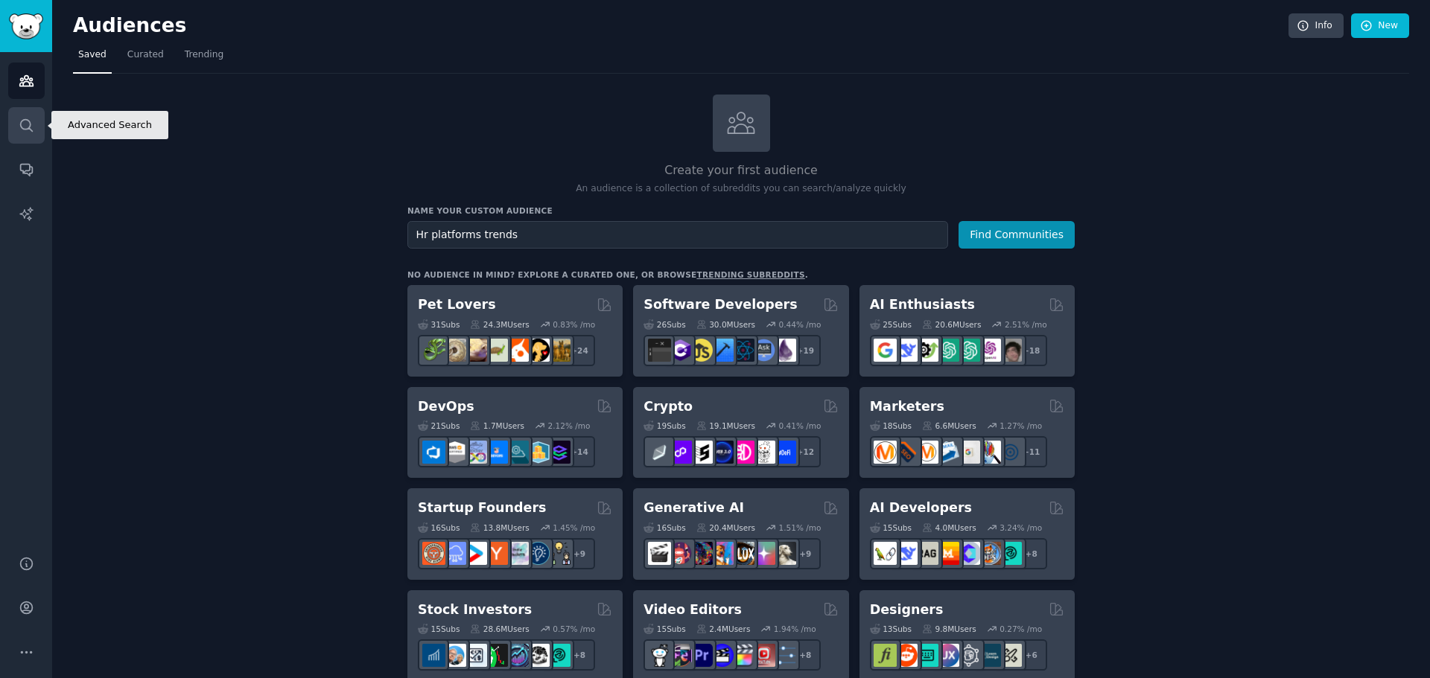
click at [35, 122] on link "Search" at bounding box center [26, 125] width 36 height 36
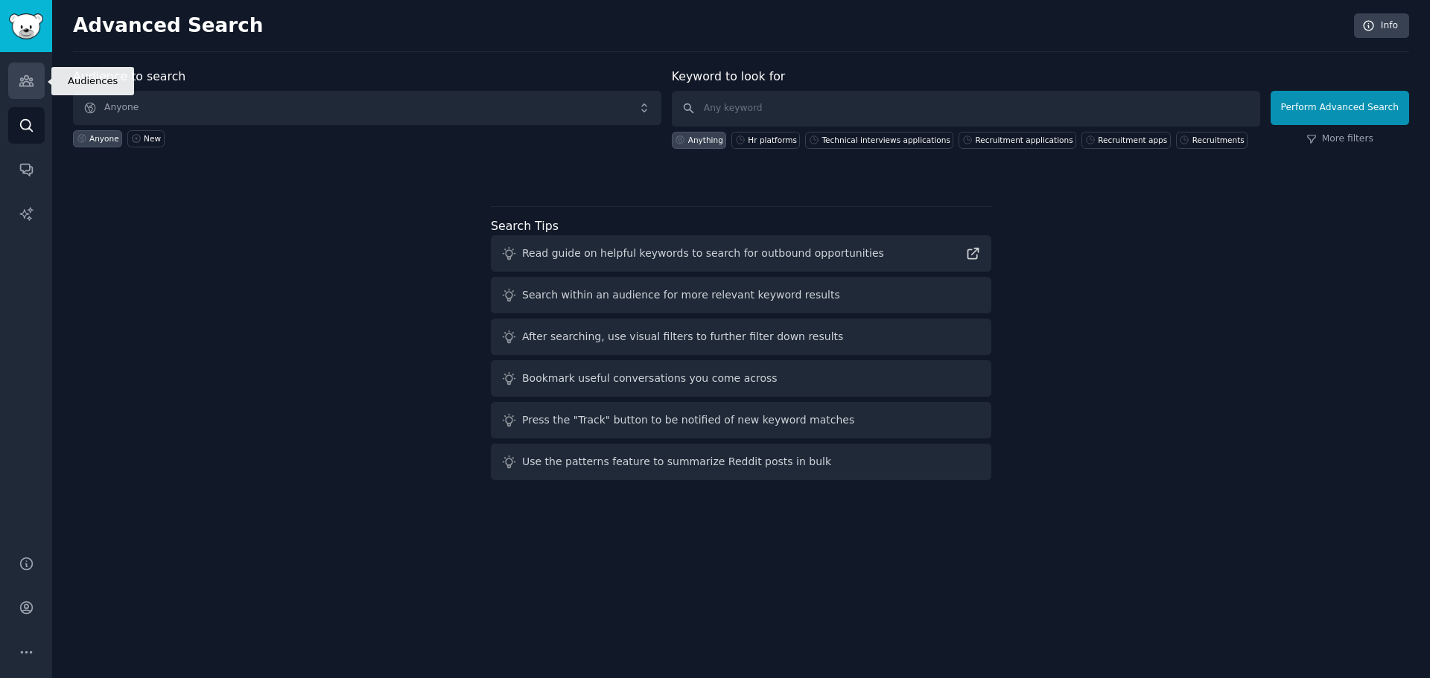
click at [16, 81] on link "Audiences" at bounding box center [26, 81] width 36 height 36
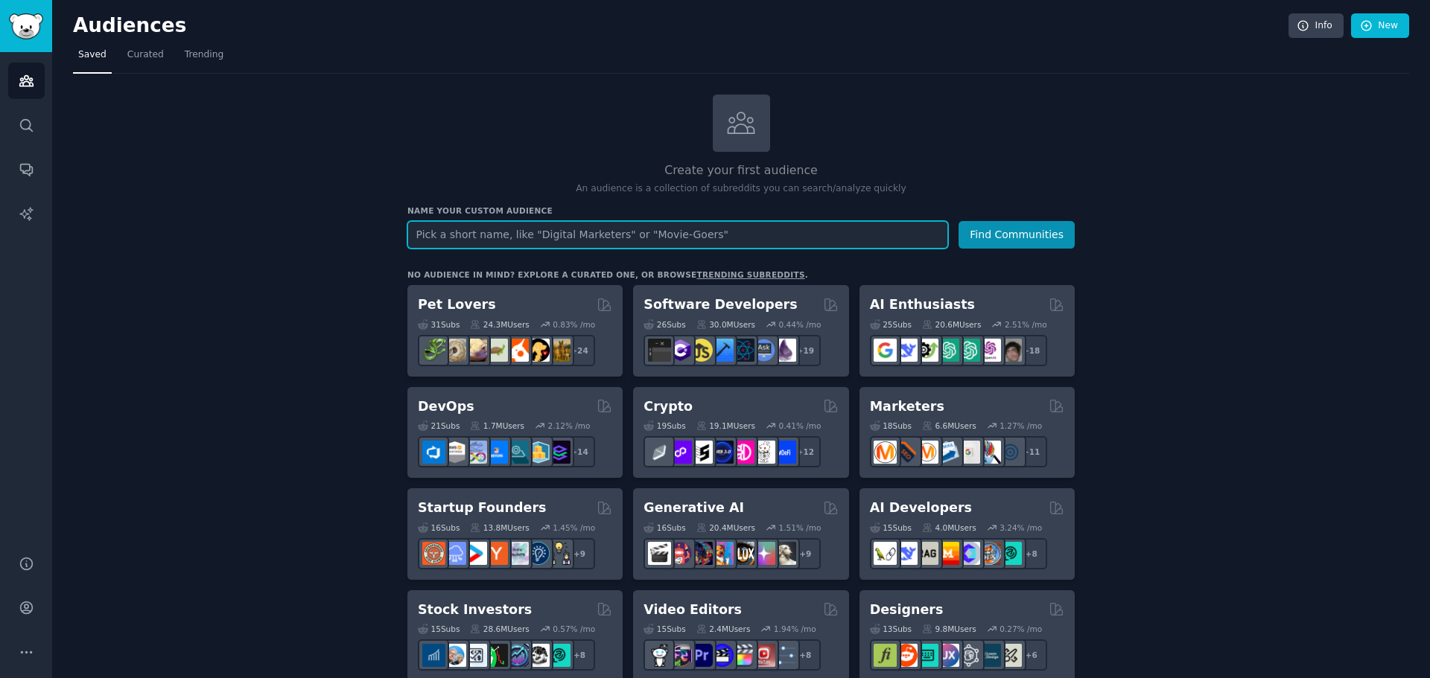
click at [524, 234] on input "text" at bounding box center [677, 235] width 541 height 28
click at [519, 235] on input "text" at bounding box center [677, 235] width 541 height 28
click at [591, 242] on input "text" at bounding box center [677, 235] width 541 height 28
type input "AI for Hr platform"
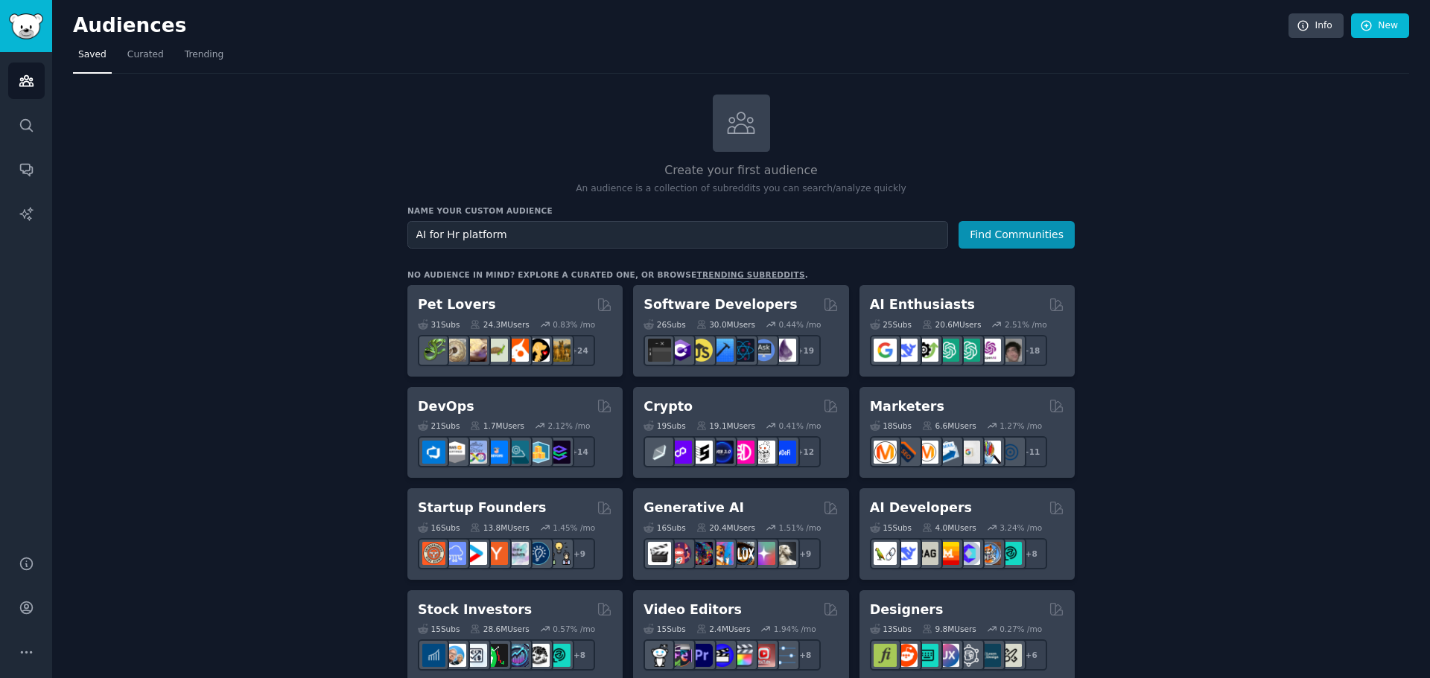
click at [1005, 232] on button "Find Communities" at bounding box center [1016, 235] width 116 height 28
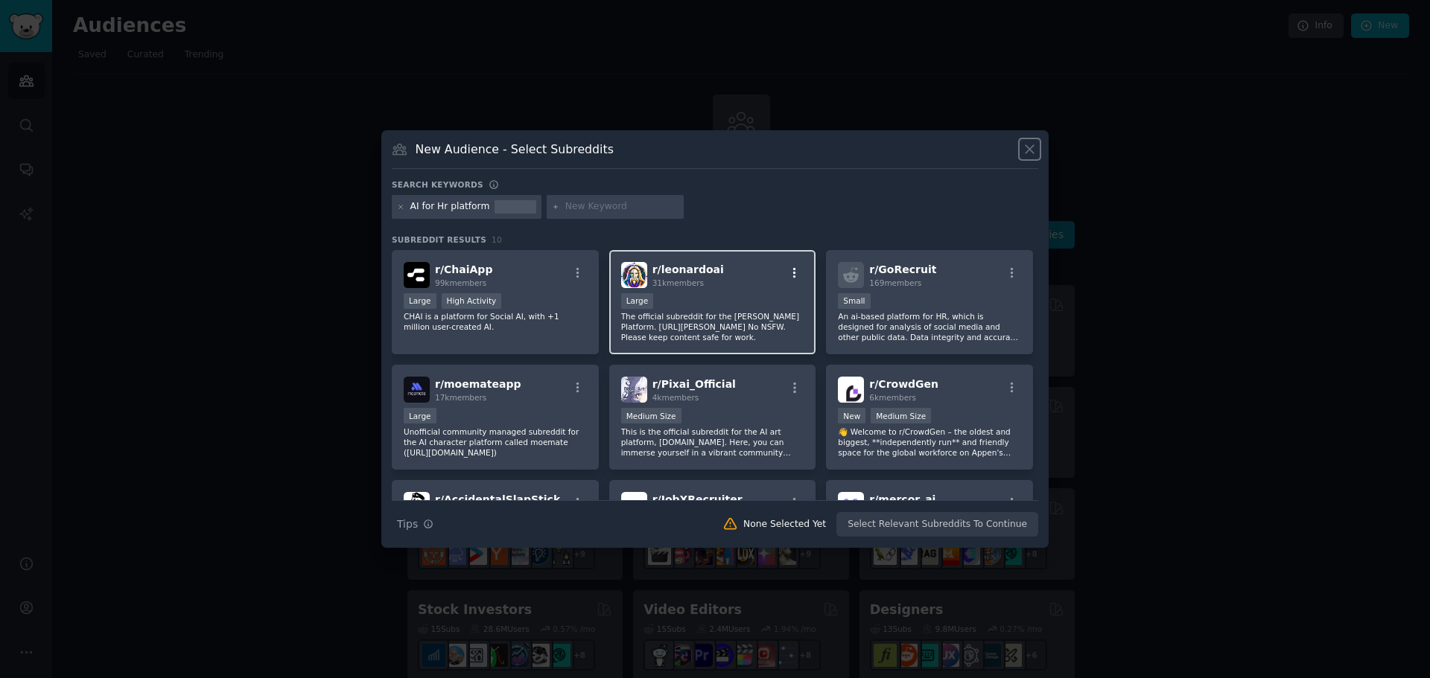
click at [794, 273] on icon "button" at bounding box center [794, 273] width 13 height 13
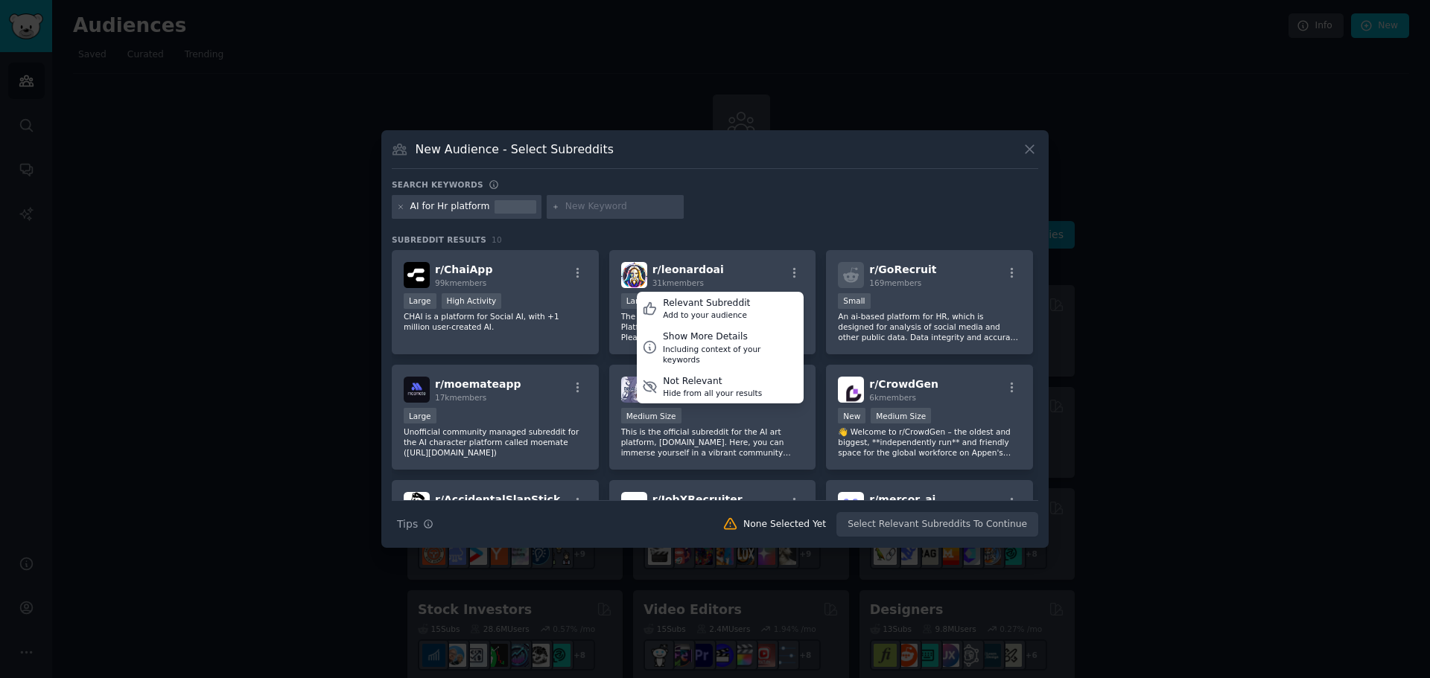
click at [1151, 422] on div at bounding box center [715, 339] width 1430 height 678
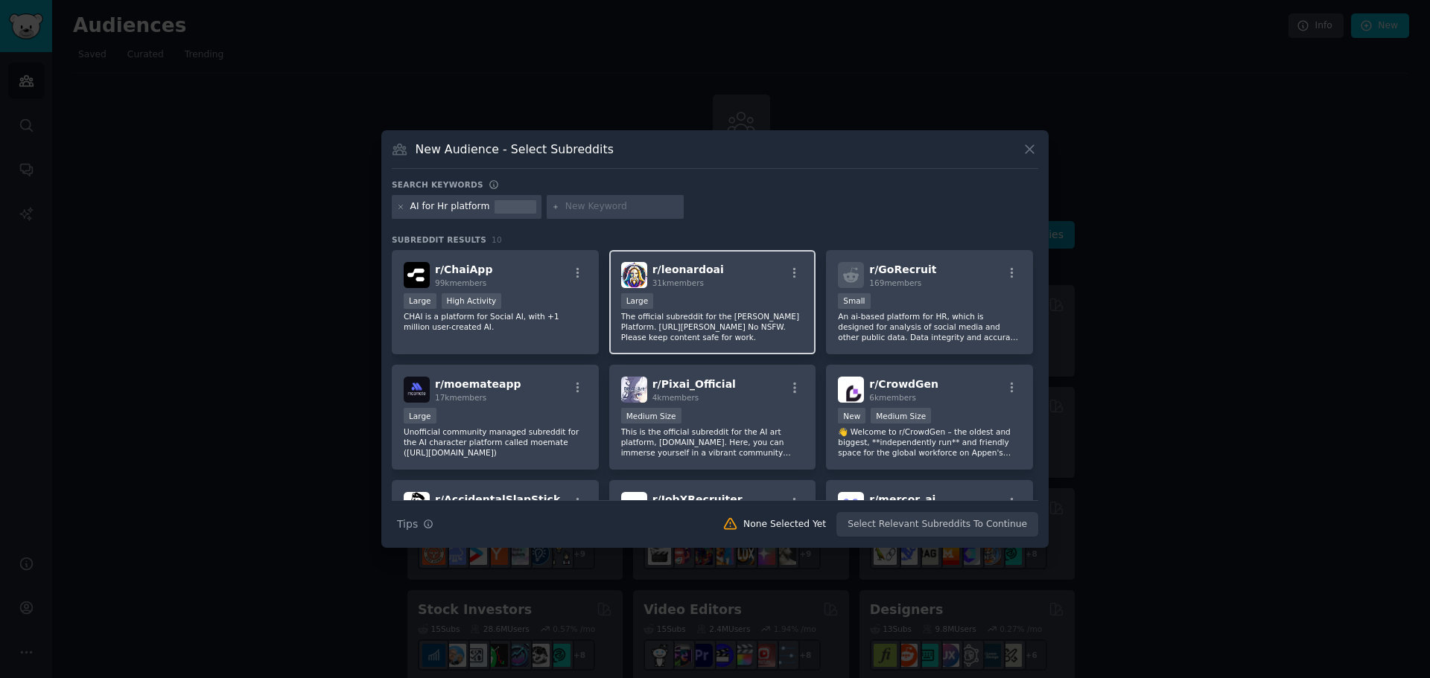
click at [734, 334] on p "The official subreddit for the [PERSON_NAME] Platform. [URL][PERSON_NAME] No NS…" at bounding box center [712, 326] width 183 height 31
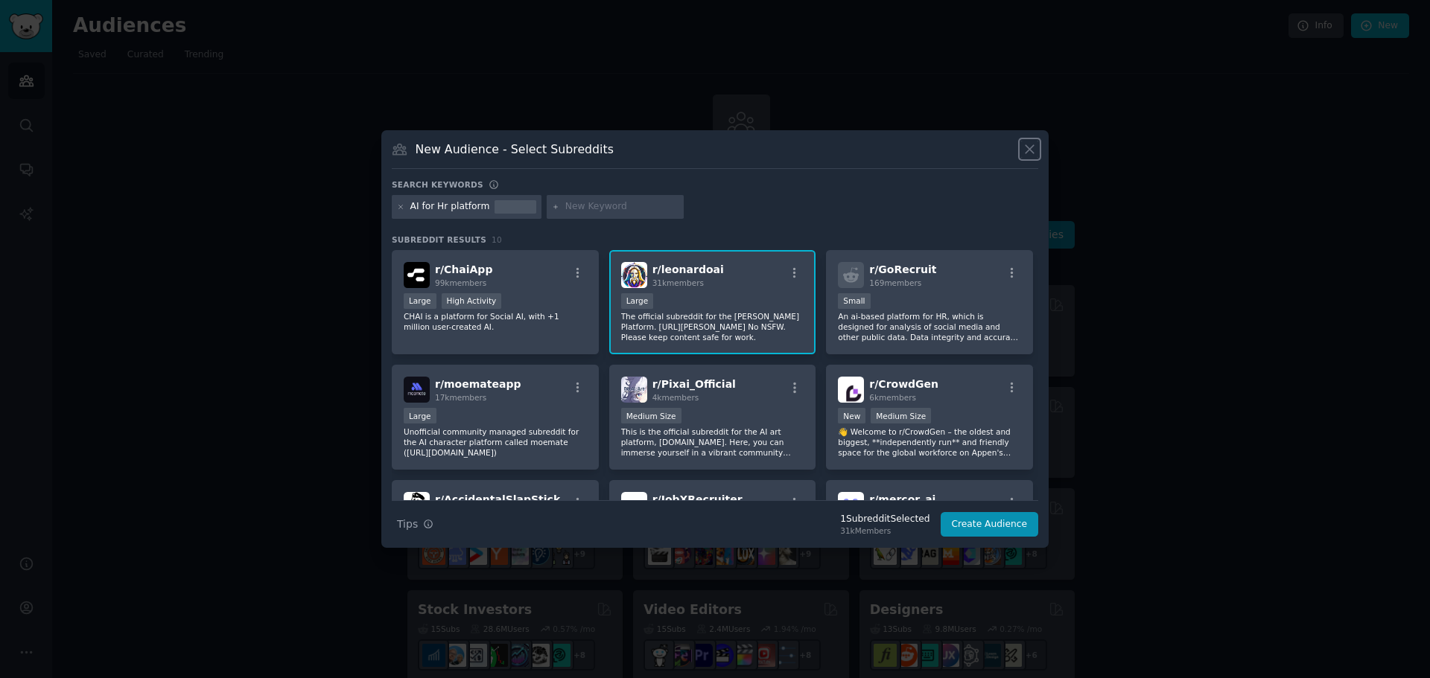
click at [1031, 153] on icon at bounding box center [1030, 149] width 16 height 16
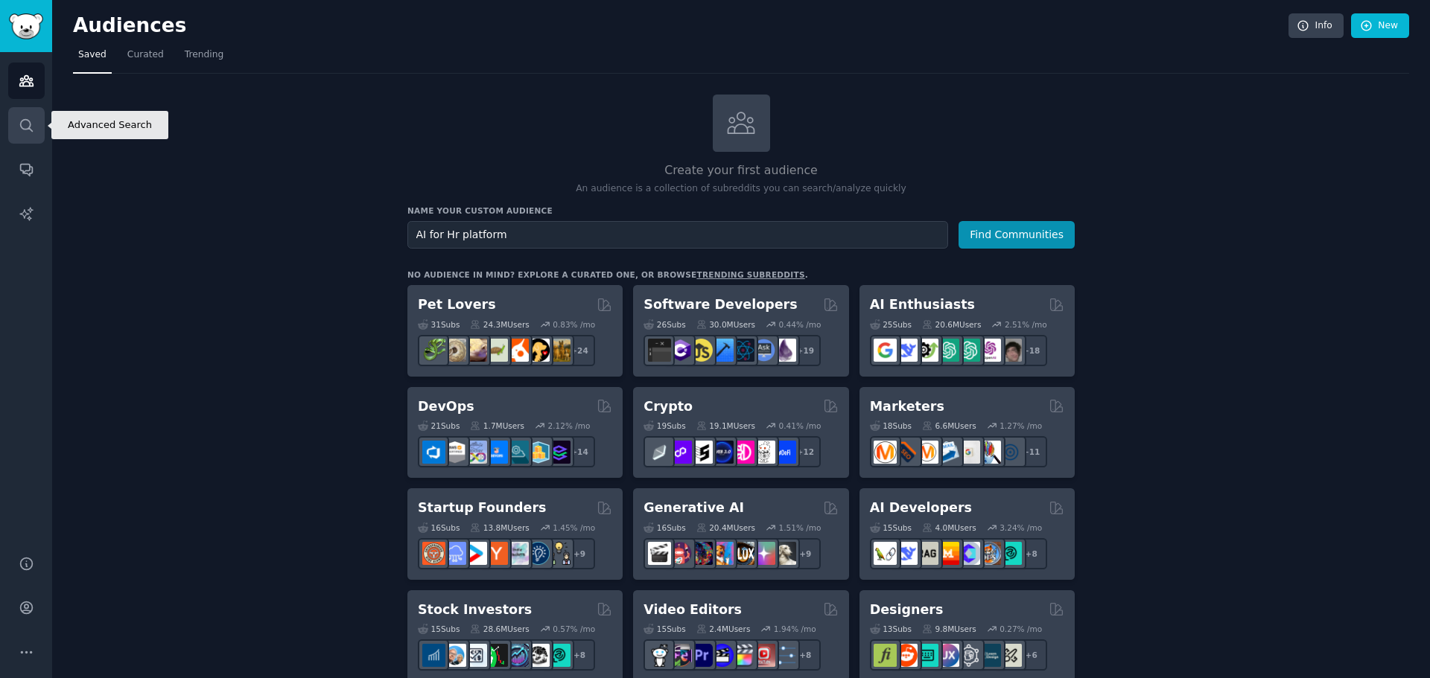
click at [31, 132] on icon "Sidebar" at bounding box center [27, 126] width 16 height 16
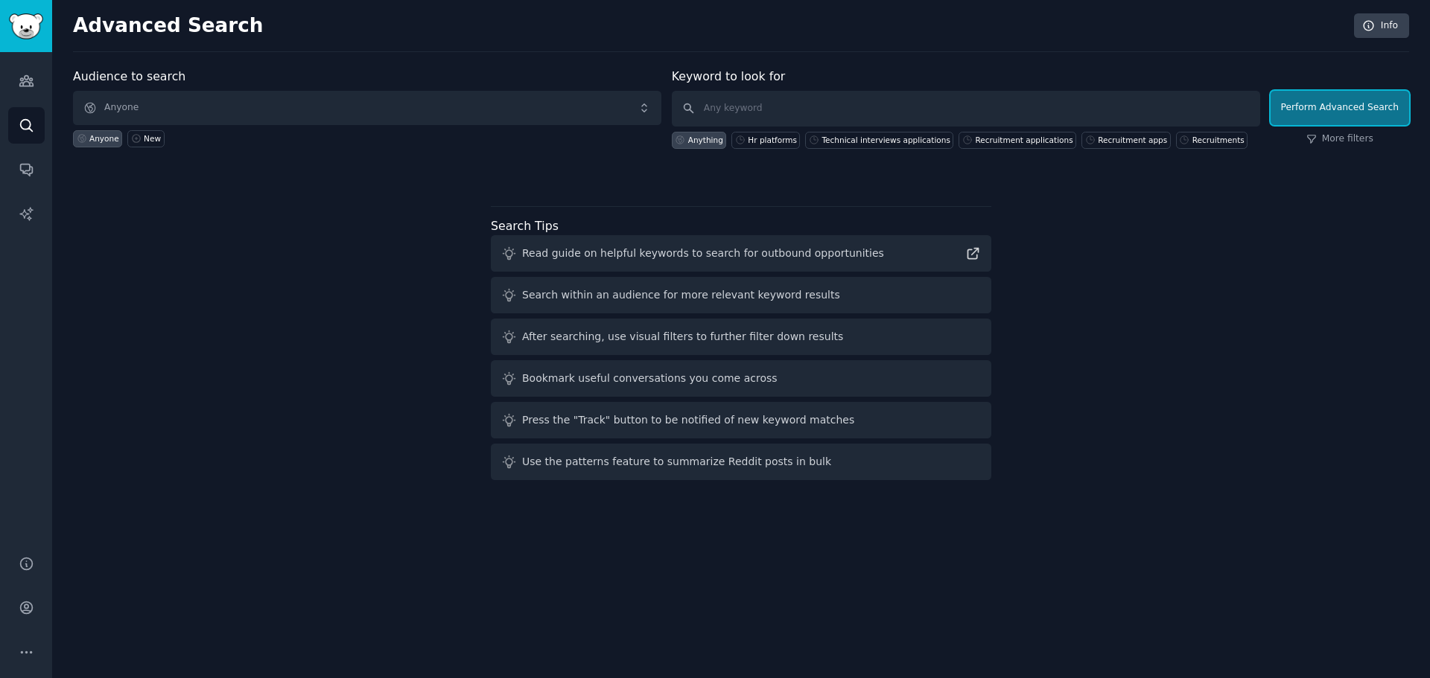
click at [1344, 113] on button "Perform Advanced Search" at bounding box center [1340, 108] width 139 height 34
click at [743, 107] on input "text" at bounding box center [966, 109] width 588 height 36
type input "AI for HR platform"
click button "Perform Advanced Search" at bounding box center [1340, 108] width 139 height 34
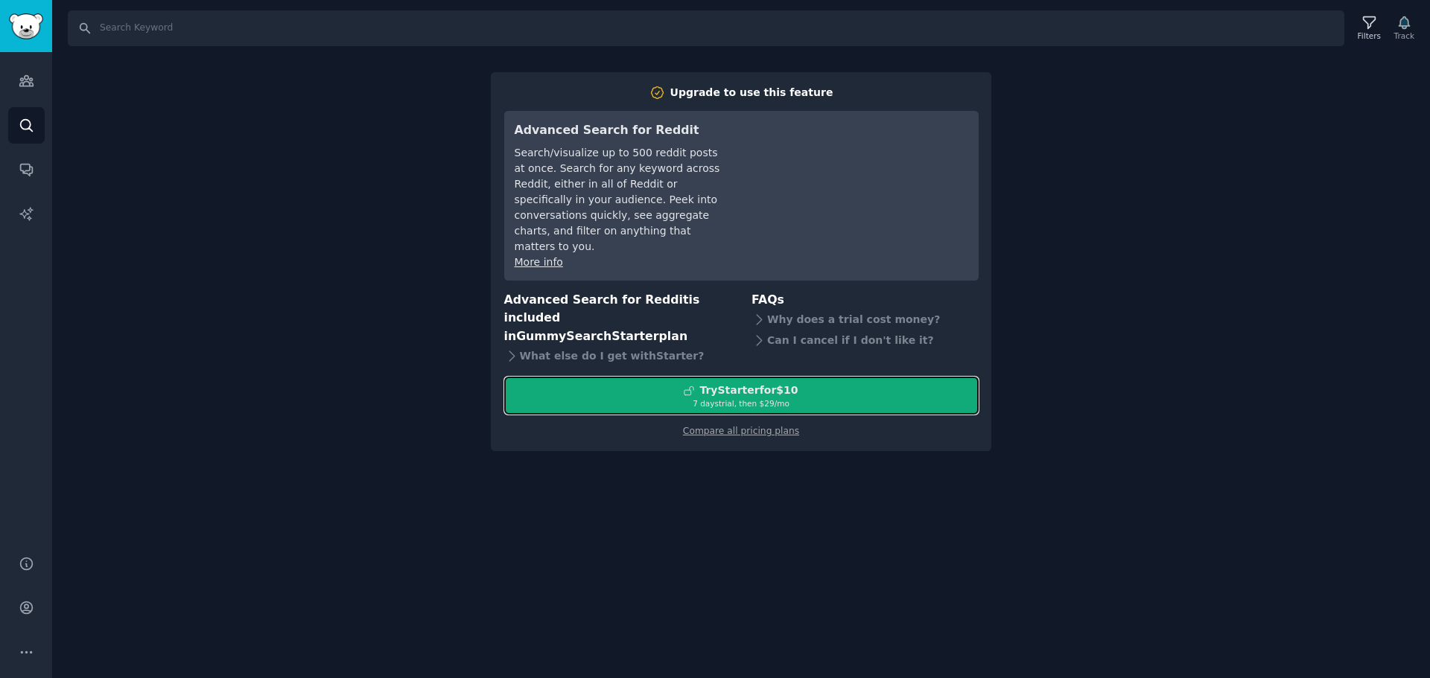
click at [783, 398] on div "7 days trial, then $ 29 /mo" at bounding box center [741, 403] width 473 height 10
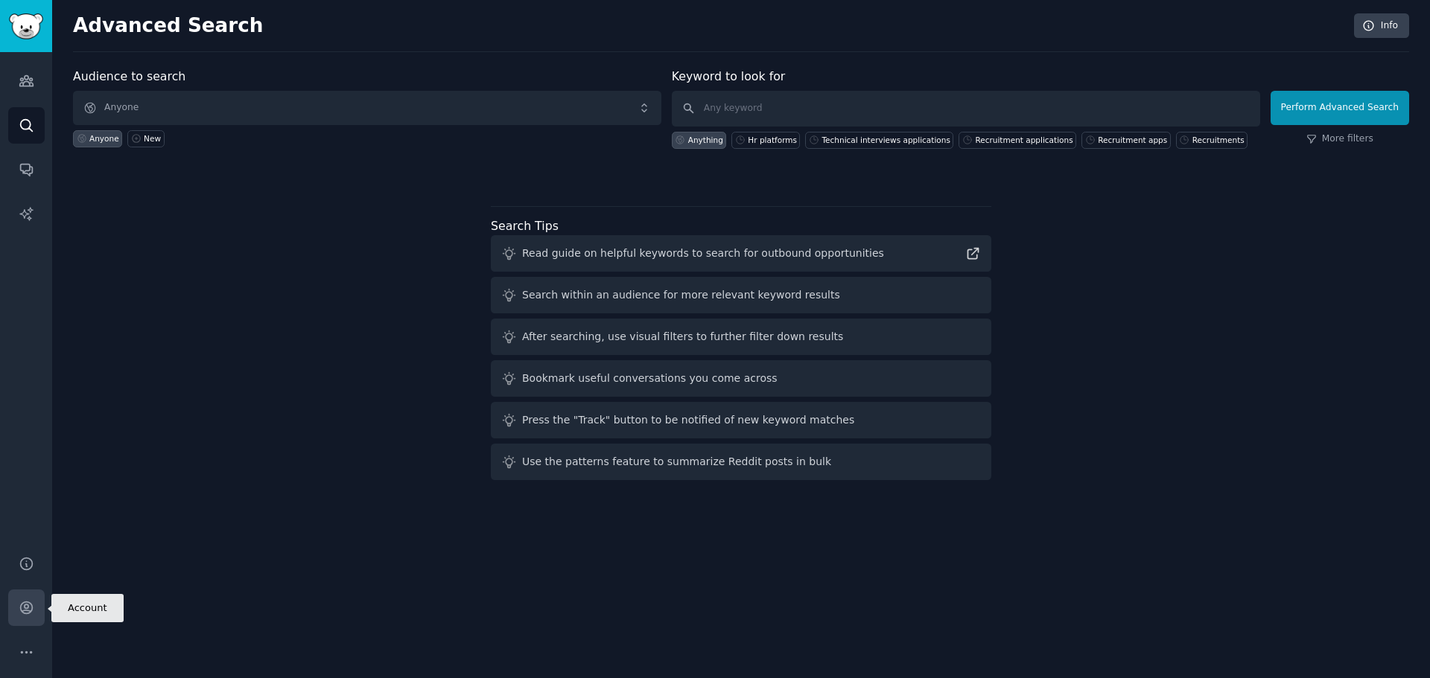
click at [28, 606] on icon "Sidebar" at bounding box center [26, 608] width 12 height 12
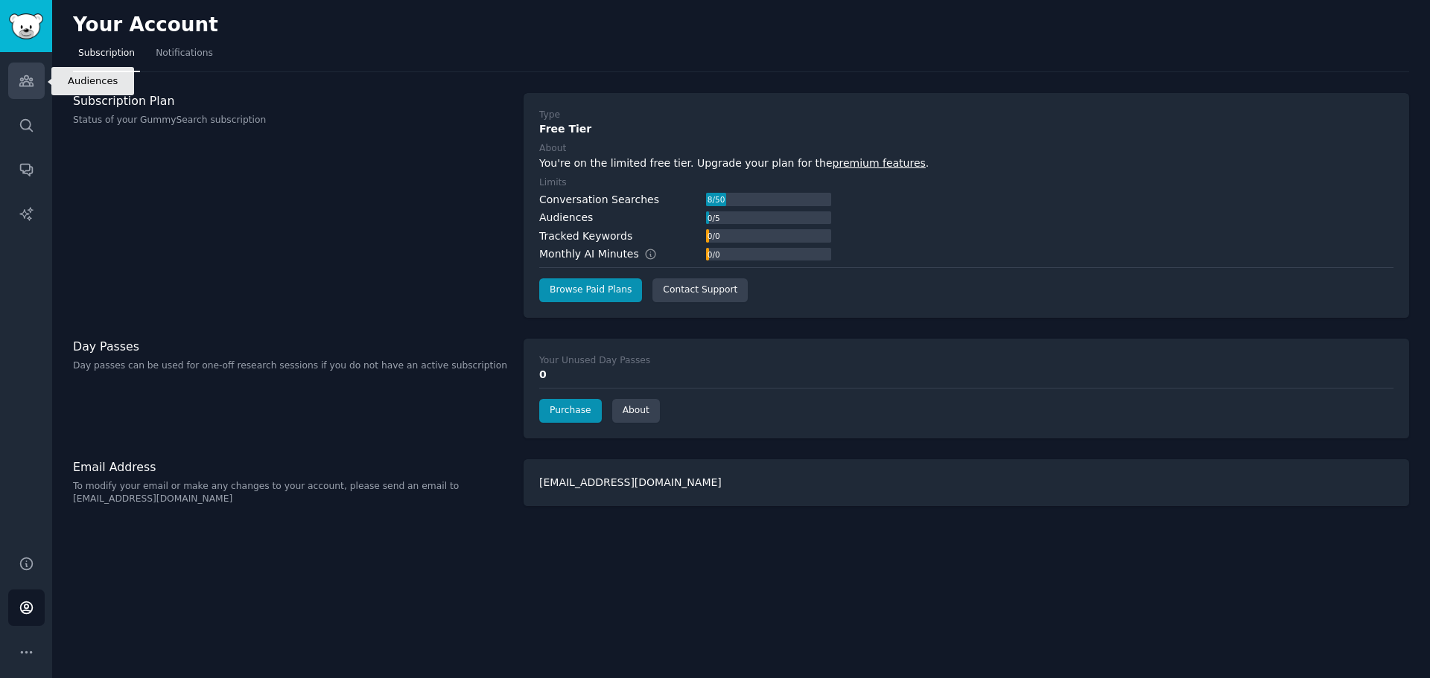
click at [31, 77] on icon "Sidebar" at bounding box center [27, 81] width 16 height 16
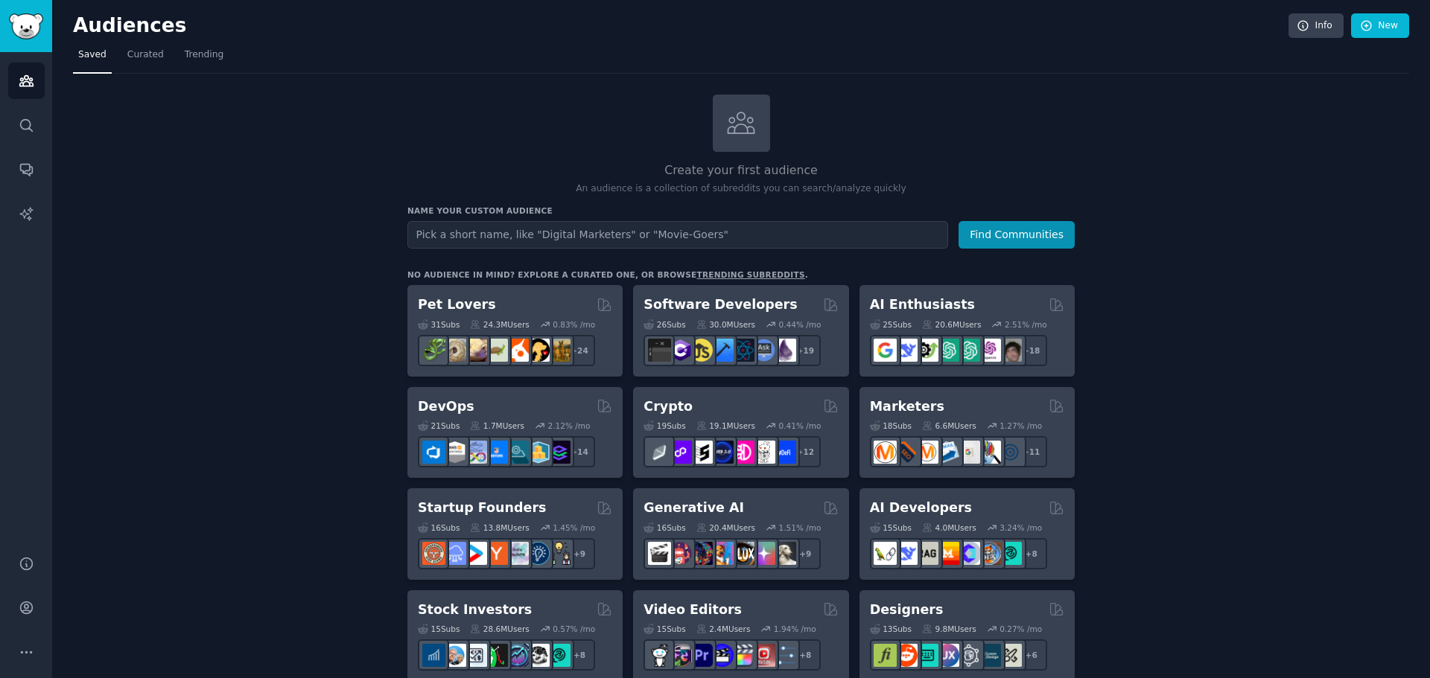
click at [507, 241] on input "text" at bounding box center [677, 235] width 541 height 28
type input "recruitment platforms"
click at [958, 221] on button "Find Communities" at bounding box center [1016, 235] width 116 height 28
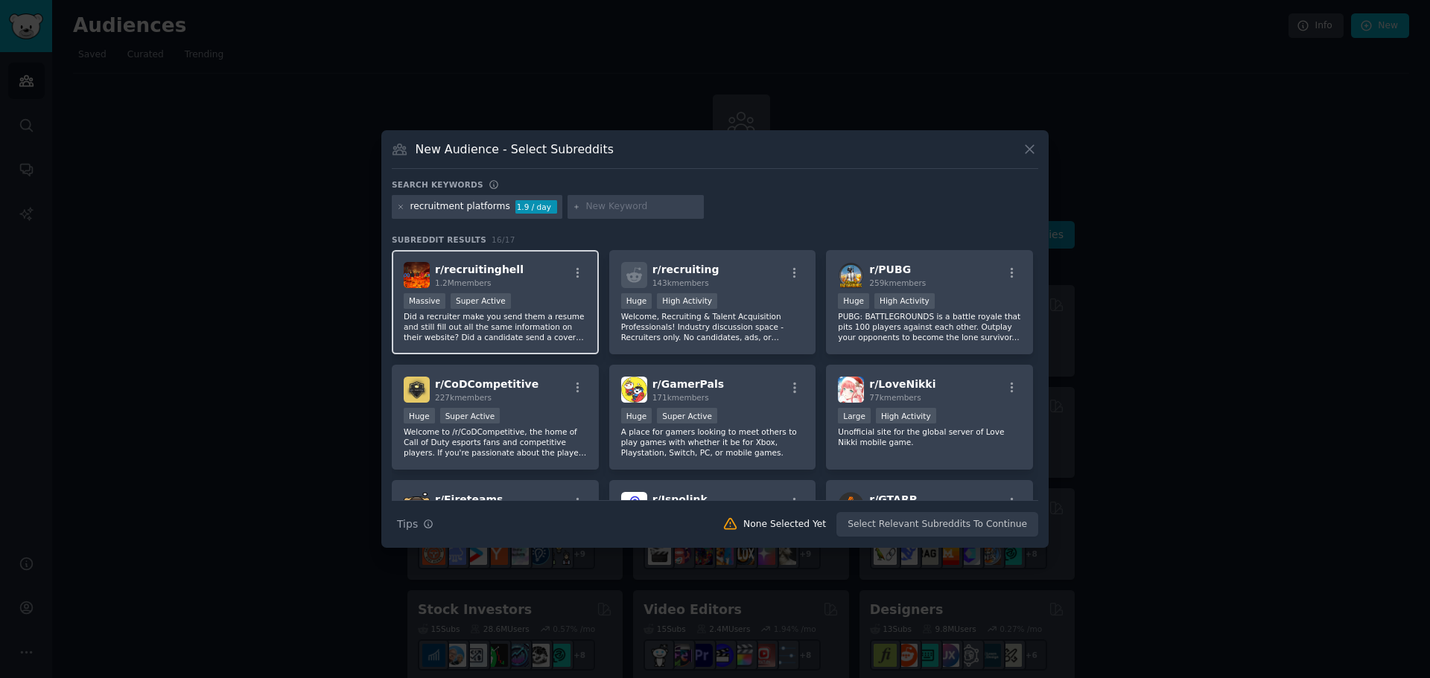
click at [495, 322] on p "Did a recruiter make you send them a resume and still fill out all the same inf…" at bounding box center [495, 326] width 183 height 31
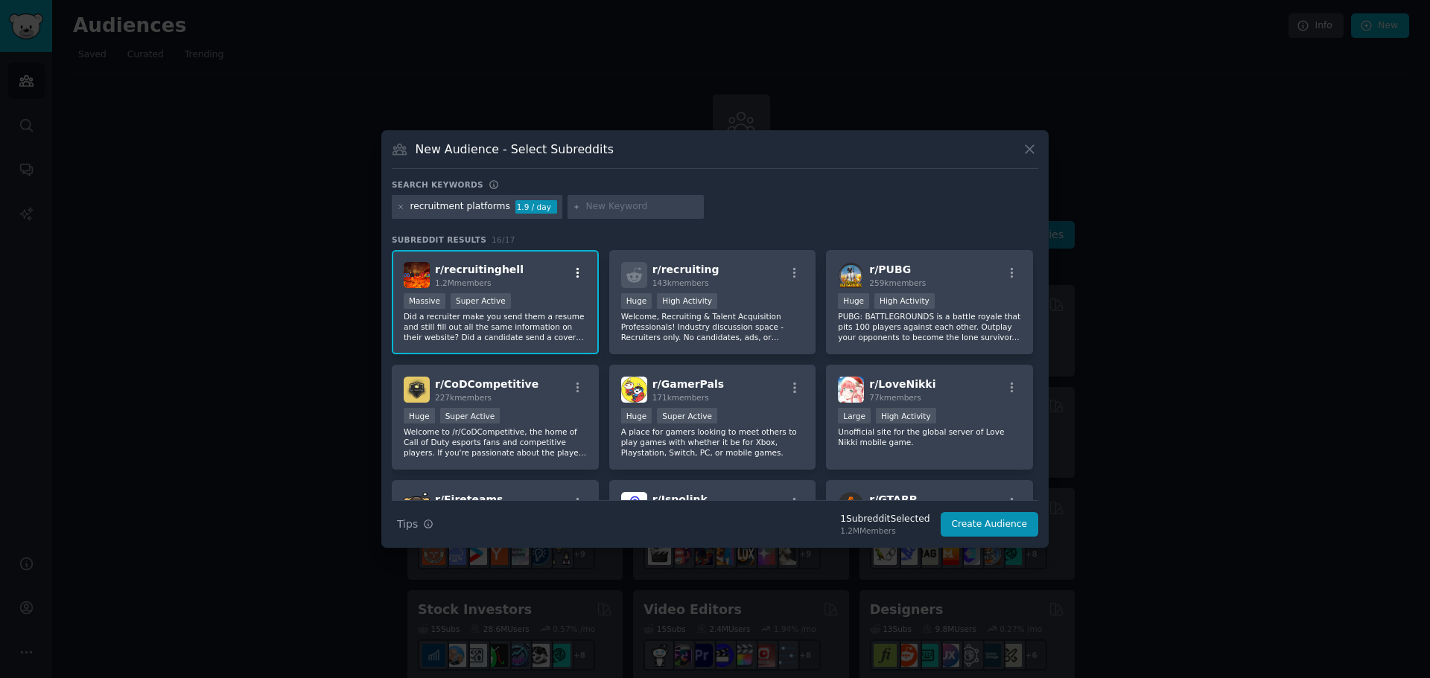
click at [571, 272] on icon "button" at bounding box center [577, 273] width 13 height 13
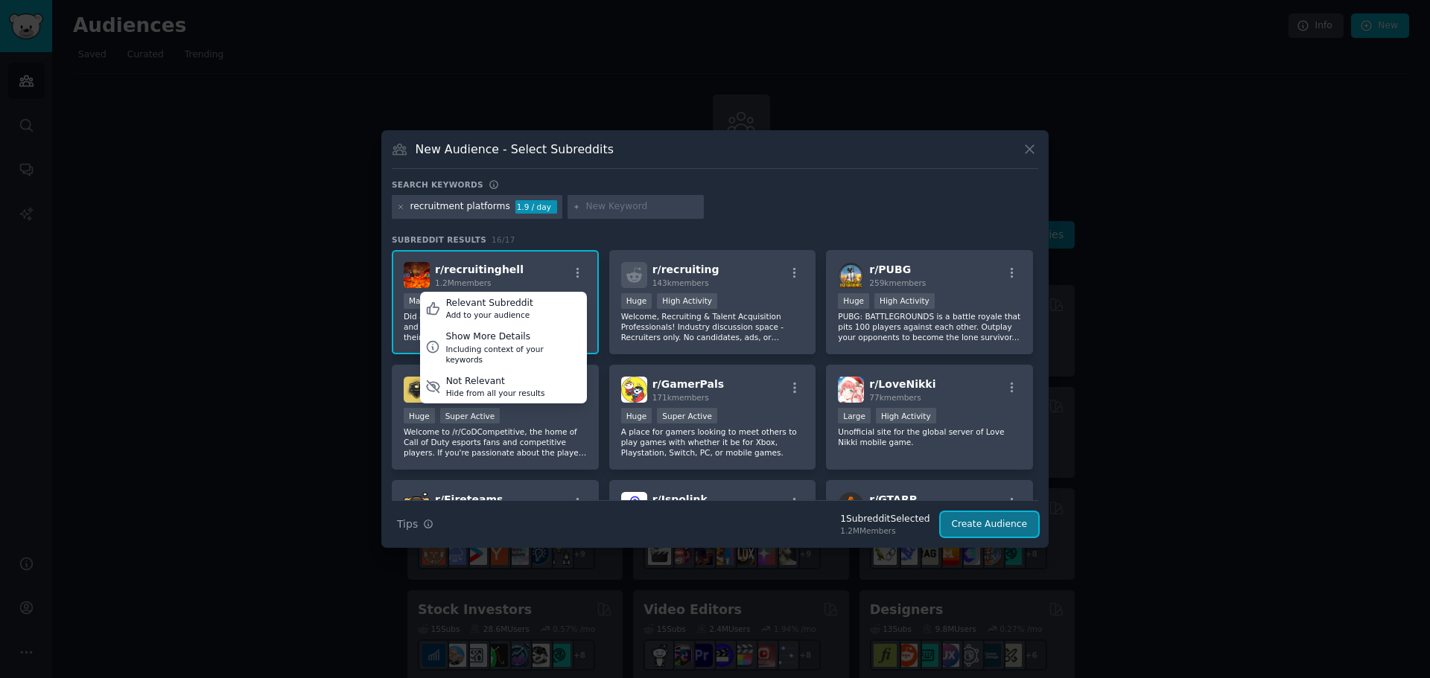
click at [1006, 529] on button "Create Audience" at bounding box center [990, 524] width 98 height 25
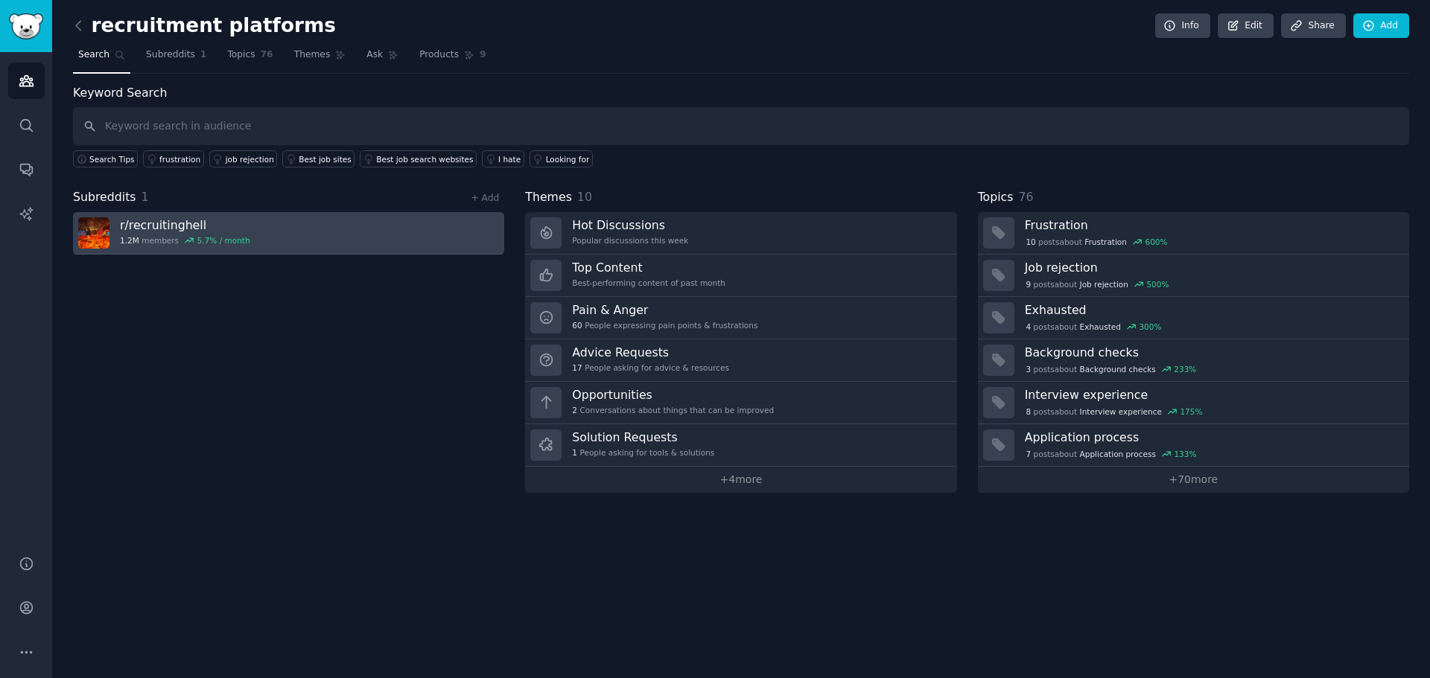
click at [314, 238] on link "r/ recruitinghell 1.2M members 5.7 % / month" at bounding box center [288, 233] width 431 height 42
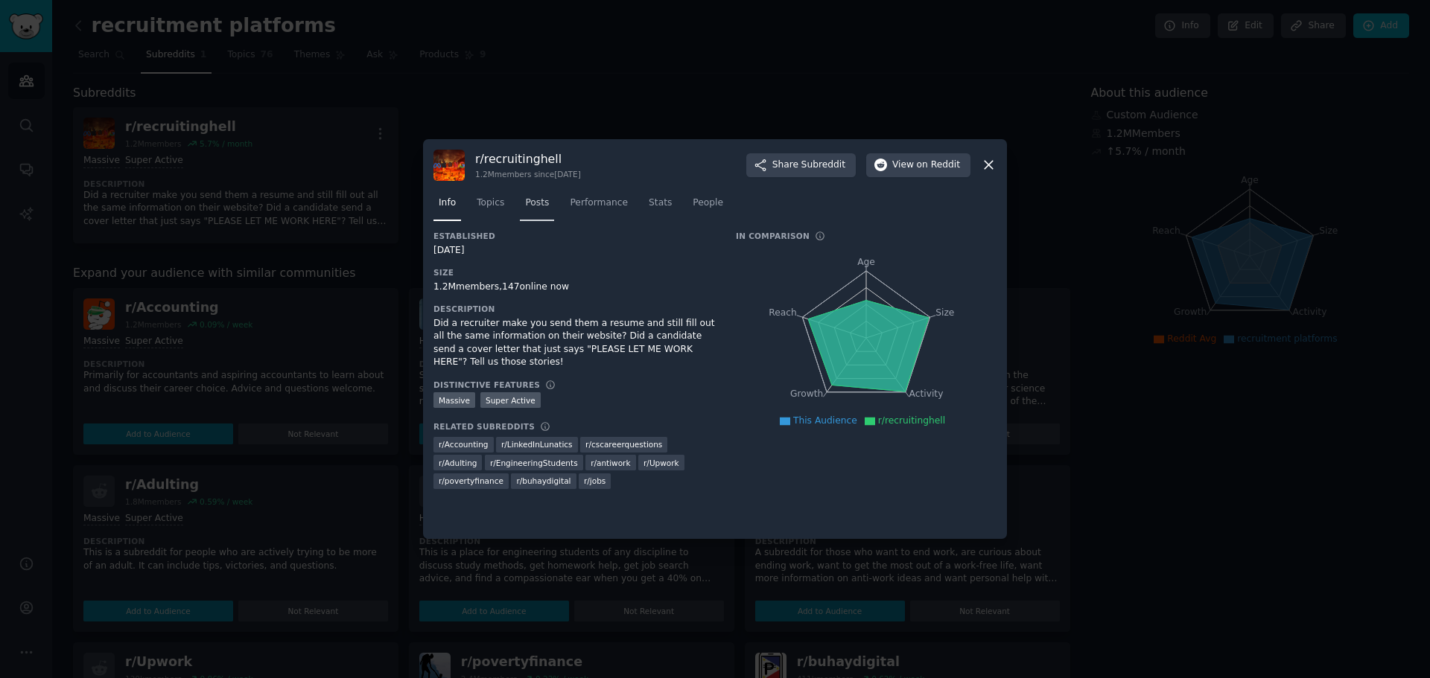
click at [532, 198] on span "Posts" at bounding box center [537, 203] width 24 height 13
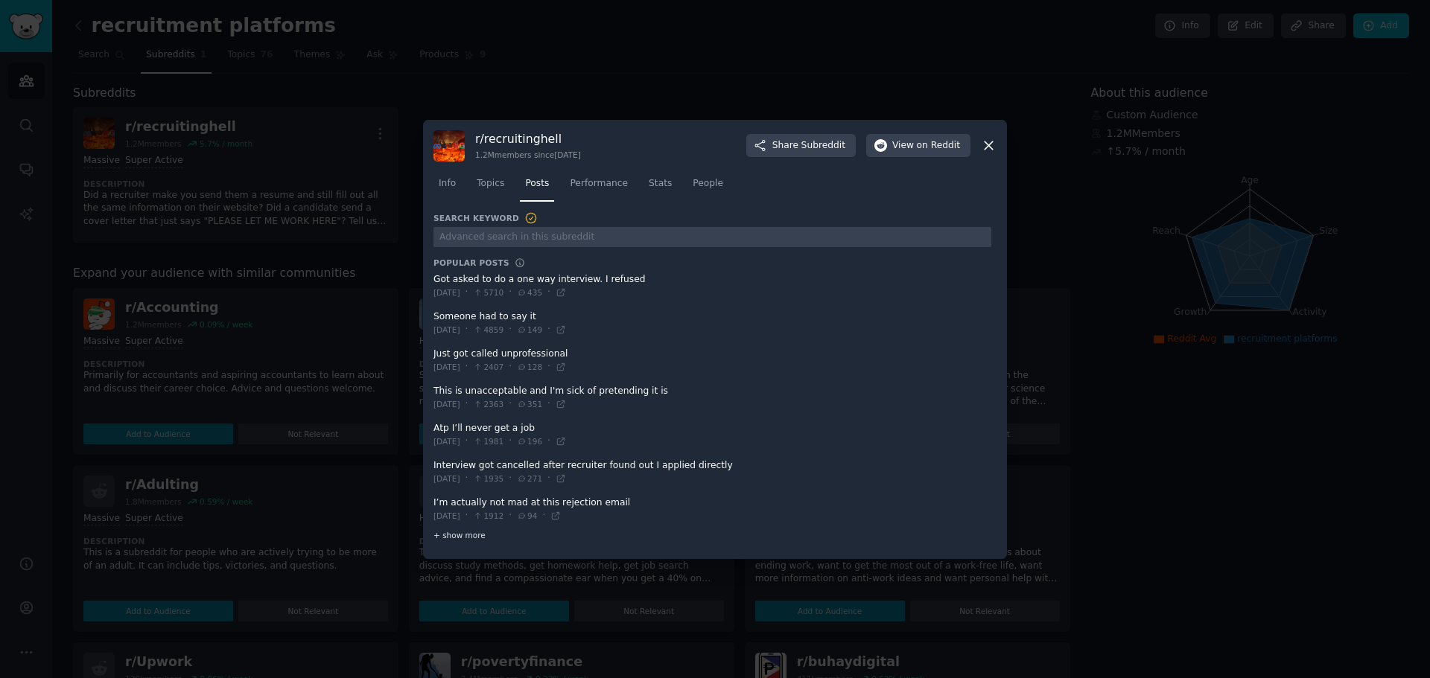
click at [474, 537] on span "+ show more" at bounding box center [459, 535] width 52 height 10
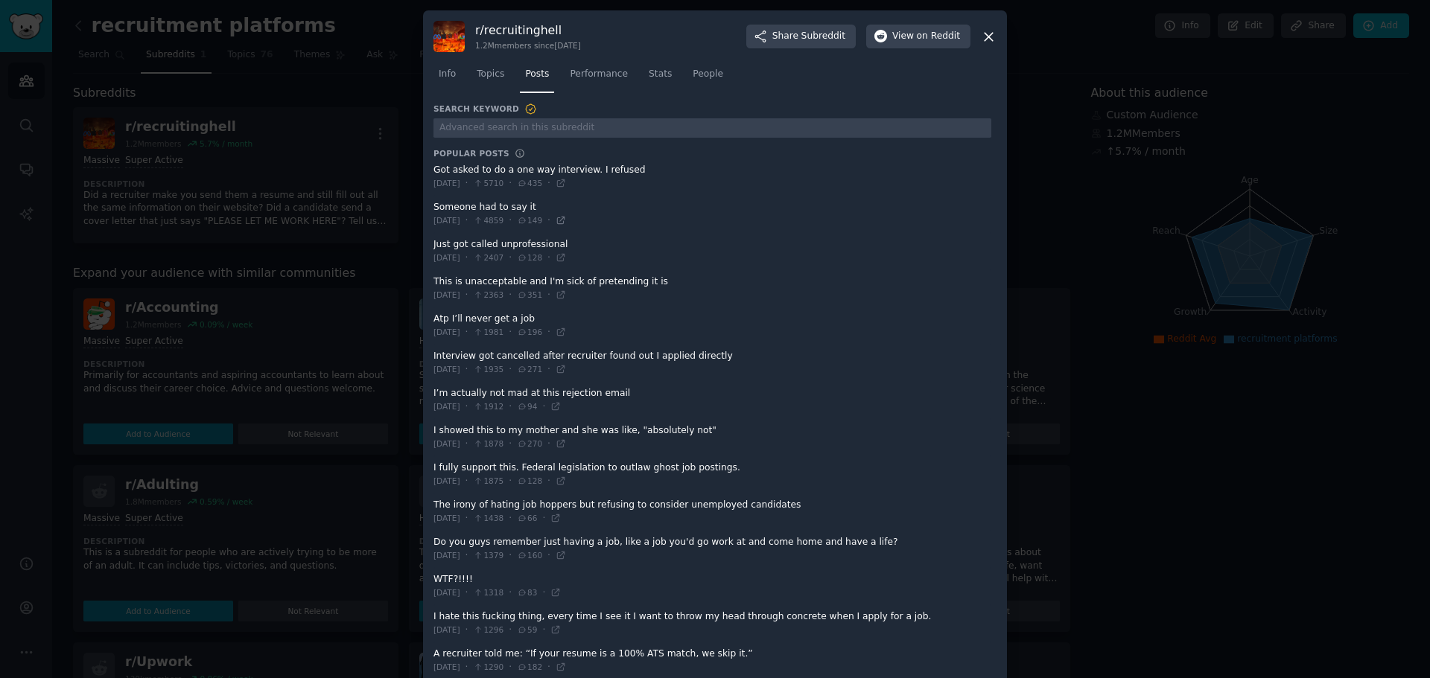
click at [566, 223] on icon at bounding box center [561, 220] width 10 height 10
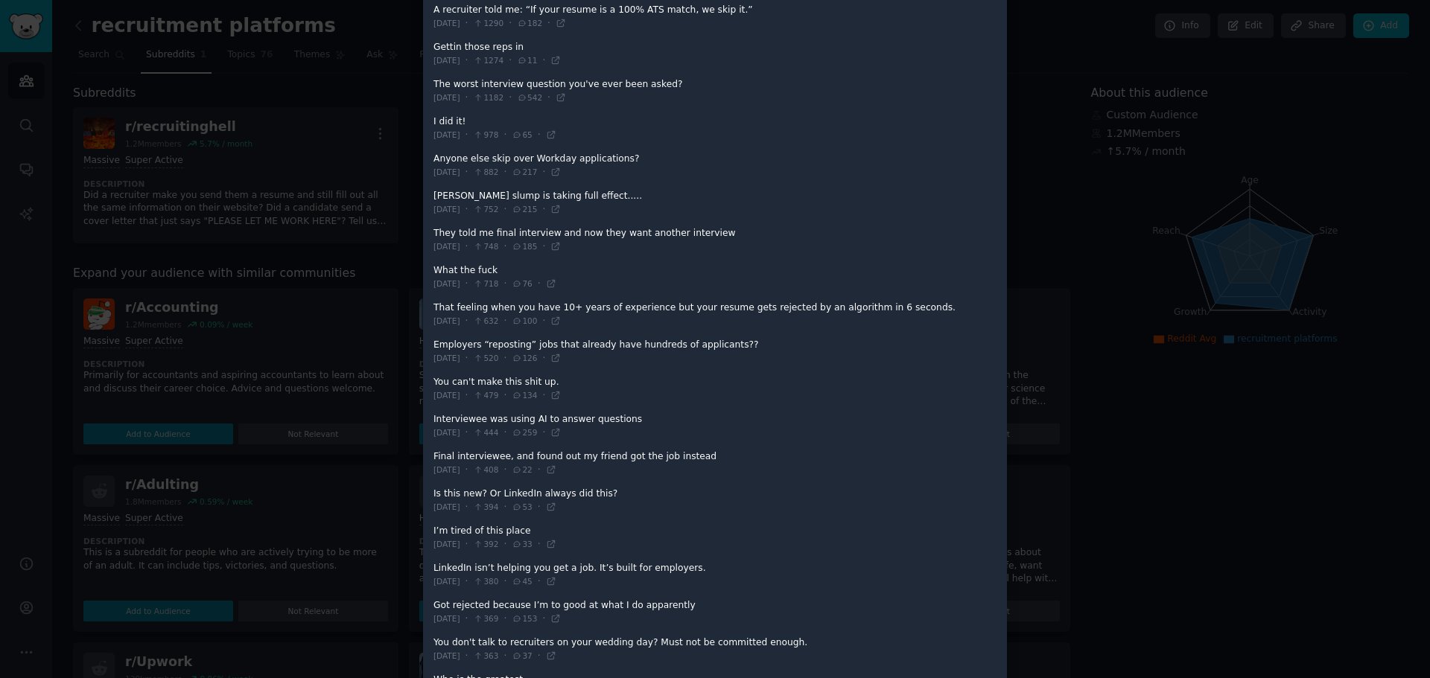
scroll to position [670, 0]
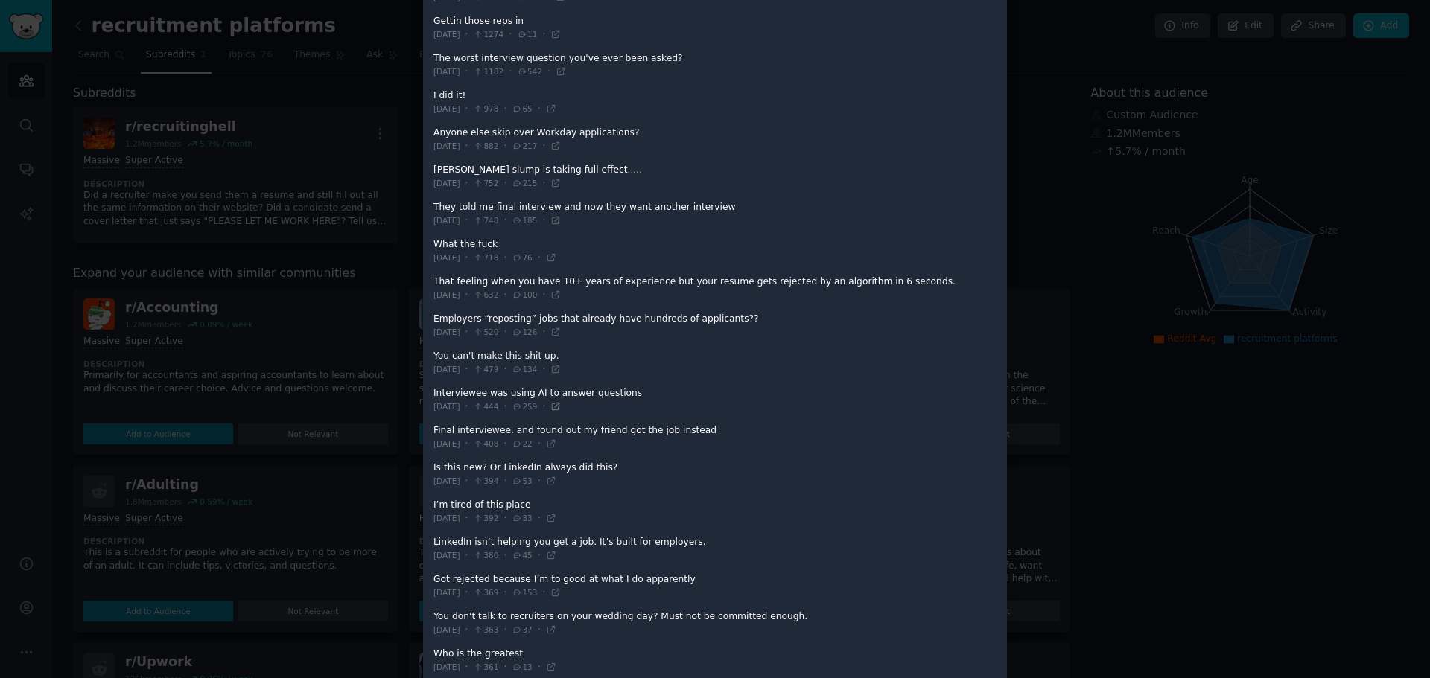
click at [559, 406] on icon at bounding box center [556, 407] width 7 height 7
